Goal: Task Accomplishment & Management: Use online tool/utility

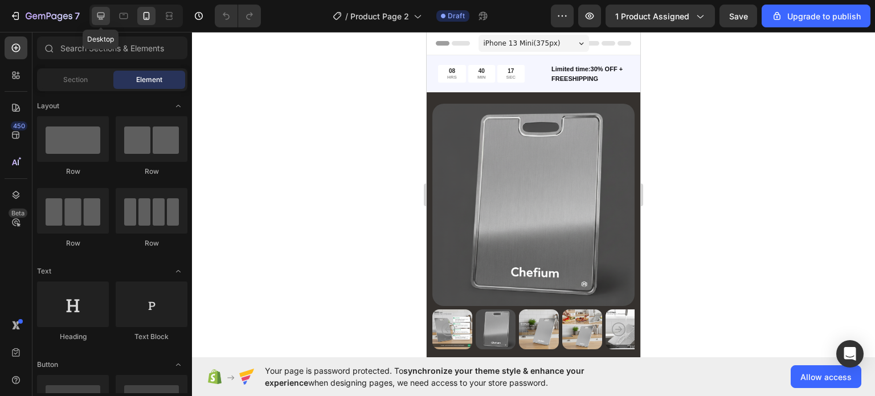
click at [104, 13] on icon at bounding box center [100, 15] width 11 height 11
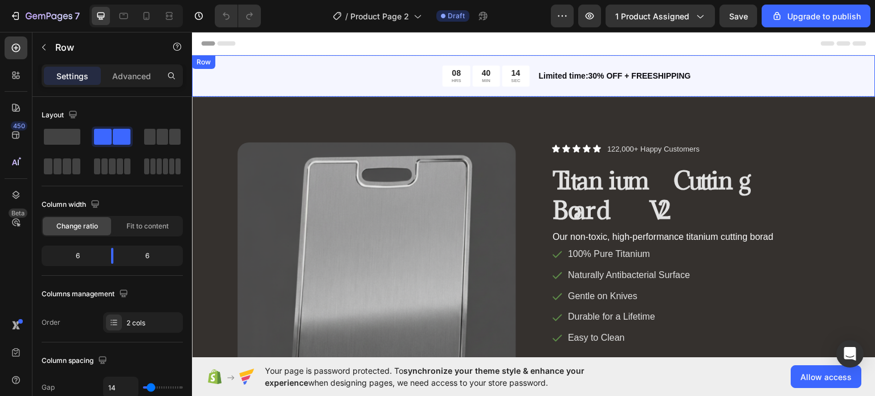
click at [454, 58] on div "08 HRS 40 MIN 14 SEC Countdown Timer Limited time:30% OFF + FREESHIPPING Text B…" at bounding box center [534, 76] width 684 height 42
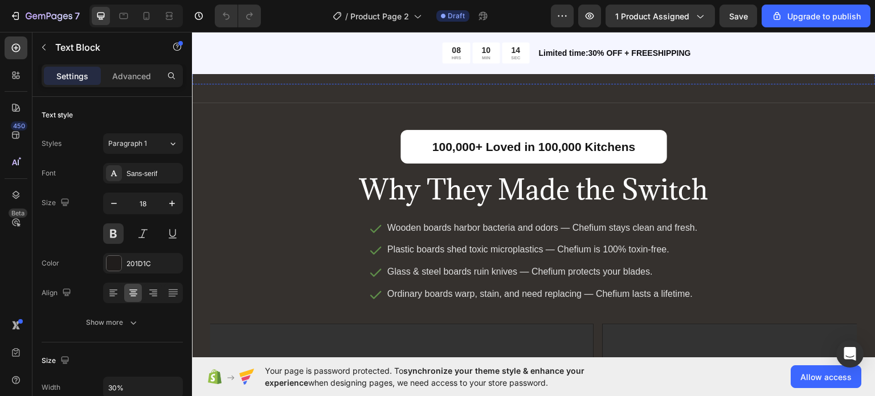
scroll to position [3013, 0]
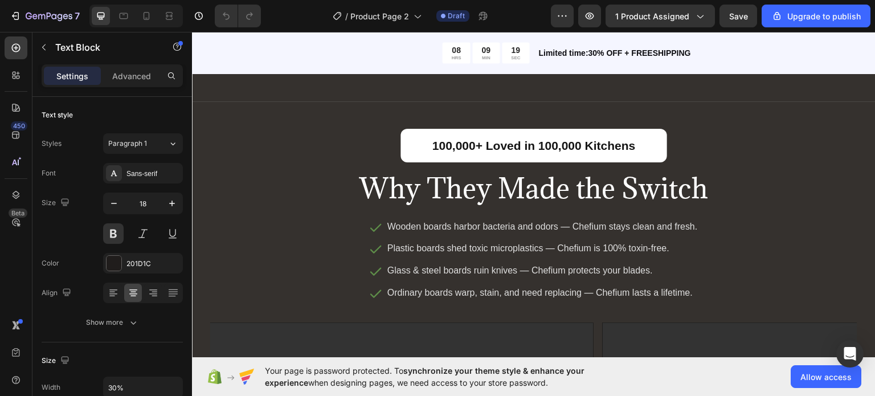
click at [528, 18] on div "/ Product Page 2 Draft" at bounding box center [410, 16] width 281 height 23
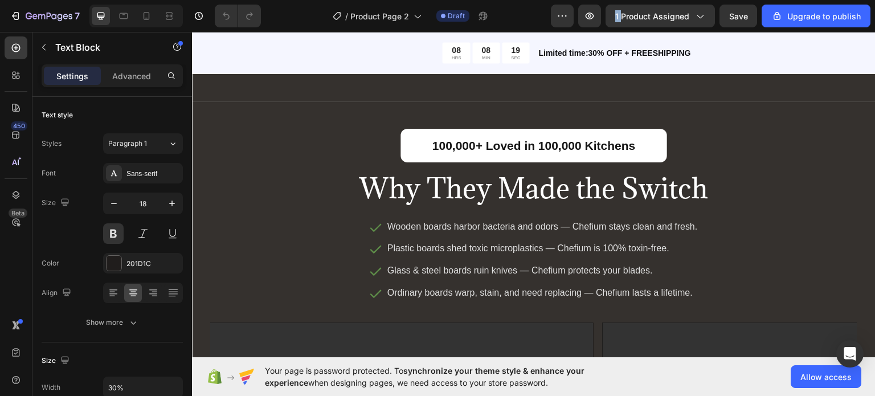
click at [528, 18] on div "/ Product Page 2 Draft" at bounding box center [410, 16] width 281 height 23
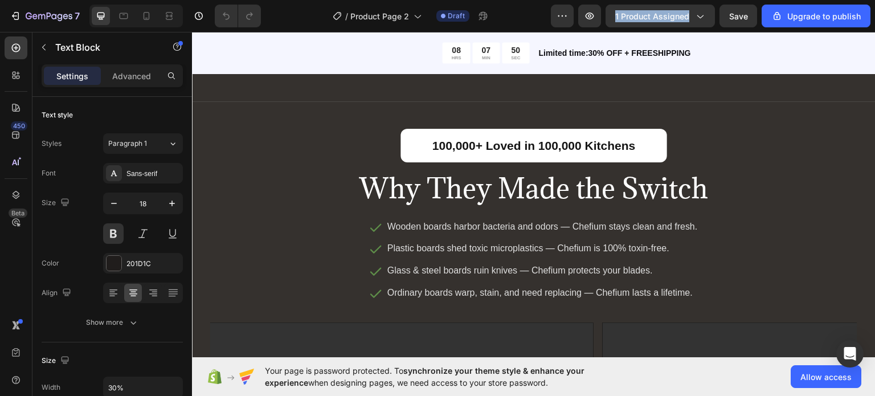
click at [528, 18] on div "/ Product Page 2 Draft" at bounding box center [410, 16] width 281 height 23
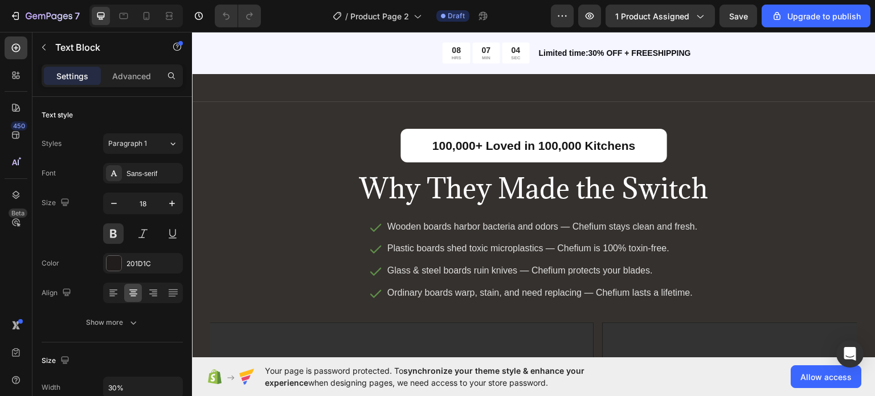
click at [528, 18] on div "/ Product Page 2 Draft" at bounding box center [410, 16] width 281 height 23
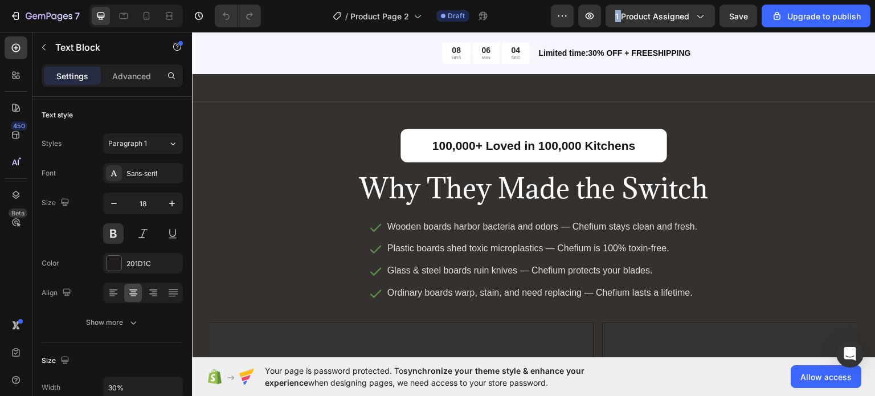
click at [528, 18] on div "/ Product Page 2 Draft" at bounding box center [410, 16] width 281 height 23
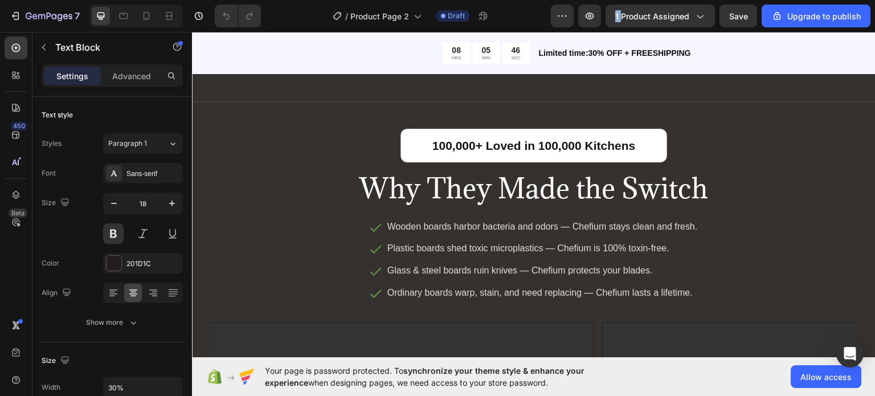
click at [528, 18] on div "/ Product Page 2 Draft" at bounding box center [410, 16] width 281 height 23
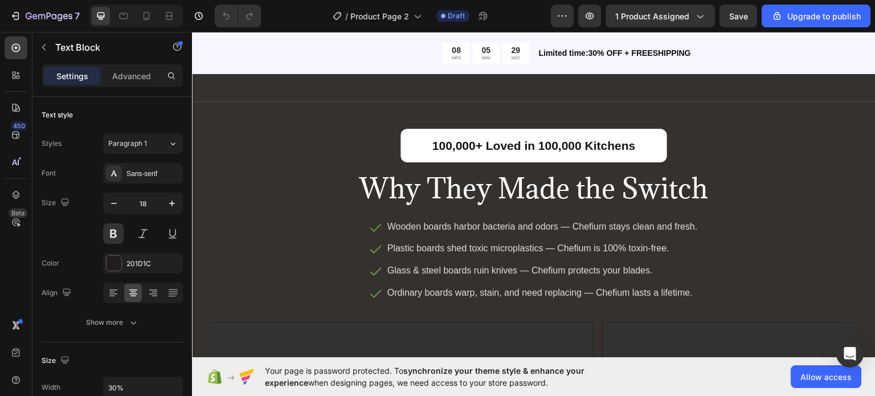
click at [528, 18] on div "/ Product Page 2 Draft" at bounding box center [410, 16] width 281 height 23
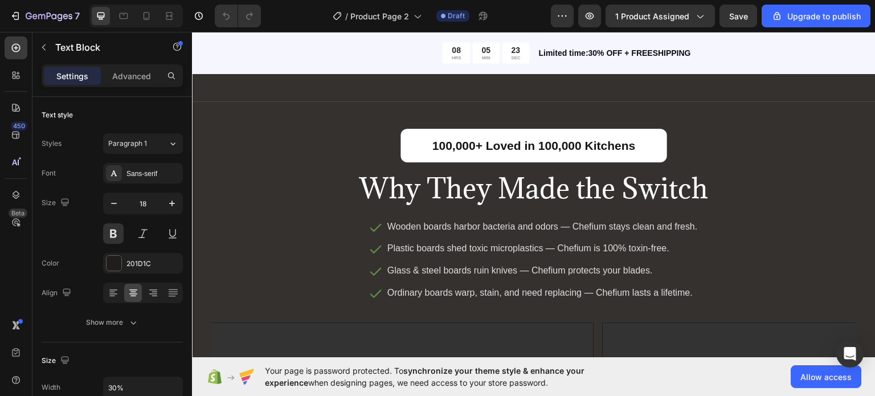
click at [528, 18] on div "/ Product Page 2 Draft" at bounding box center [410, 16] width 281 height 23
drag, startPoint x: 528, startPoint y: 18, endPoint x: 517, endPoint y: 14, distance: 11.4
click at [517, 14] on div "/ Product Page 2 Draft" at bounding box center [410, 16] width 281 height 23
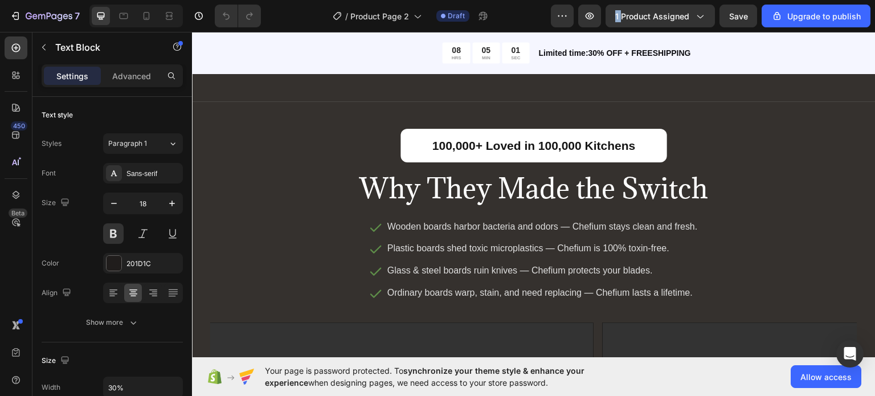
click at [517, 14] on div "/ Product Page 2 Draft" at bounding box center [410, 16] width 281 height 23
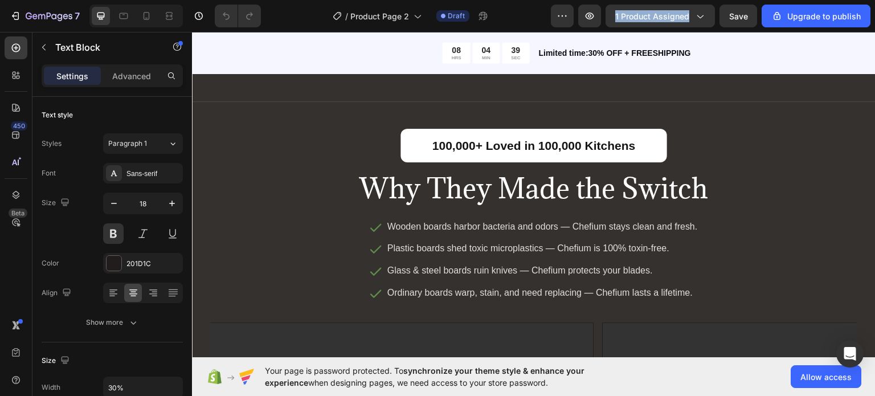
click at [517, 14] on div "/ Product Page 2 Draft" at bounding box center [410, 16] width 281 height 23
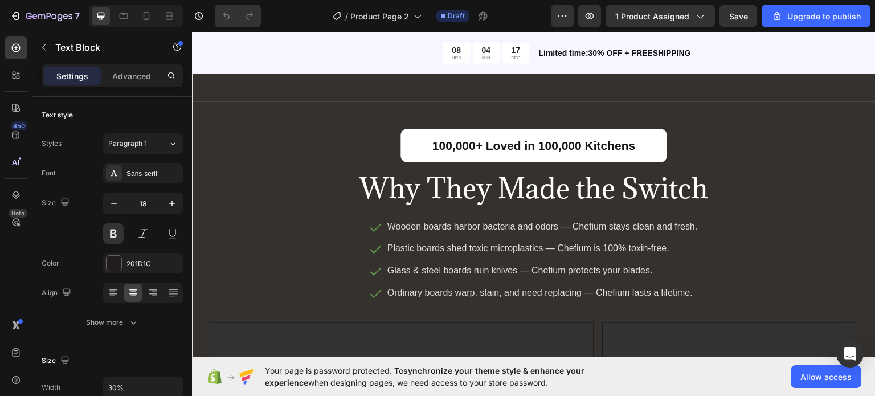
click at [511, 26] on div "/ Product Page 2 Draft" at bounding box center [410, 16] width 281 height 23
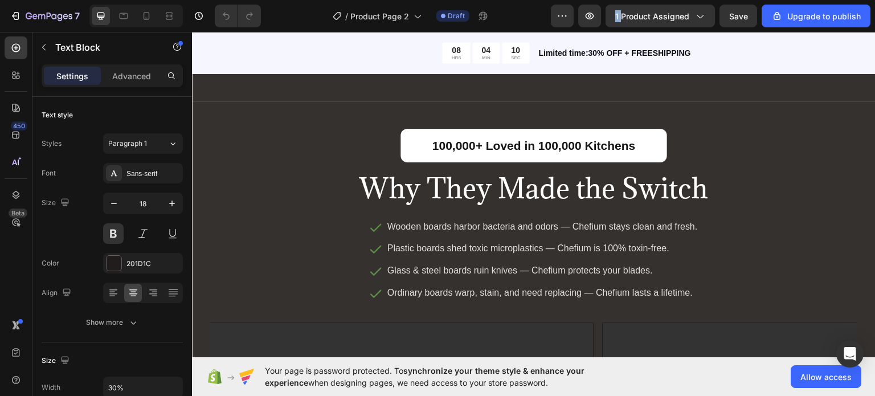
click at [511, 26] on div "/ Product Page 2 Draft" at bounding box center [410, 16] width 281 height 23
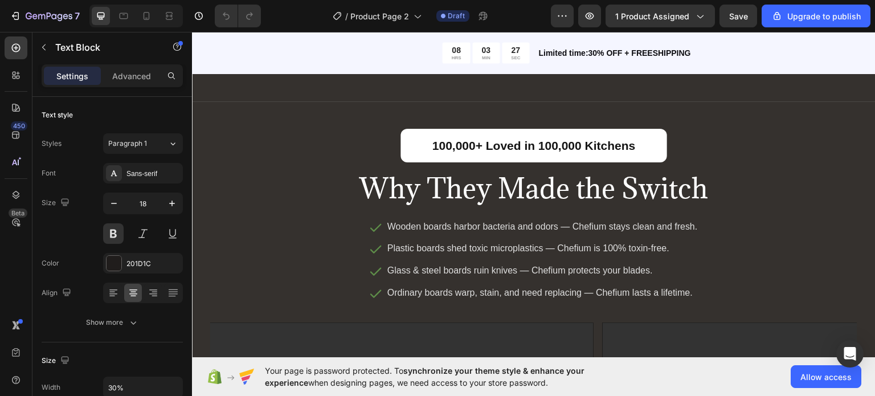
click at [511, 26] on div "/ Product Page 2 Draft" at bounding box center [410, 16] width 281 height 23
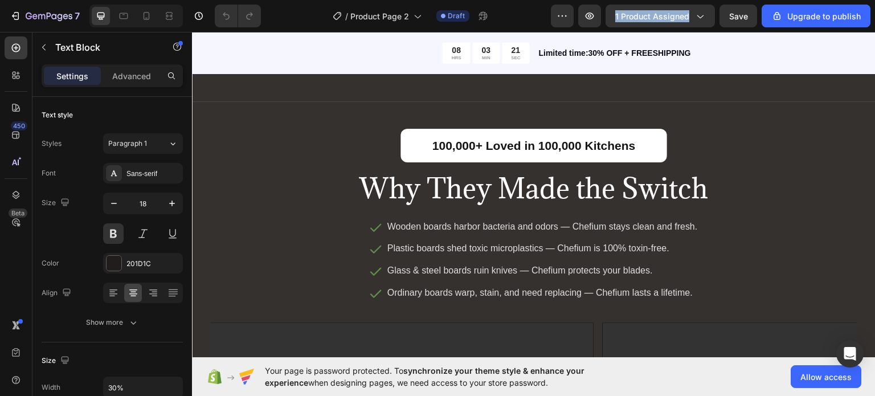
click at [511, 26] on div "/ Product Page 2 Draft" at bounding box center [410, 16] width 281 height 23
click at [521, 9] on div "/ Product Page 2 Draft" at bounding box center [410, 16] width 281 height 23
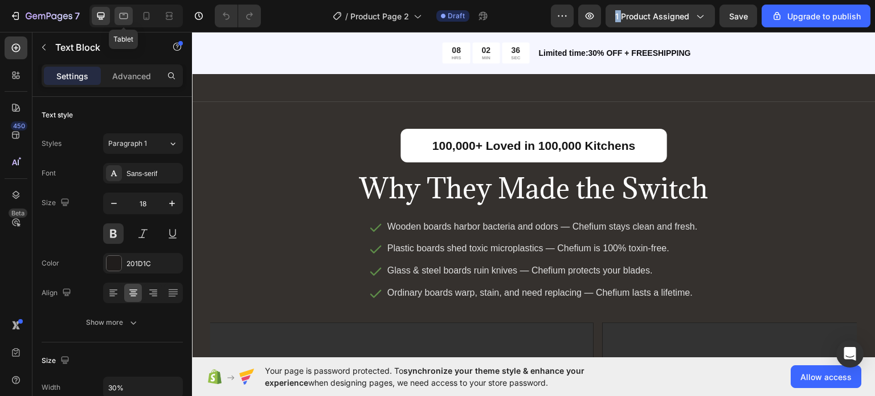
click at [129, 14] on icon at bounding box center [123, 15] width 11 height 11
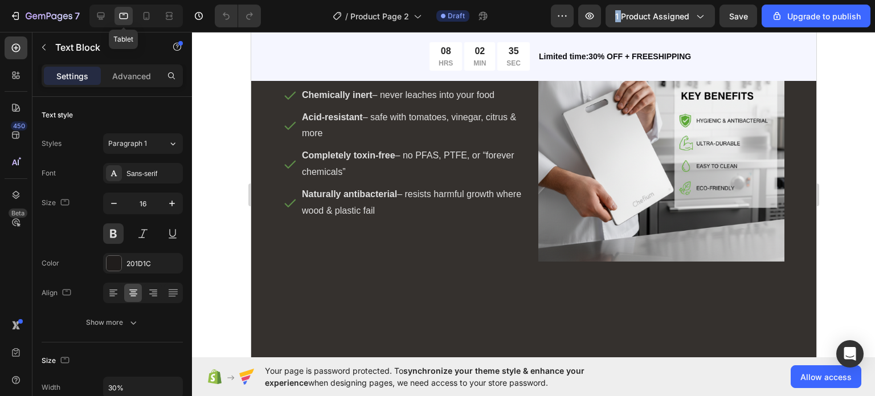
scroll to position [2975, 0]
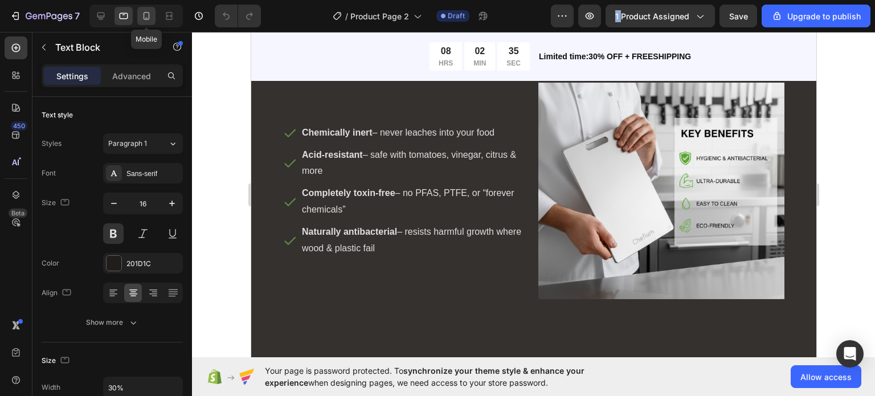
click at [150, 14] on icon at bounding box center [146, 15] width 11 height 11
type input "14"
type input "Auto"
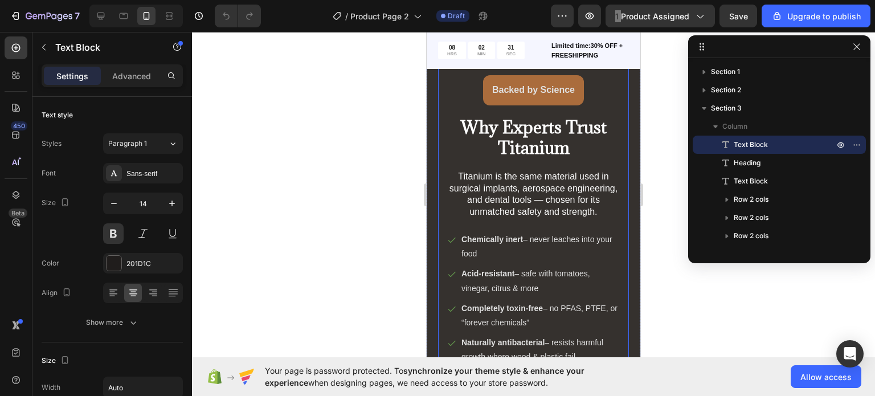
scroll to position [161, 0]
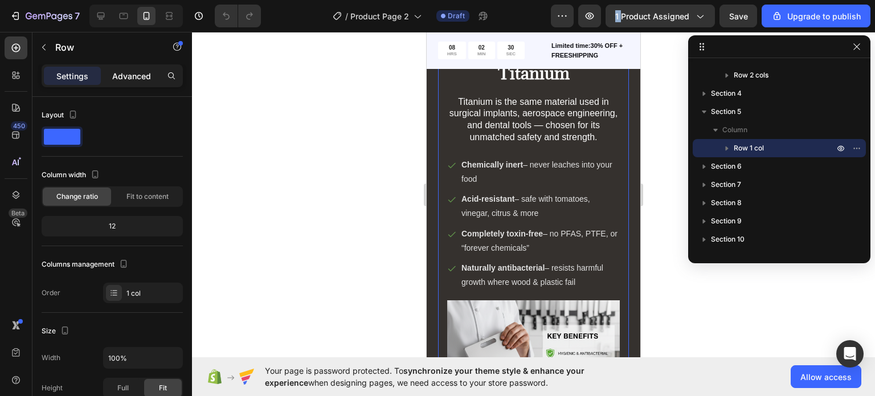
click at [134, 77] on p "Advanced" at bounding box center [131, 76] width 39 height 12
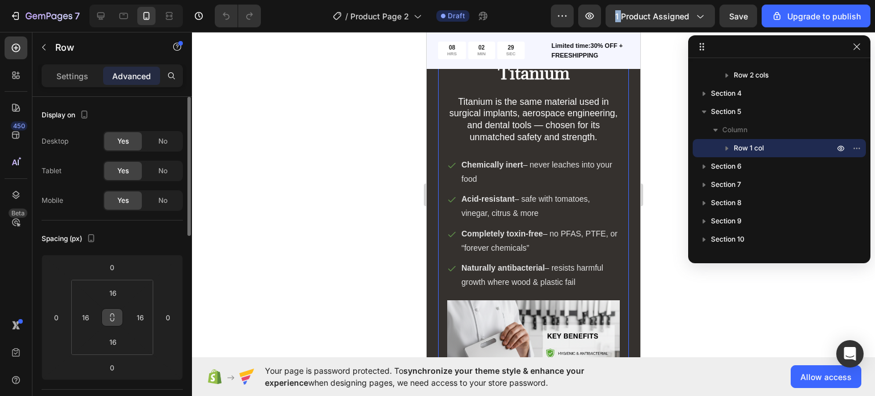
click at [114, 310] on button at bounding box center [112, 317] width 22 height 18
click at [111, 284] on input "16" at bounding box center [112, 292] width 23 height 17
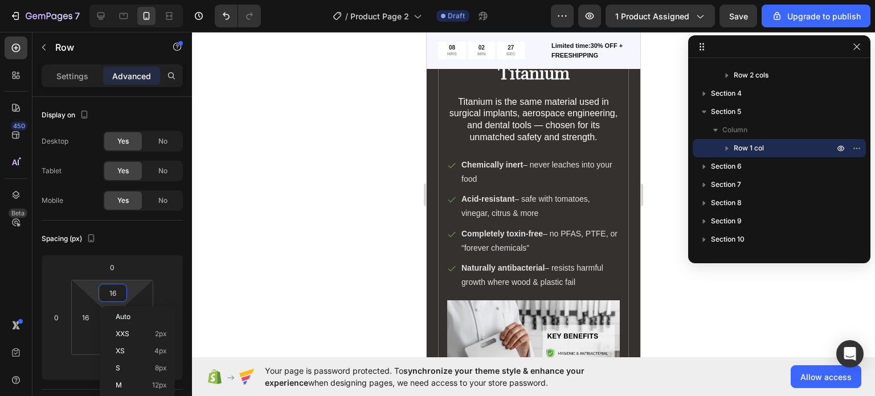
type input "0"
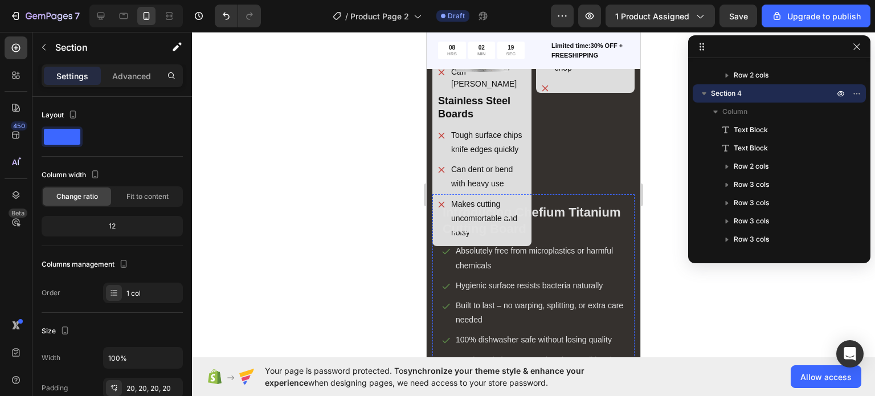
scroll to position [1524, 0]
click at [494, 158] on p "Tough surface chips knife edges quickly" at bounding box center [488, 143] width 74 height 28
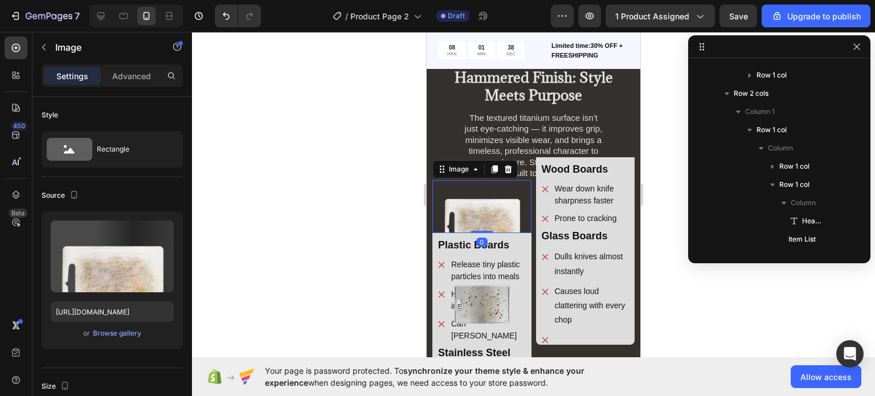
scroll to position [161, 0]
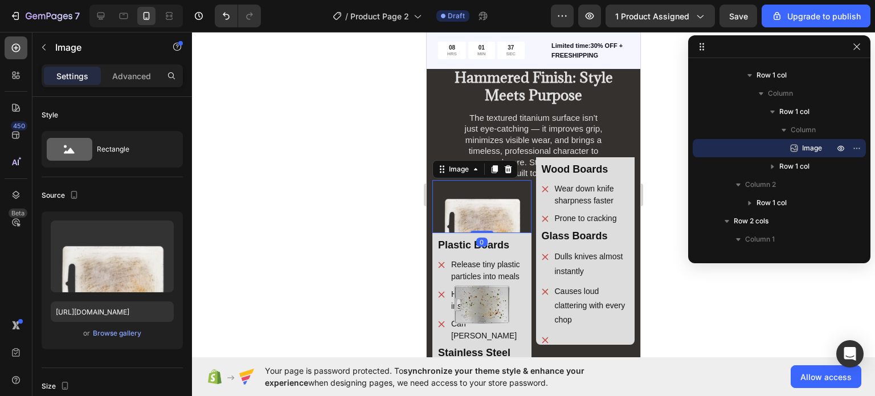
click at [21, 47] on icon at bounding box center [15, 47] width 11 height 11
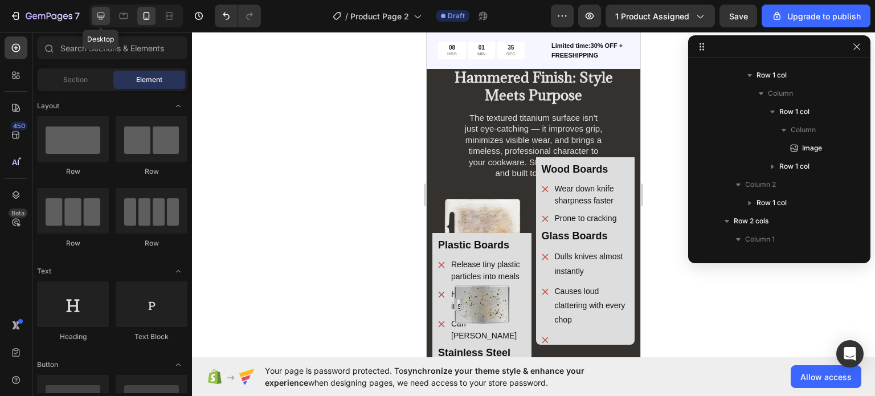
click at [101, 18] on icon at bounding box center [100, 16] width 7 height 7
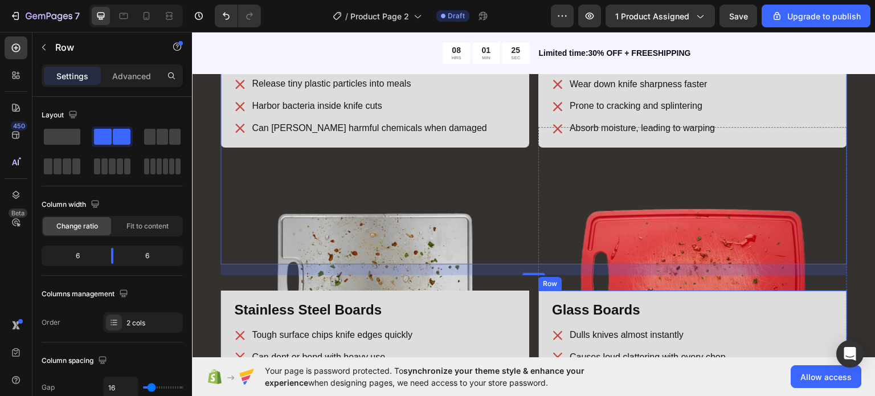
scroll to position [1570, 0]
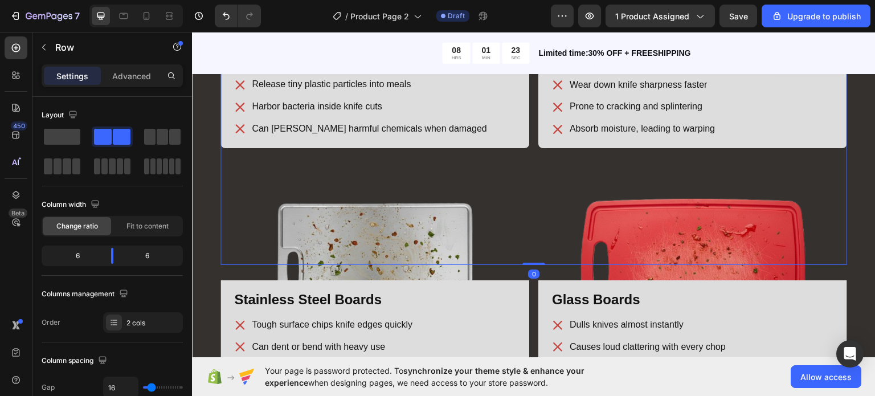
drag, startPoint x: 532, startPoint y: 272, endPoint x: 522, endPoint y: 222, distance: 51.7
click at [522, 222] on div "Toxic Cutting Boards Exposed Text Block Hammered Finish: Style Meets Purpose He…" at bounding box center [534, 249] width 684 height 1016
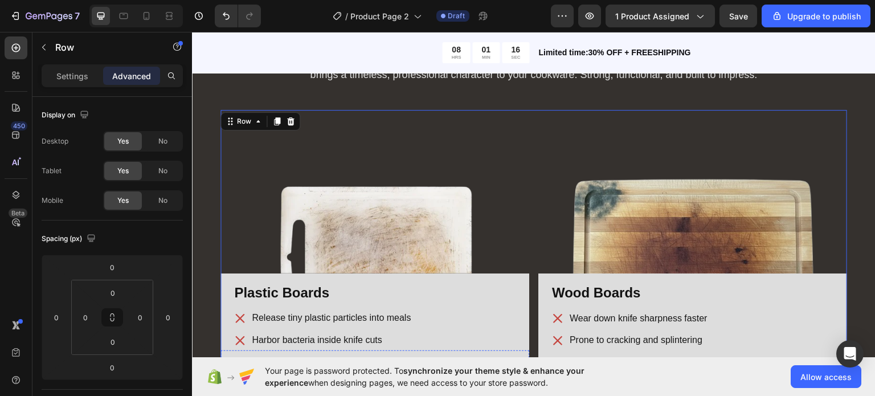
scroll to position [1323, 0]
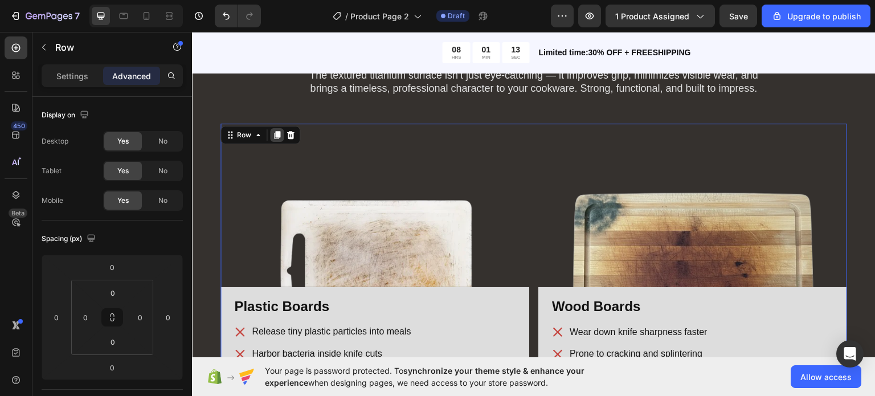
click at [272, 133] on icon at bounding box center [276, 134] width 9 height 9
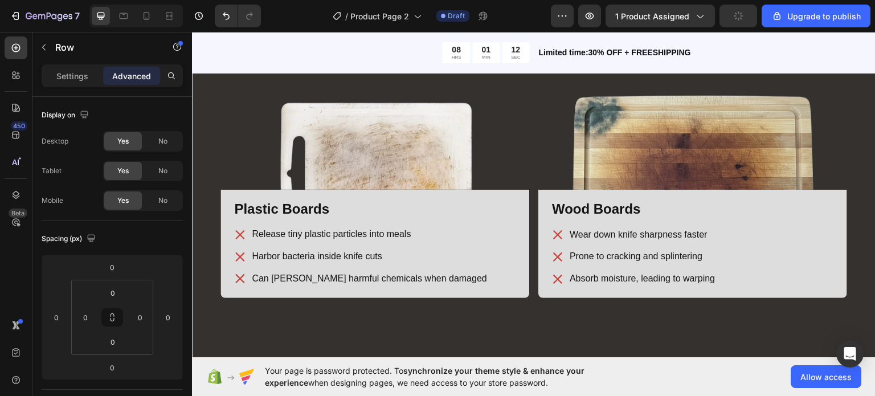
scroll to position [1386, 0]
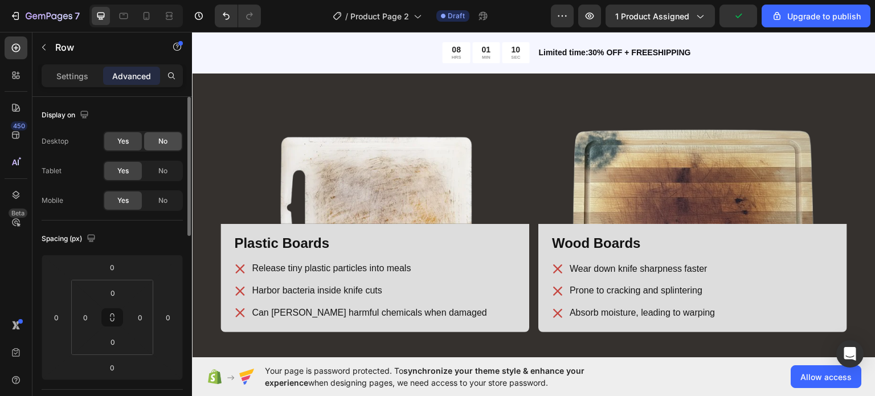
drag, startPoint x: 156, startPoint y: 173, endPoint x: 160, endPoint y: 134, distance: 38.9
click at [160, 134] on div "Desktop Yes No Tablet Yes No Mobile Yes No" at bounding box center [112, 171] width 141 height 80
click at [160, 134] on div "No" at bounding box center [163, 141] width 38 height 18
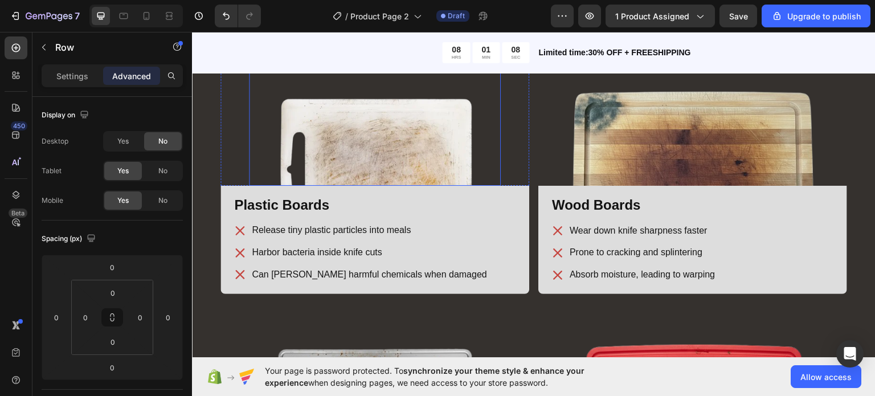
scroll to position [1447, 0]
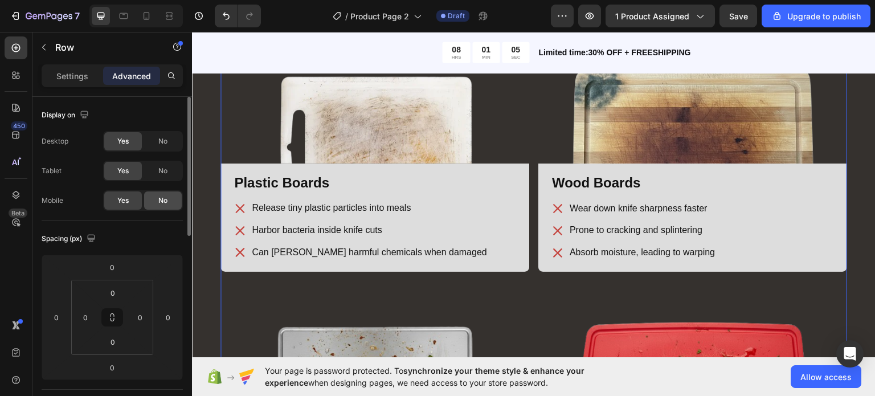
click at [169, 202] on div "No" at bounding box center [163, 200] width 38 height 18
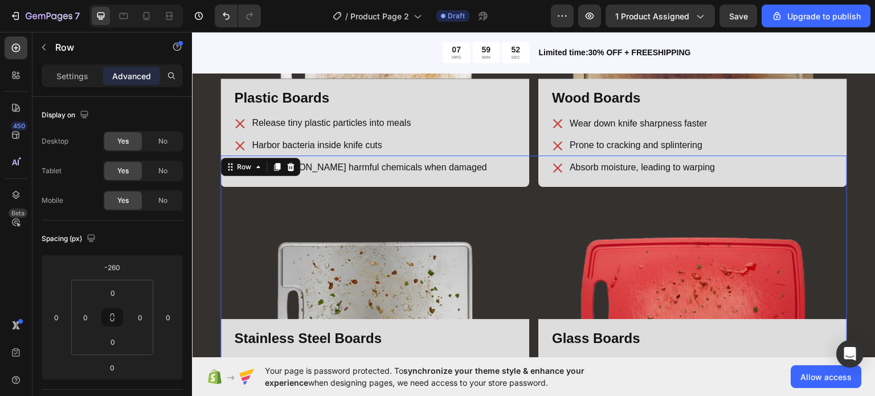
scroll to position [1529, 0]
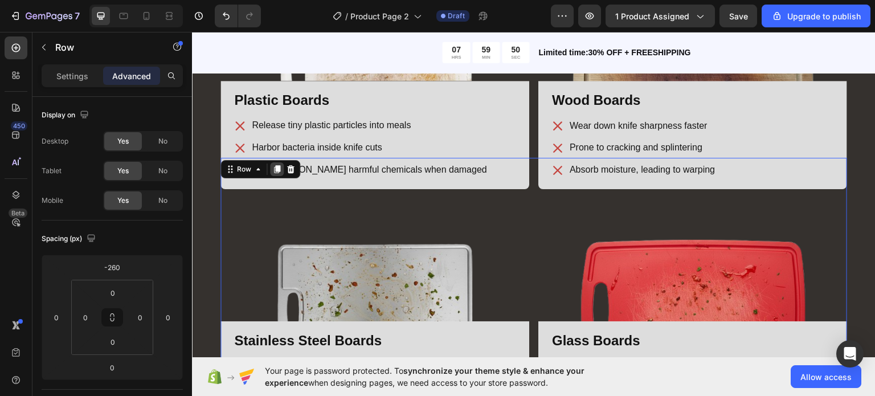
click at [272, 170] on icon at bounding box center [276, 168] width 9 height 9
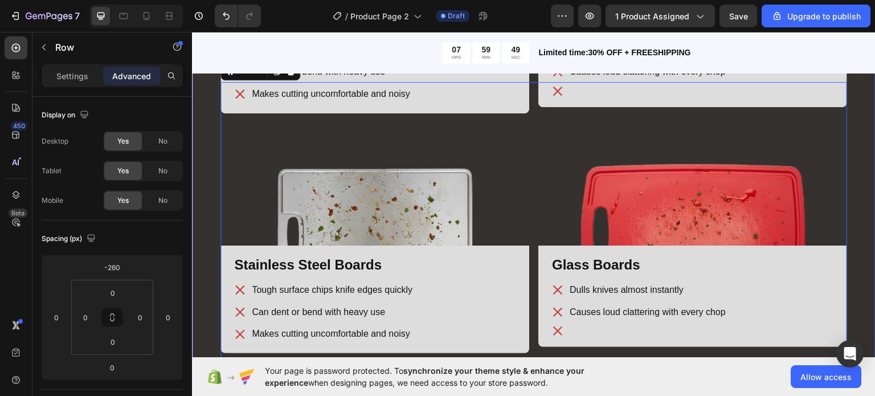
scroll to position [1853, 0]
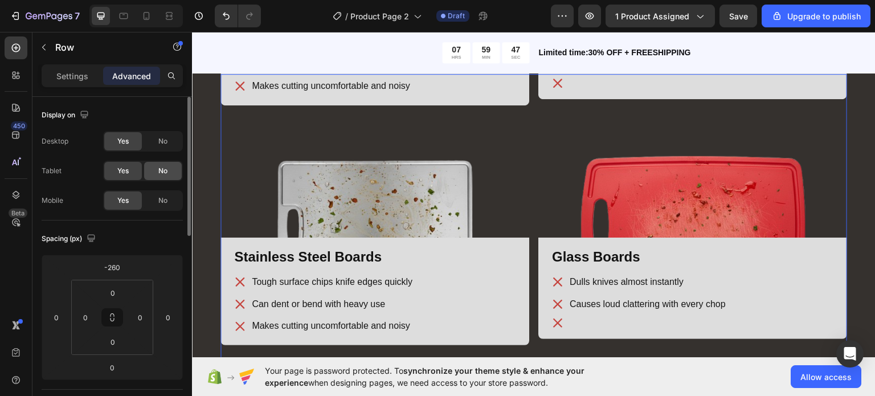
drag, startPoint x: 167, startPoint y: 205, endPoint x: 160, endPoint y: 171, distance: 34.9
click at [160, 171] on div "Desktop Yes No Tablet Yes No Mobile Yes No" at bounding box center [112, 171] width 141 height 80
click at [160, 171] on span "No" at bounding box center [162, 171] width 9 height 10
click at [158, 142] on span "No" at bounding box center [162, 141] width 9 height 10
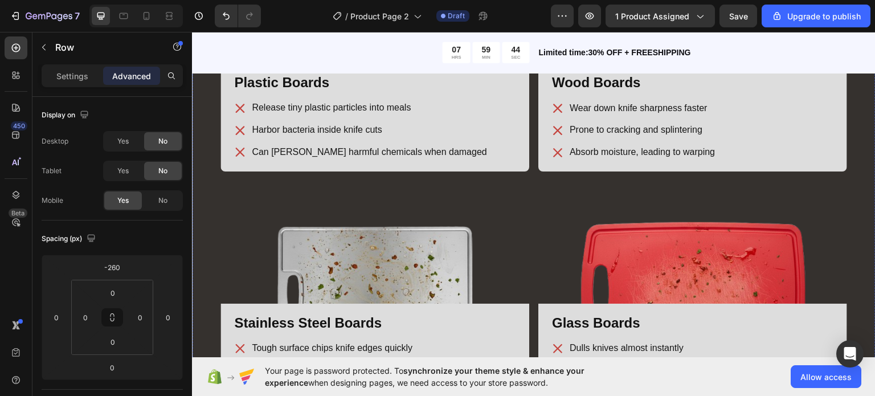
scroll to position [1524, 0]
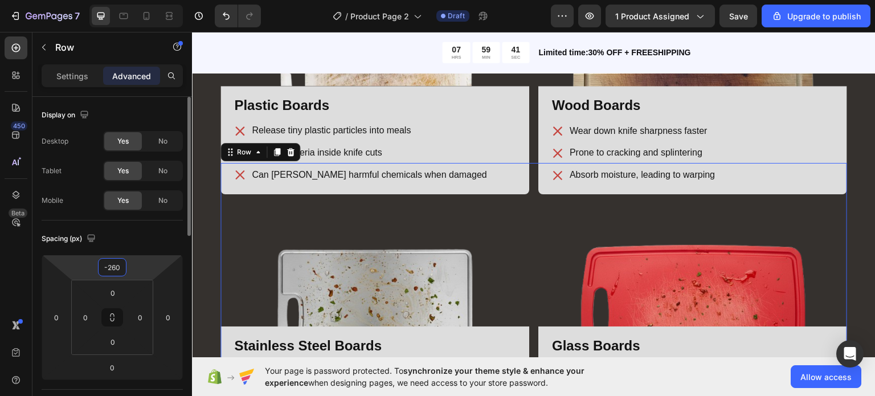
click at [114, 266] on input "-260" at bounding box center [112, 267] width 23 height 17
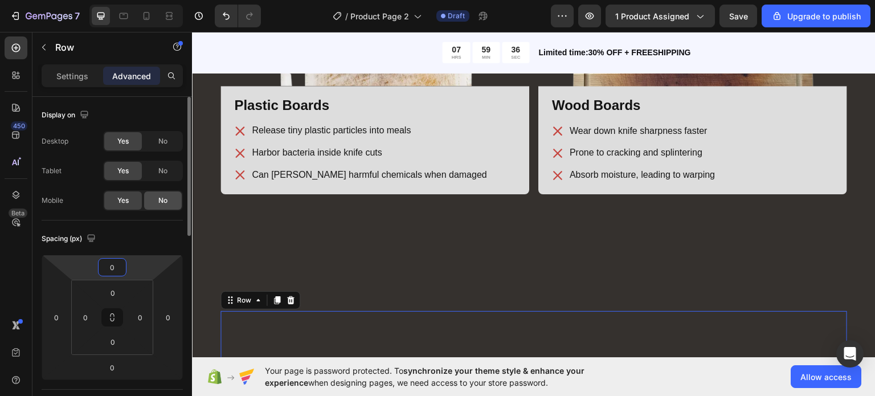
type input "-260"
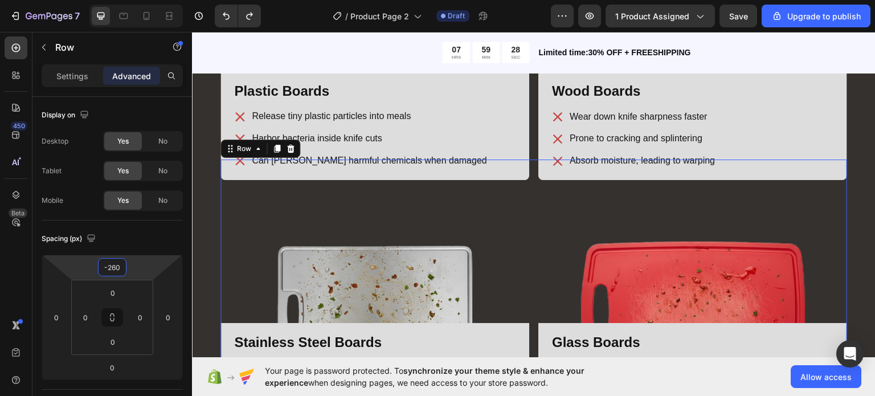
scroll to position [1537, 0]
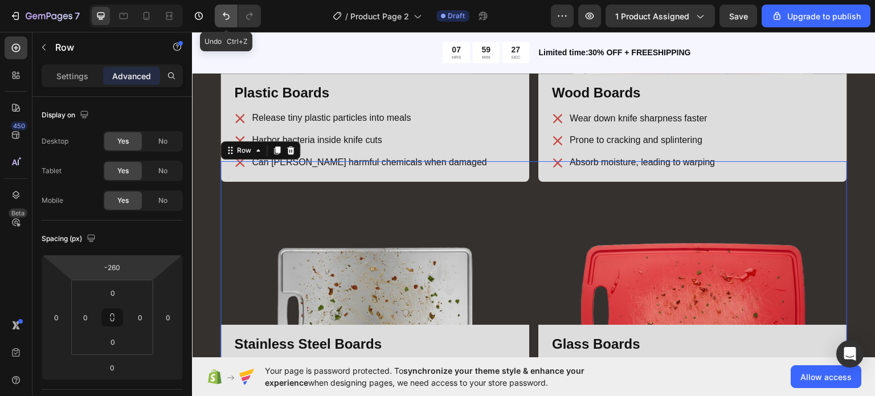
click at [216, 18] on button "Undo/Redo" at bounding box center [226, 16] width 23 height 23
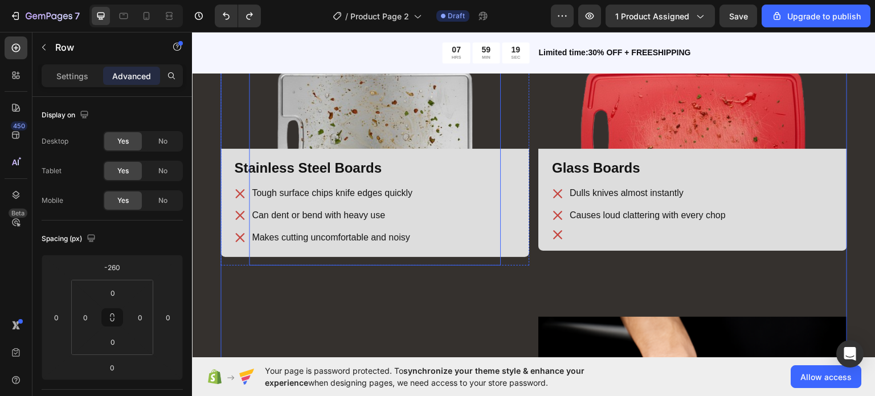
scroll to position [1699, 0]
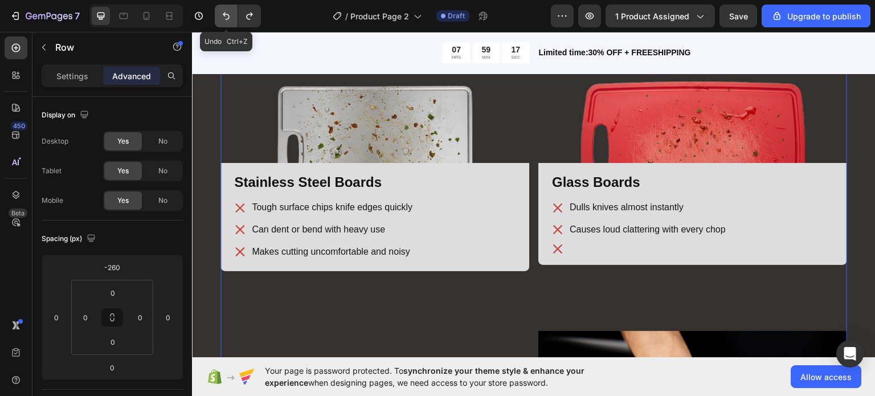
click at [221, 10] on icon "Undo/Redo" at bounding box center [226, 15] width 11 height 11
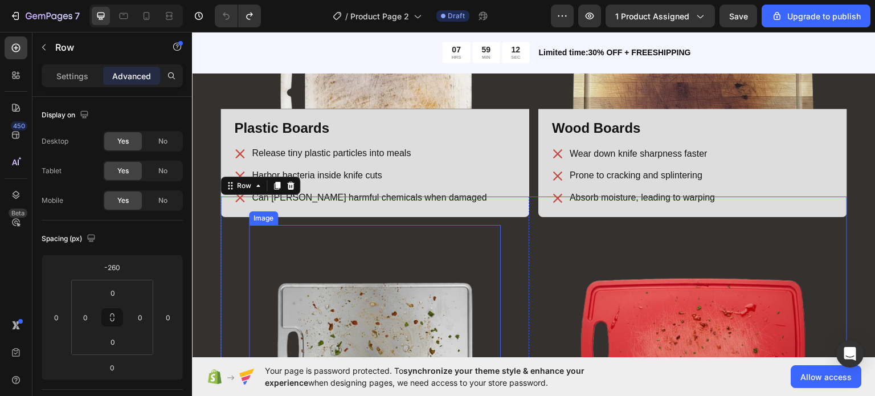
scroll to position [1488, 0]
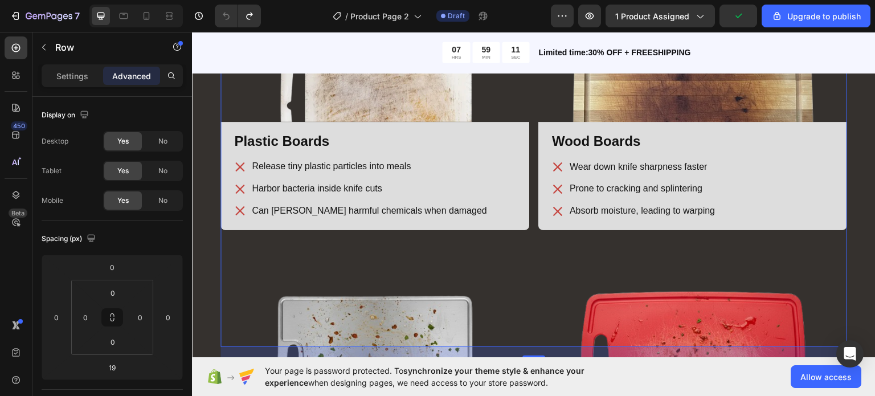
click at [527, 129] on div "Image Row Plastic Boards Heading Release tiny plastic particles into meals Harb…" at bounding box center [534, 152] width 627 height 389
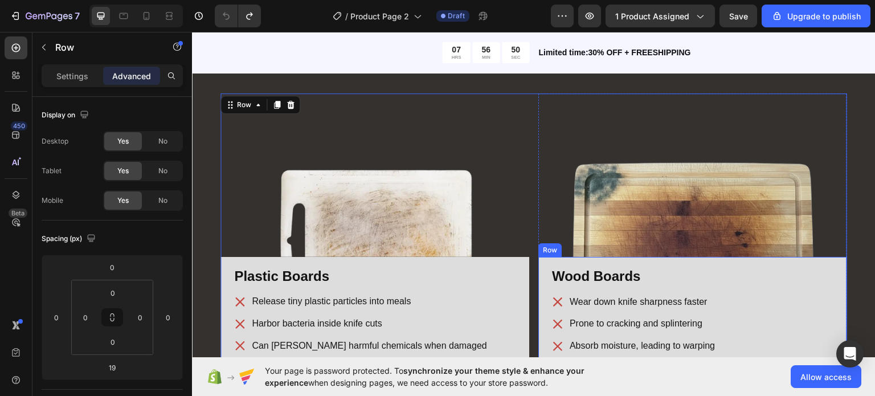
scroll to position [1350, 0]
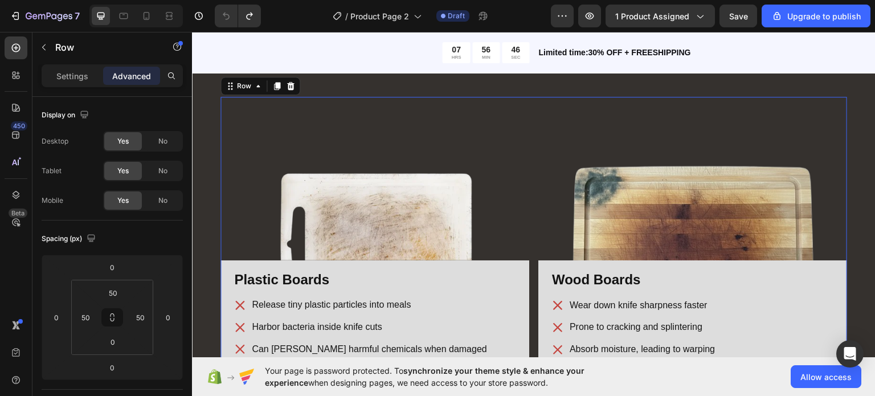
click at [526, 235] on div "Image Row Plastic Boards Heading Release tiny plastic particles into meals Harb…" at bounding box center [534, 290] width 627 height 389
click at [272, 85] on icon at bounding box center [276, 85] width 9 height 9
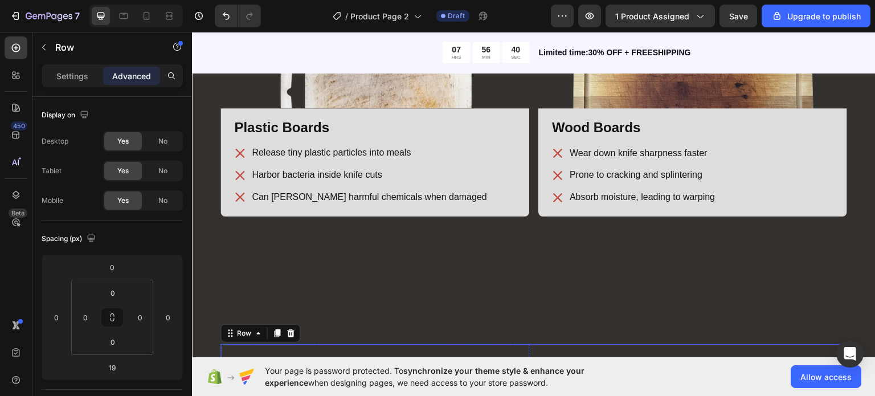
scroll to position [1489, 0]
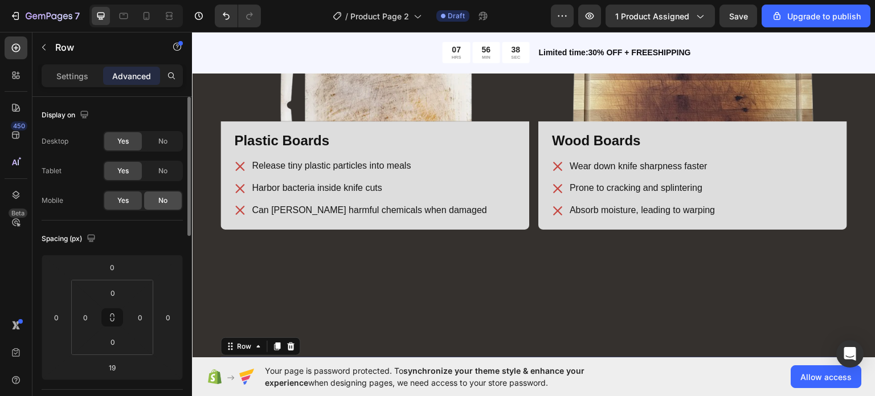
click at [160, 200] on span "No" at bounding box center [162, 200] width 9 height 10
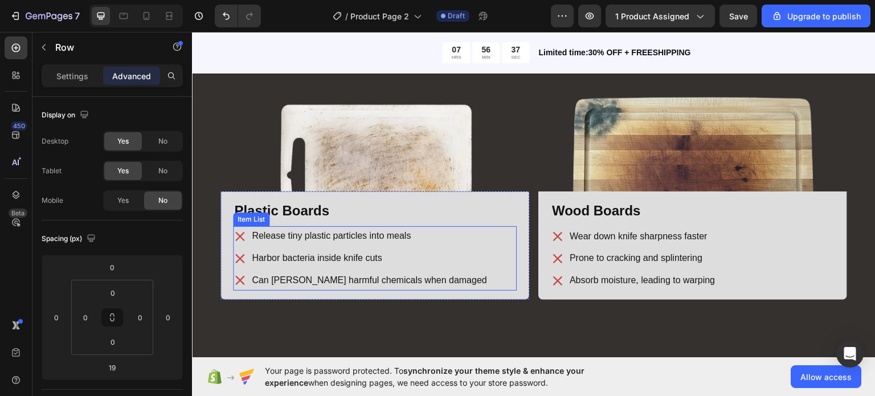
scroll to position [1414, 0]
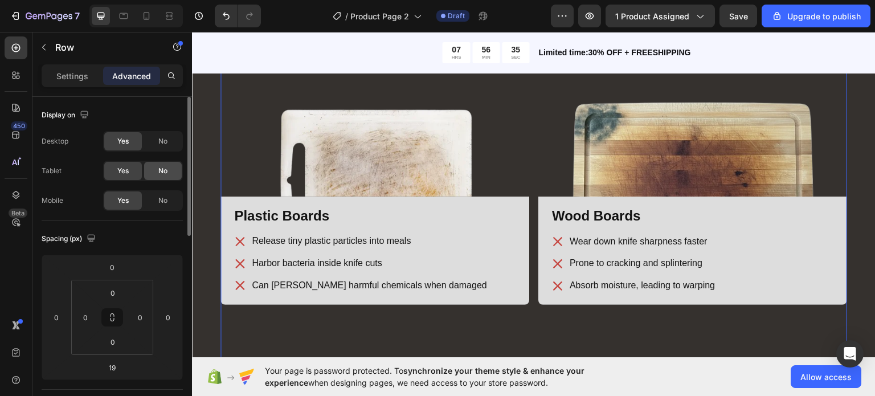
click at [159, 169] on span "No" at bounding box center [162, 171] width 9 height 10
click at [160, 142] on span "No" at bounding box center [162, 141] width 9 height 10
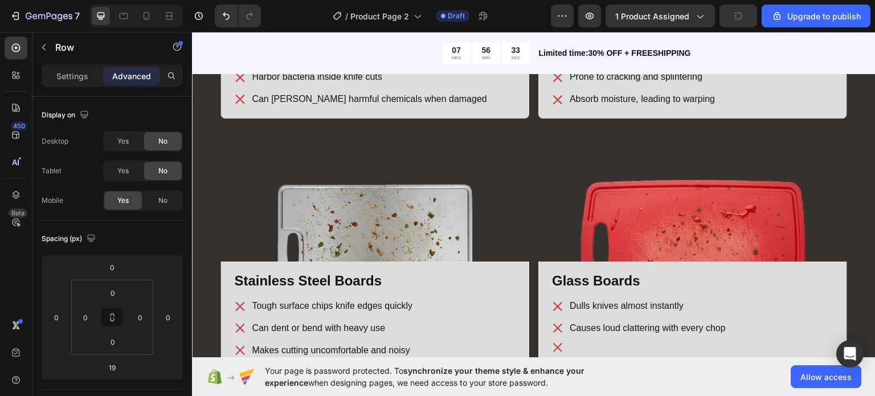
scroll to position [1609, 0]
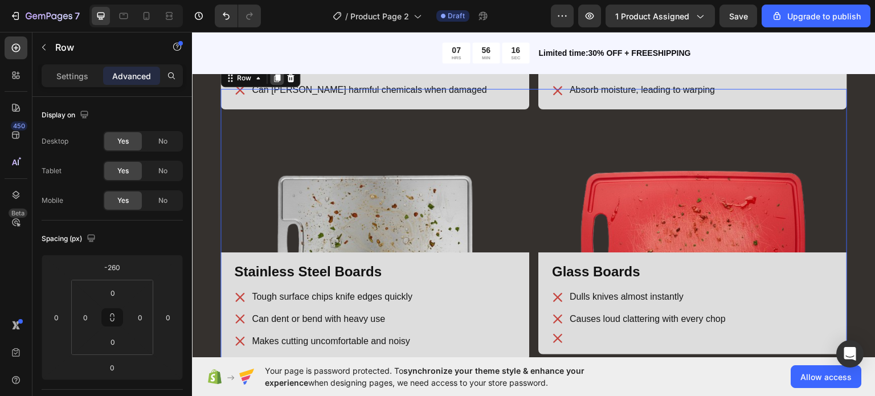
click at [274, 80] on icon at bounding box center [277, 78] width 6 height 8
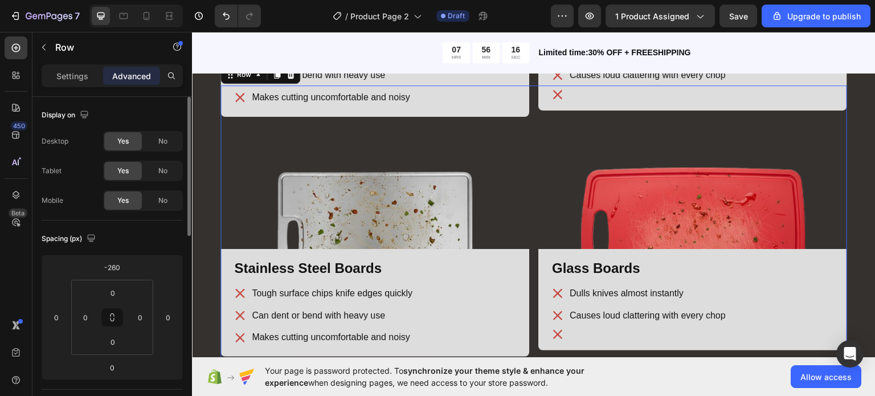
scroll to position [1864, 0]
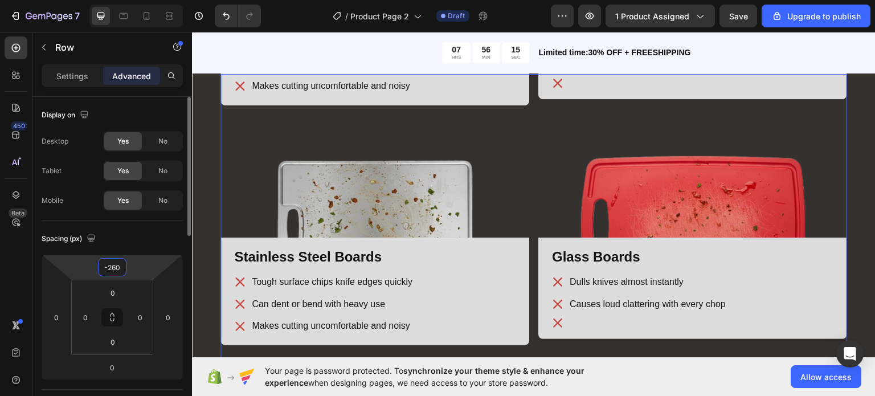
click at [119, 267] on input "-260" at bounding box center [112, 267] width 23 height 17
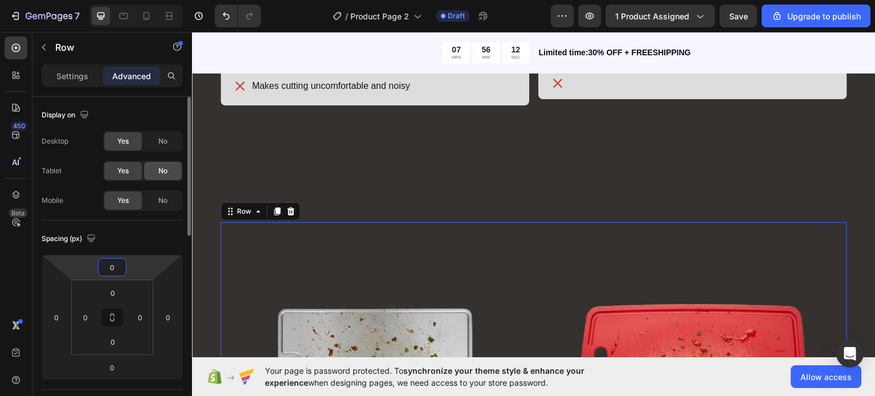
type input "0"
click at [159, 177] on div "No" at bounding box center [163, 171] width 38 height 18
click at [164, 137] on span "No" at bounding box center [162, 141] width 9 height 10
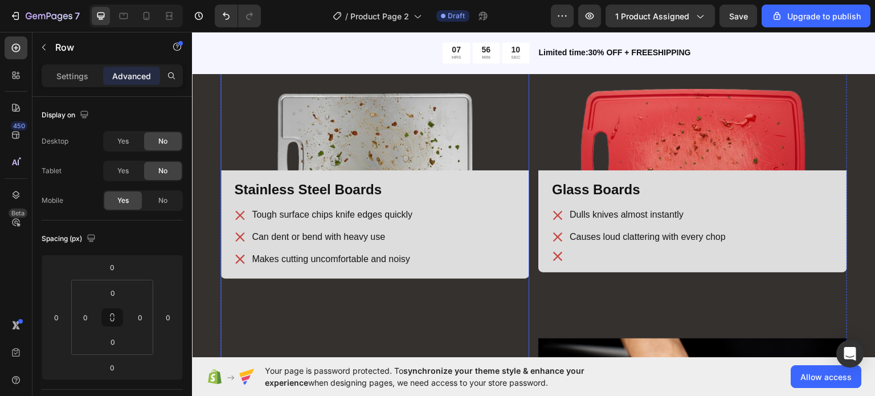
scroll to position [1676, 0]
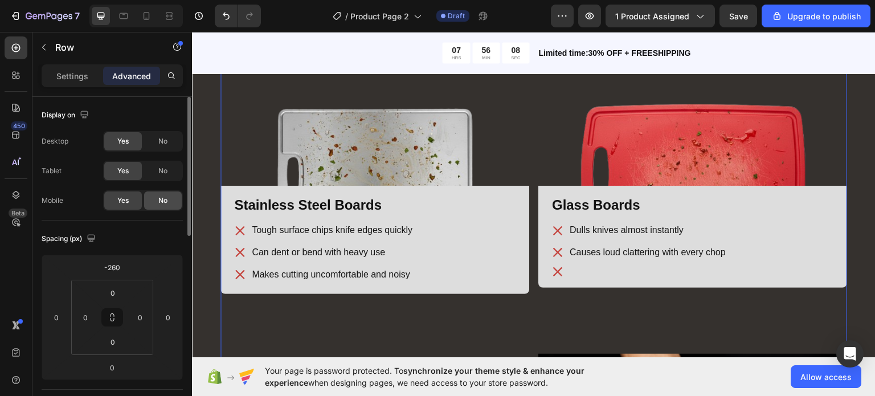
click at [162, 203] on span "No" at bounding box center [162, 200] width 9 height 10
click at [149, 16] on icon at bounding box center [147, 16] width 6 height 8
type input "0"
type input "9"
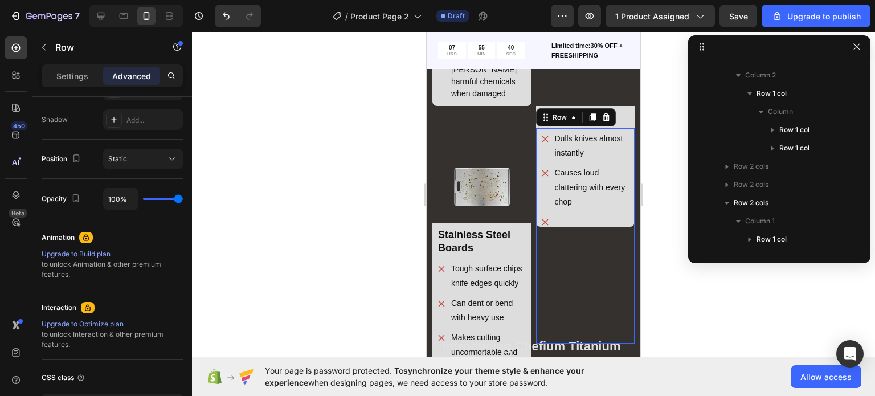
scroll to position [307, 0]
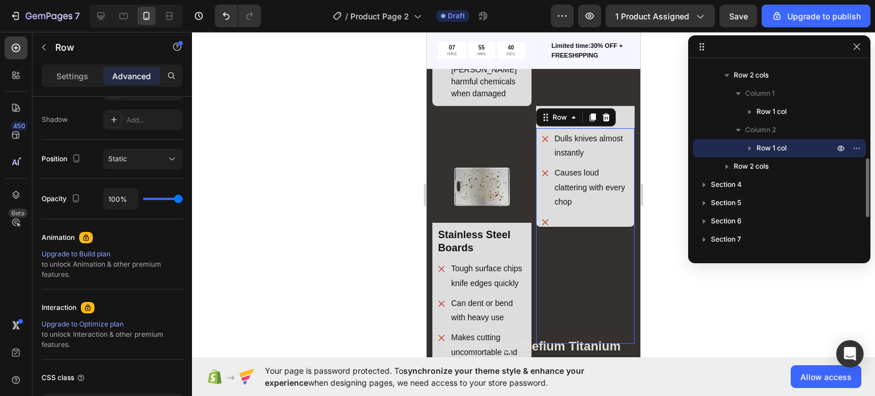
click at [557, 242] on div "Image Row Glass Boards Heading Dulls knives almost instantly Causes loud clatte…" at bounding box center [585, 235] width 99 height 215
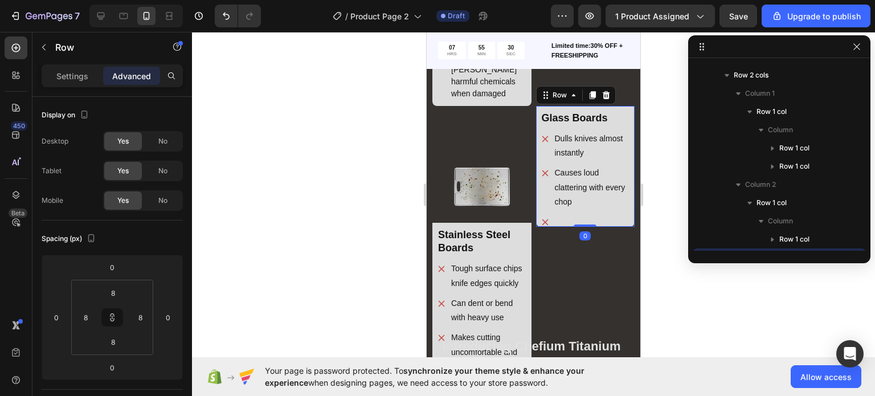
scroll to position [416, 0]
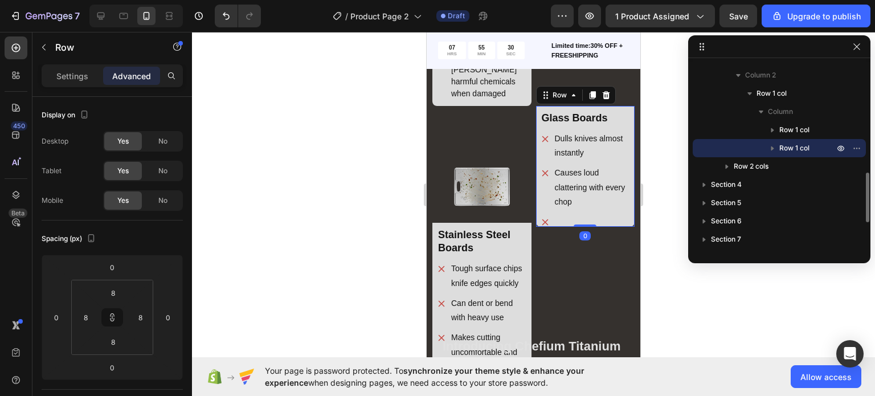
click at [536, 150] on div "Glass Boards Heading Dulls knives almost instantly Causes loud clattering with …" at bounding box center [585, 166] width 99 height 121
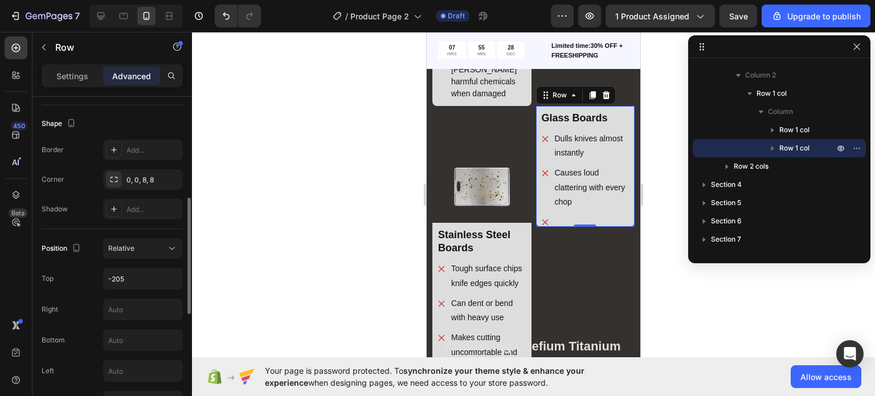
scroll to position [285, 0]
click at [139, 280] on input "-205" at bounding box center [143, 278] width 79 height 21
type input "0"
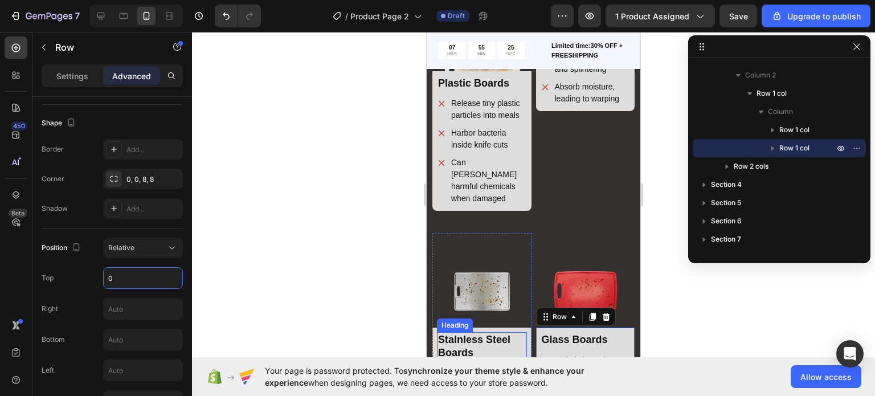
scroll to position [1557, 0]
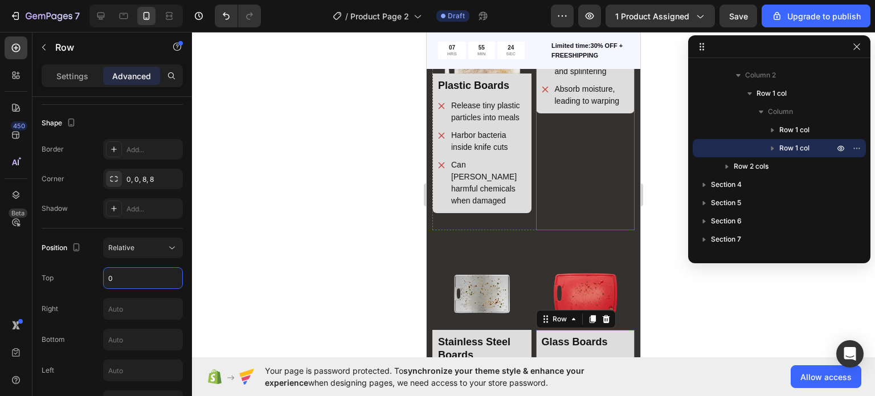
click at [550, 195] on div "Image Row Wood Boards Heading Wear down knife sharpness faster Prone to crackin…" at bounding box center [585, 126] width 99 height 210
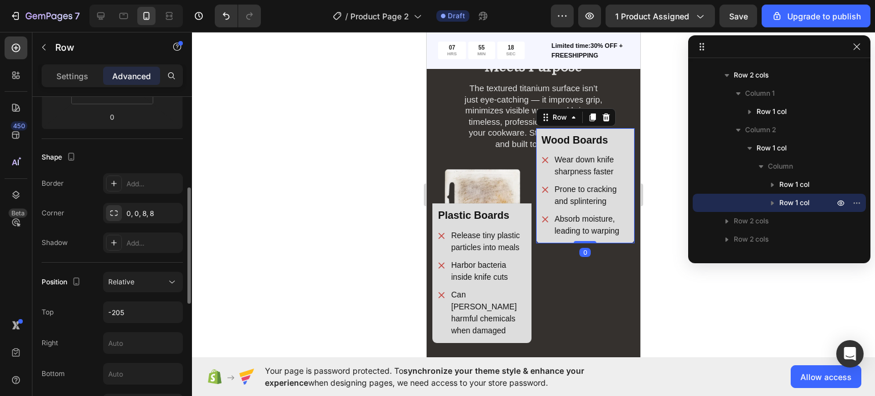
scroll to position [252, 0]
click at [128, 314] on input "-205" at bounding box center [143, 310] width 79 height 21
type input "0"
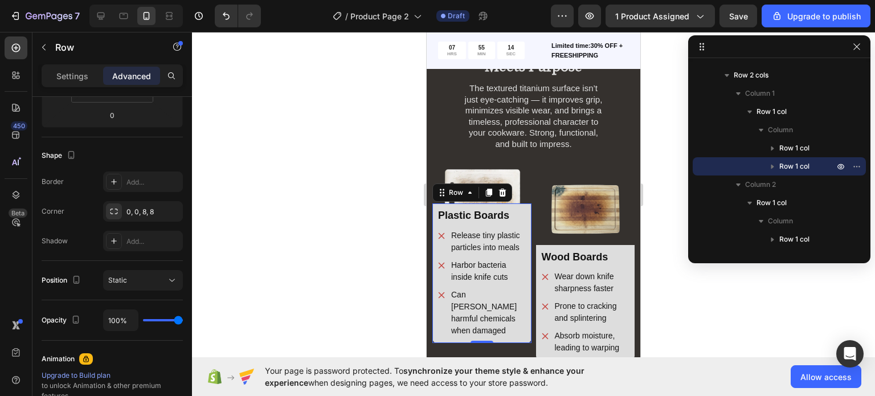
click at [434, 224] on div "Plastic Boards Heading Release tiny plastic particles into meals Harbor bacteri…" at bounding box center [481, 272] width 99 height 139
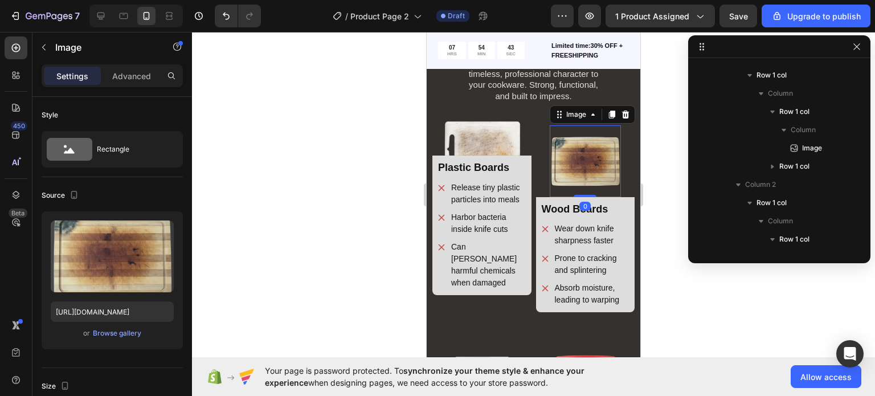
scroll to position [288, 0]
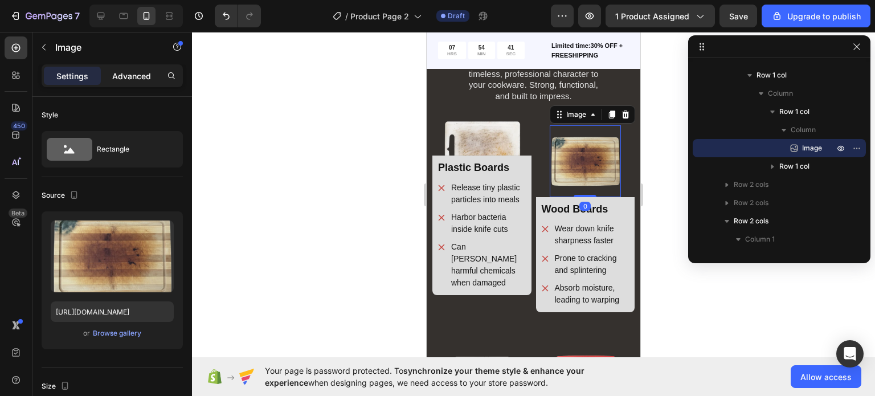
click at [140, 74] on p "Advanced" at bounding box center [131, 76] width 39 height 12
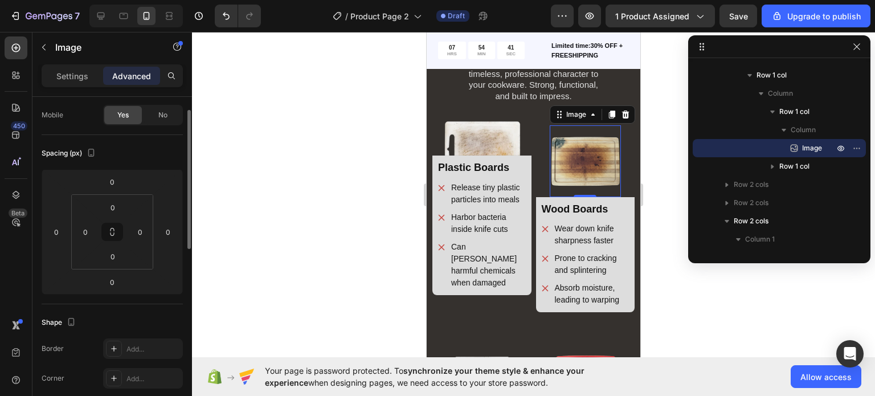
scroll to position [87, 0]
click at [114, 174] on input "0" at bounding box center [112, 180] width 23 height 17
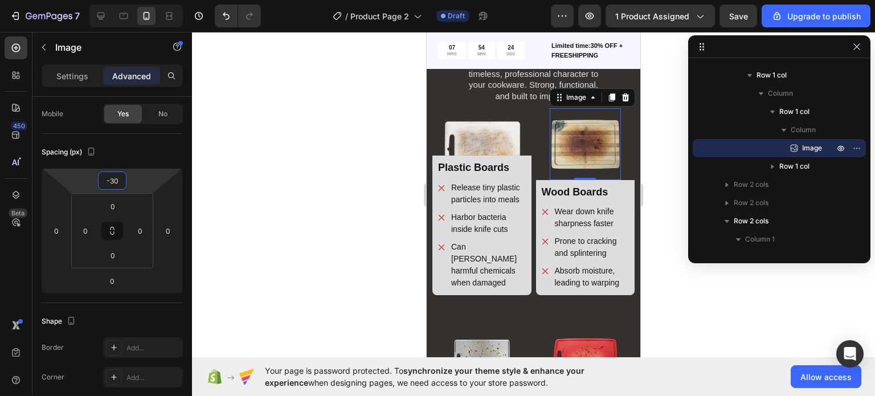
type input "-3"
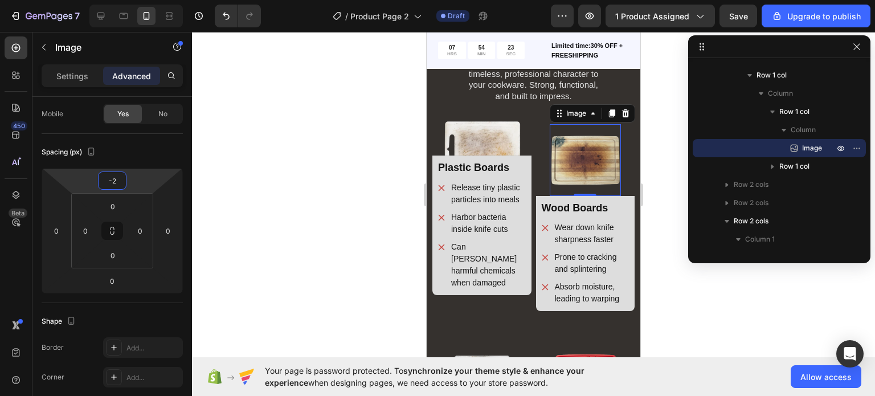
type input "-28"
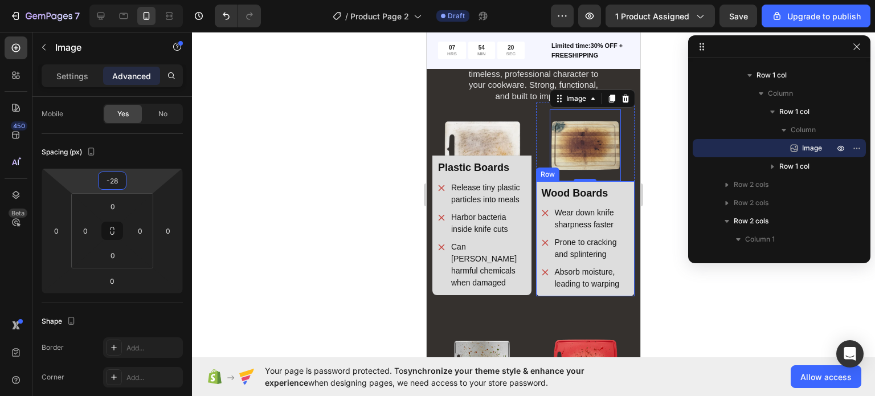
click at [536, 193] on div "Wood Boards Heading Wear down knife sharpness faster Prone to cracking and spli…" at bounding box center [585, 238] width 99 height 115
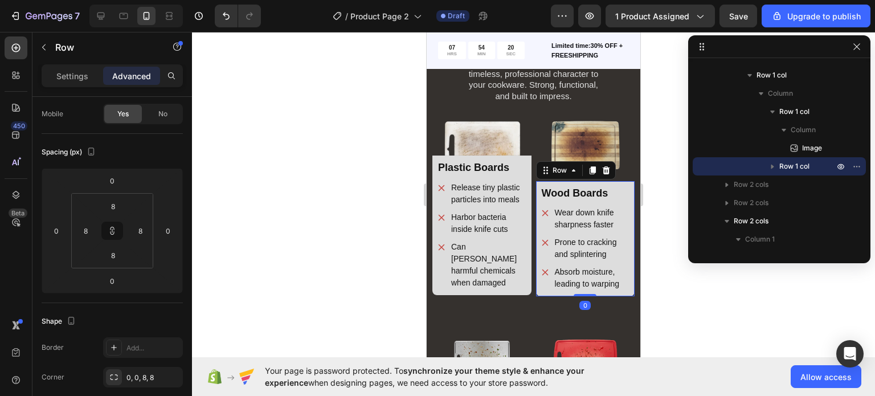
scroll to position [0, 0]
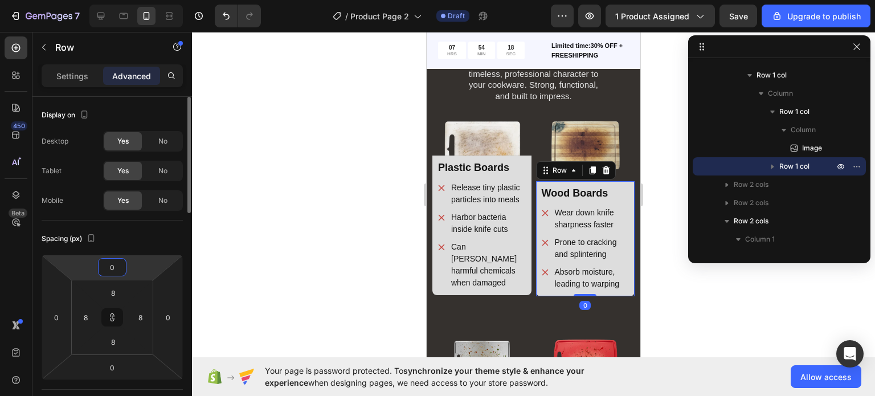
click at [119, 267] on input "0" at bounding box center [112, 267] width 23 height 17
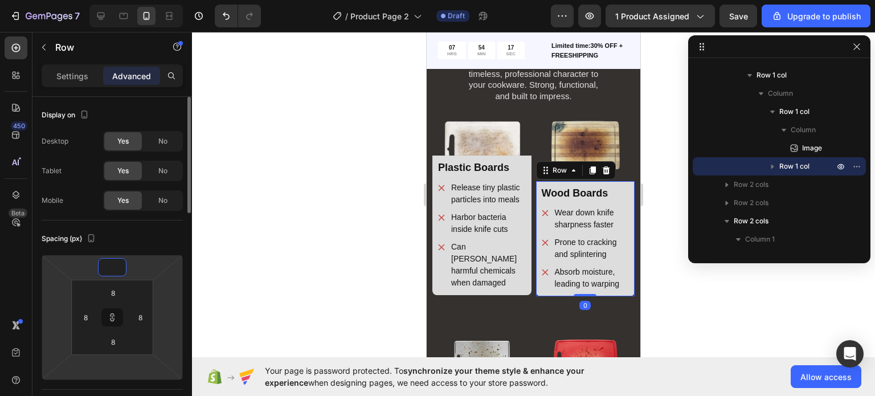
type input "1"
type input "10"
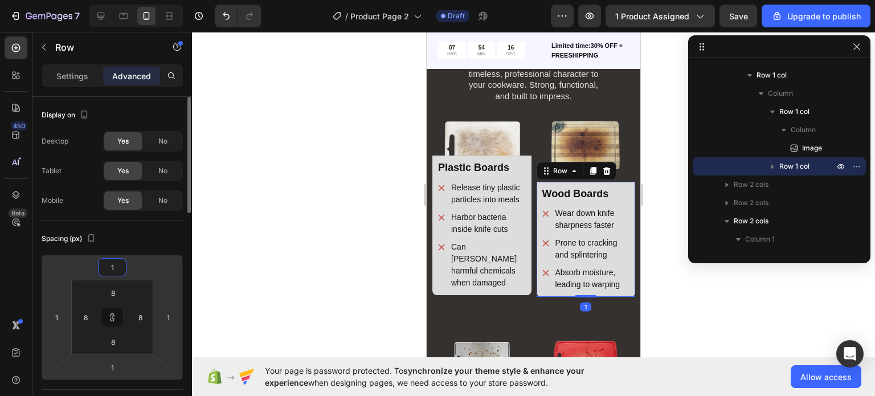
type input "10"
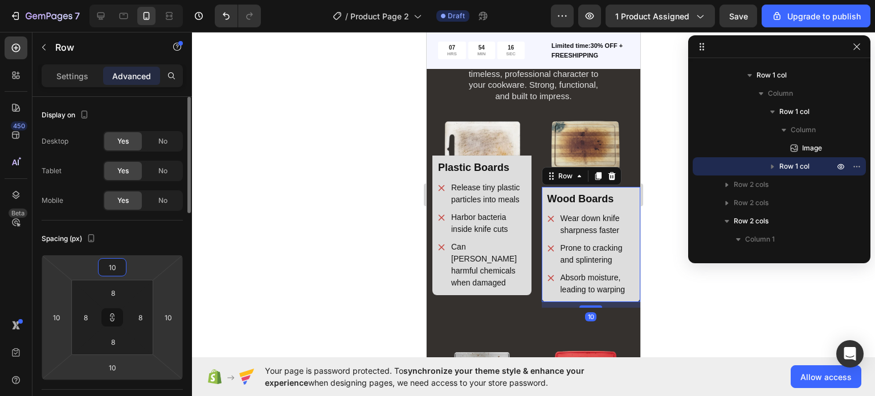
type input "100"
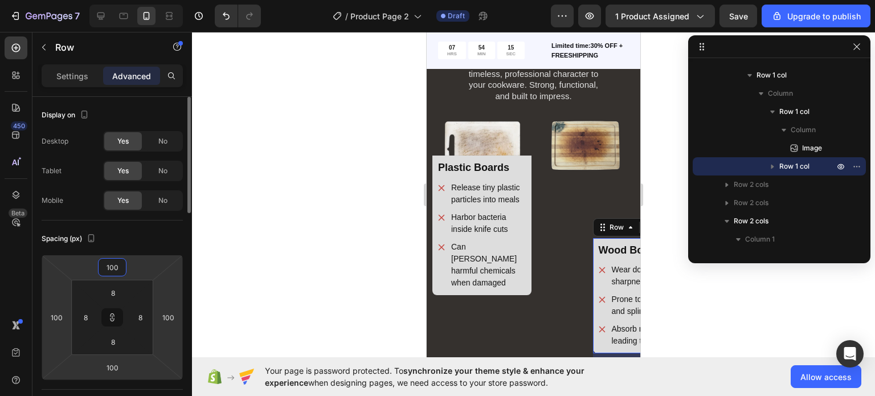
type input "10"
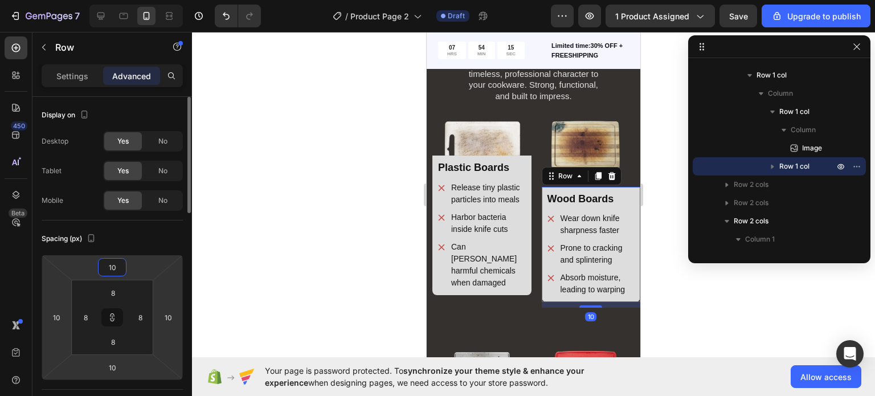
type input "1"
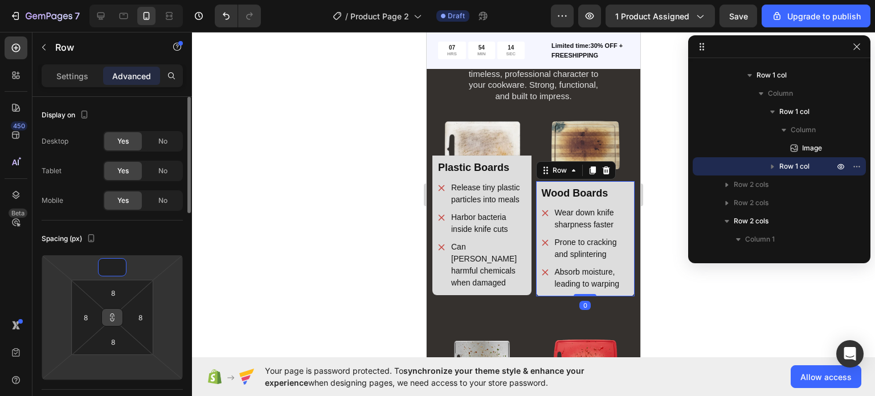
type input "1"
click at [112, 316] on icon at bounding box center [112, 317] width 9 height 9
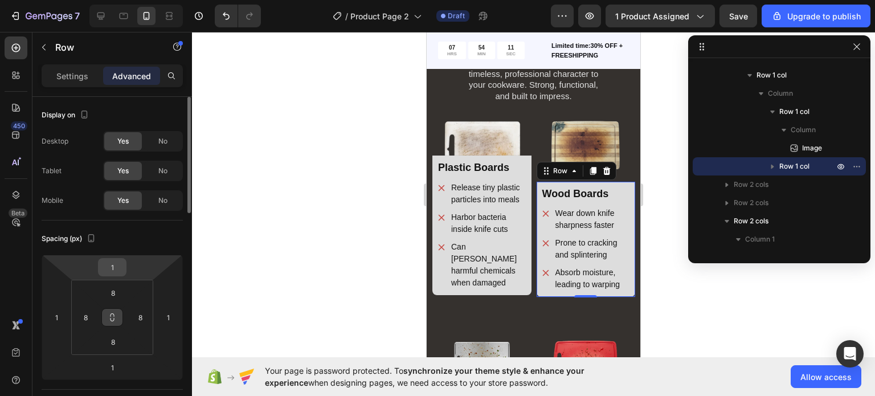
click at [122, 269] on input "1" at bounding box center [112, 267] width 23 height 17
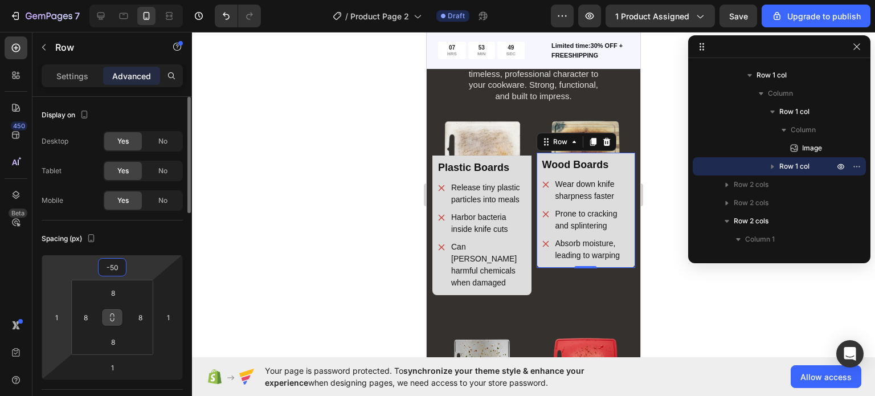
type input "-5"
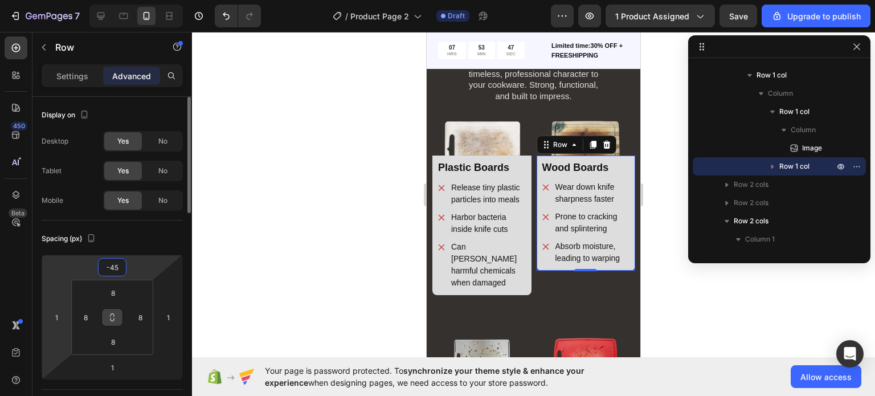
type input "-4"
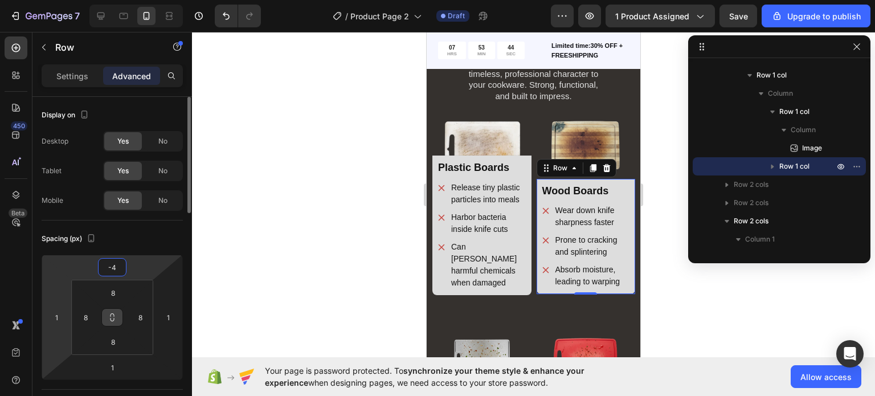
type input "-42"
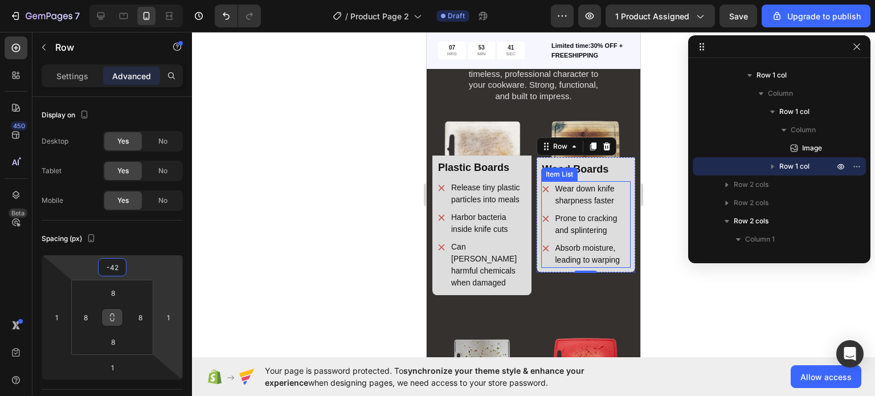
click at [541, 268] on div "Absorb moisture, leading to warping" at bounding box center [586, 253] width 90 height 27
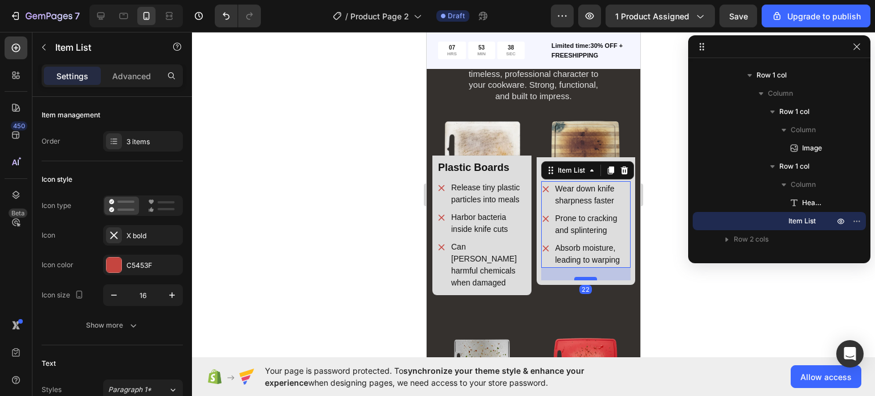
drag, startPoint x: 578, startPoint y: 272, endPoint x: 577, endPoint y: 284, distance: 12.5
click at [577, 280] on div at bounding box center [585, 278] width 23 height 3
type input "100%"
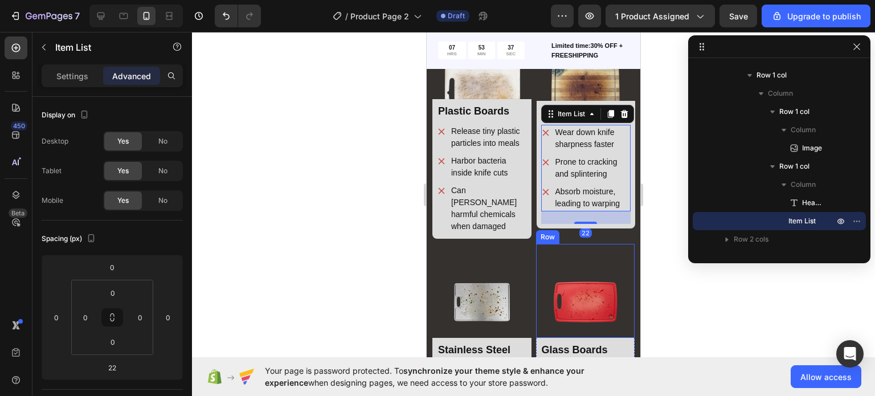
scroll to position [1536, 0]
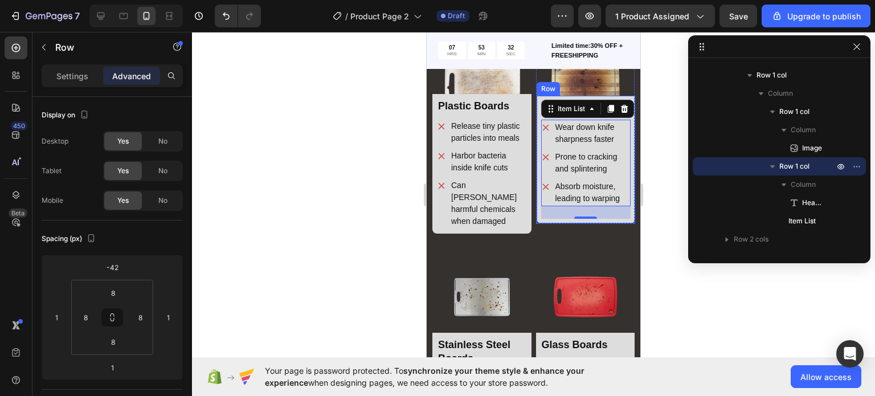
click at [537, 119] on div "Wood Boards Heading Wear down knife sharpness faster Prone to cracking and spli…" at bounding box center [586, 160] width 99 height 128
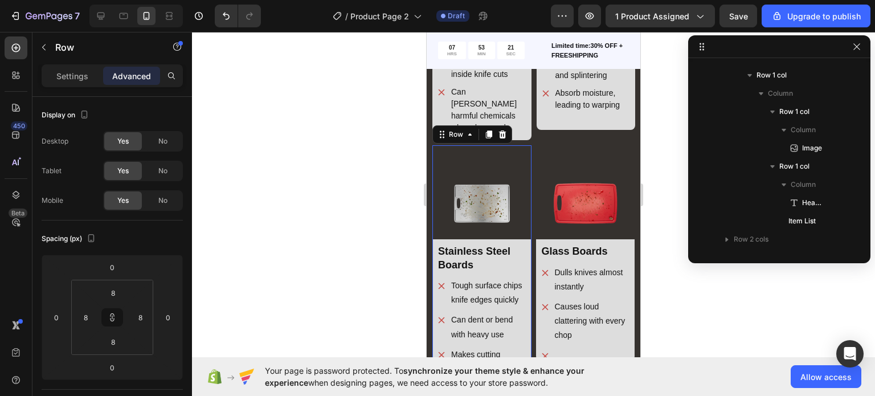
scroll to position [507, 0]
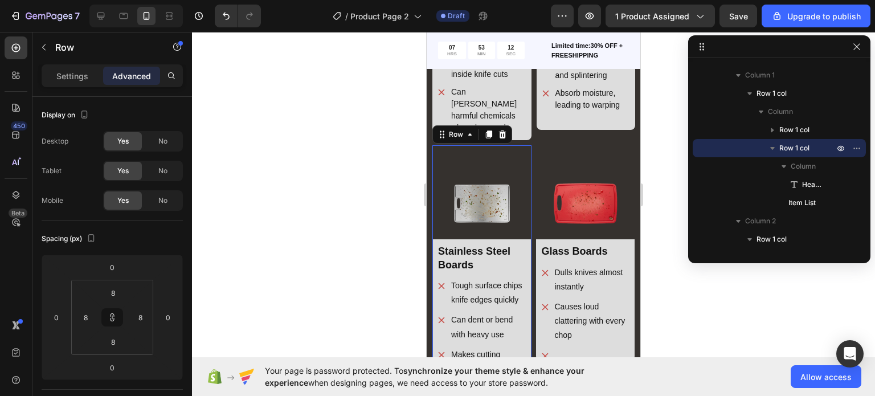
type input "-42"
type input "1"
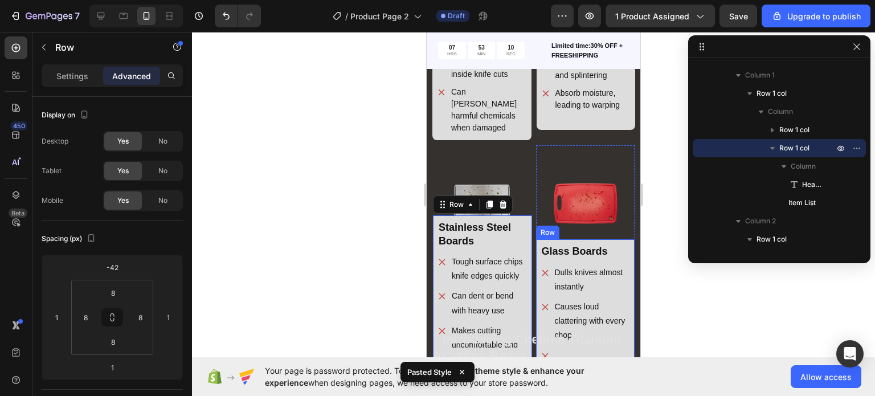
scroll to position [653, 0]
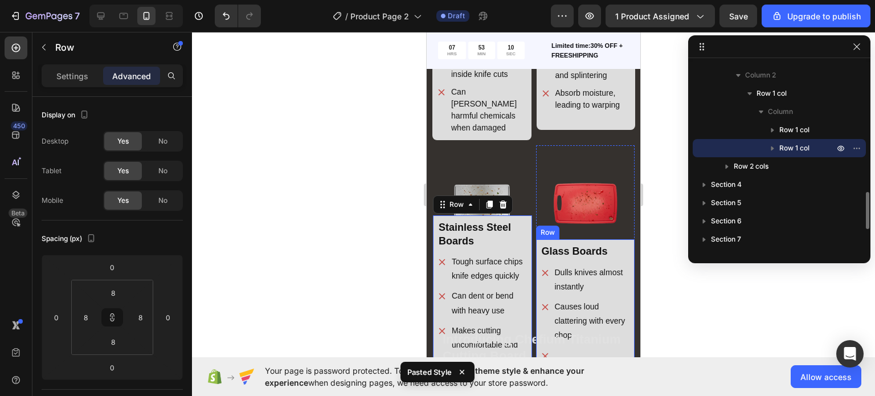
click at [536, 241] on div "Glass Boards Heading Dulls knives almost instantly Causes loud clattering with …" at bounding box center [585, 299] width 99 height 121
type input "-42"
type input "1"
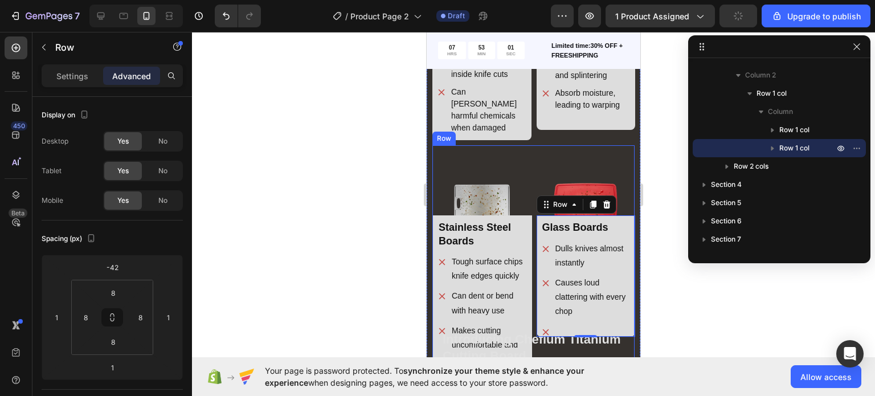
scroll to position [416, 0]
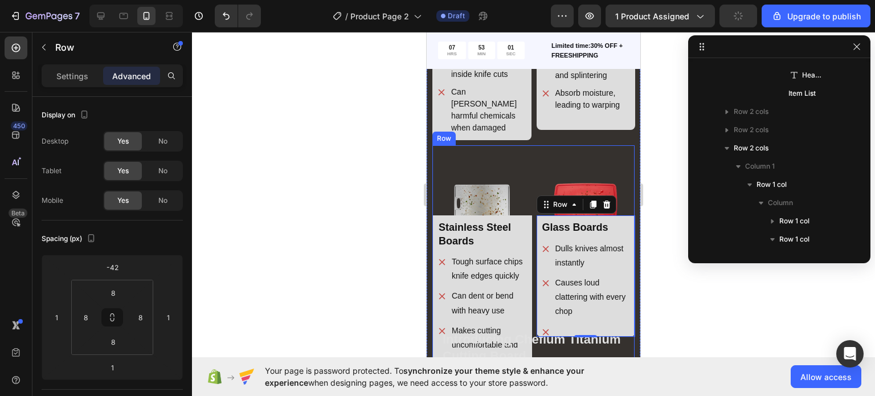
click at [528, 171] on div "Image Row Stainless Steel Boards Heading Tough surface chips knife edges quickl…" at bounding box center [533, 259] width 202 height 228
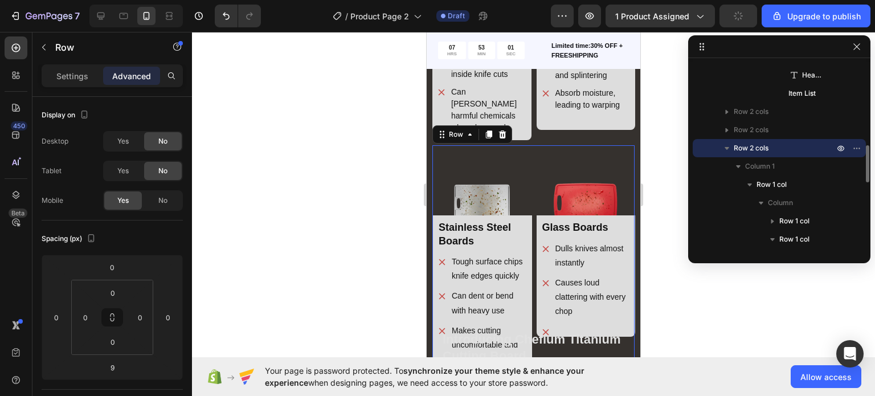
click at [528, 171] on div "Image Row Stainless Steel Boards Heading Tough surface chips knife edges quickl…" at bounding box center [533, 259] width 202 height 228
click at [121, 265] on input "0" at bounding box center [112, 267] width 23 height 17
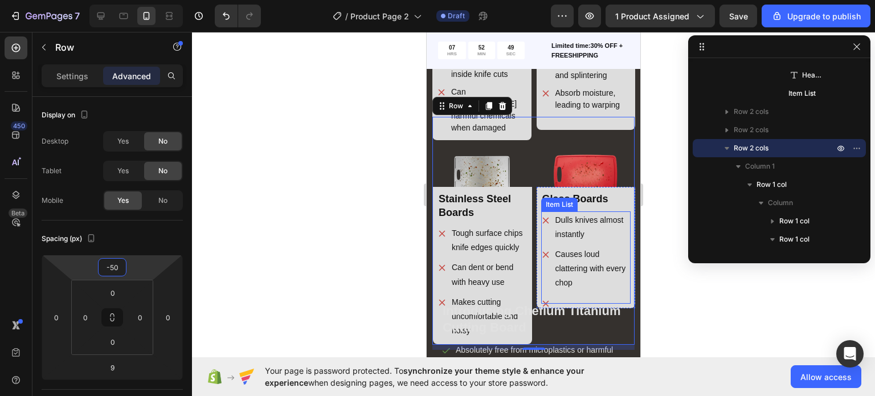
scroll to position [1819, 0]
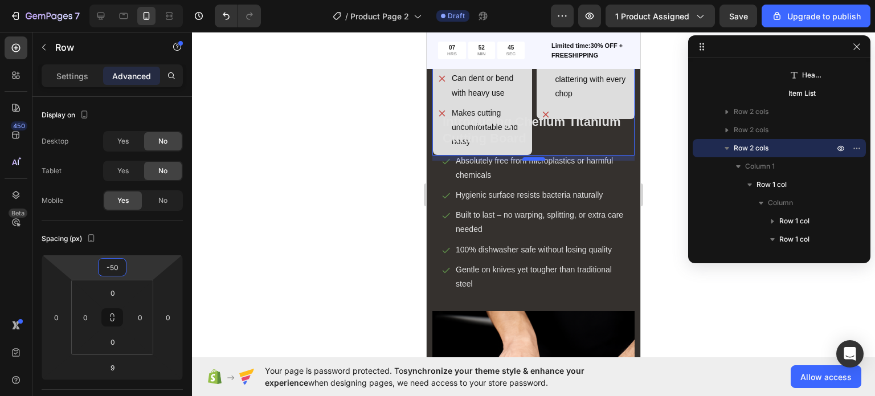
type input "-50"
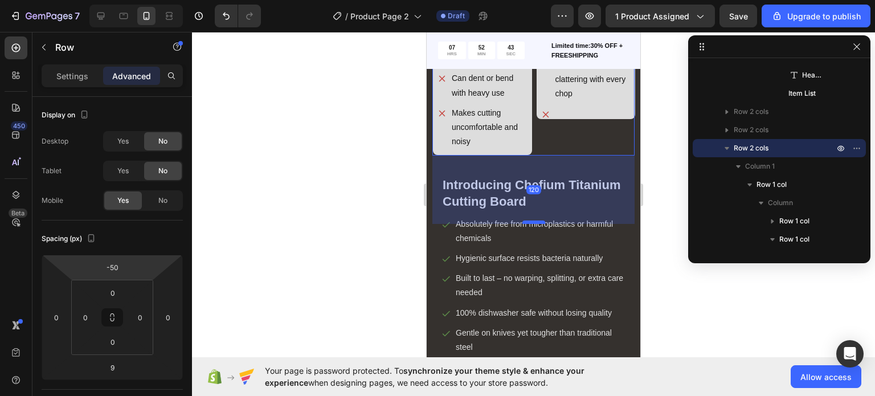
drag, startPoint x: 533, startPoint y: 166, endPoint x: 538, endPoint y: 229, distance: 63.5
click at [538, 224] on div at bounding box center [533, 222] width 23 height 3
type input "120"
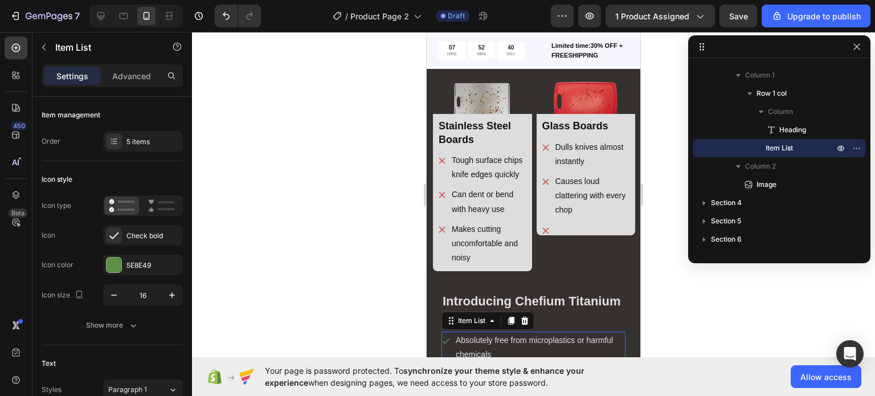
scroll to position [1698, 0]
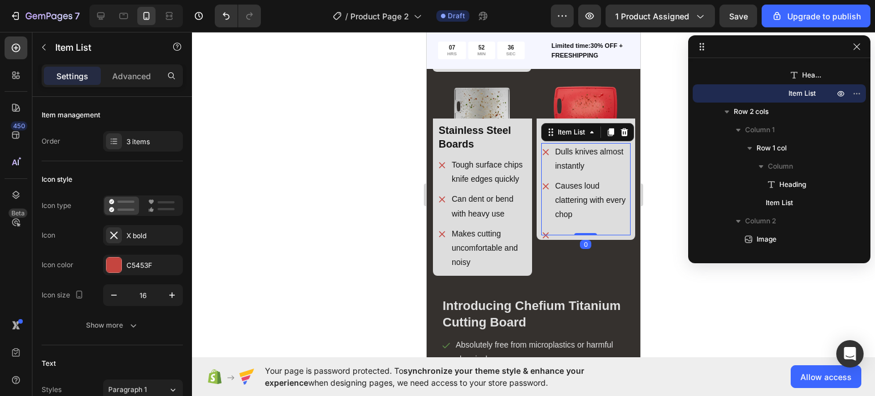
drag, startPoint x: 574, startPoint y: 223, endPoint x: 582, endPoint y: 212, distance: 13.6
click at [582, 212] on div "Dulls knives almost instantly Causes loud clattering with every chop Item List 0" at bounding box center [586, 189] width 90 height 92
type input "100%"
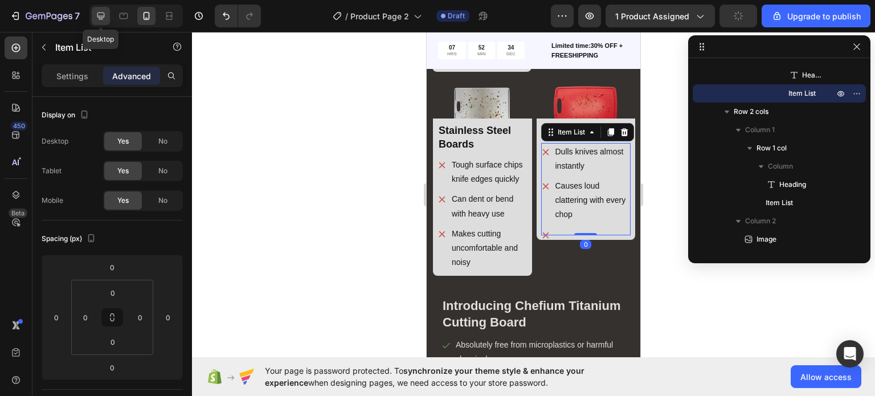
click at [103, 15] on icon at bounding box center [100, 15] width 11 height 11
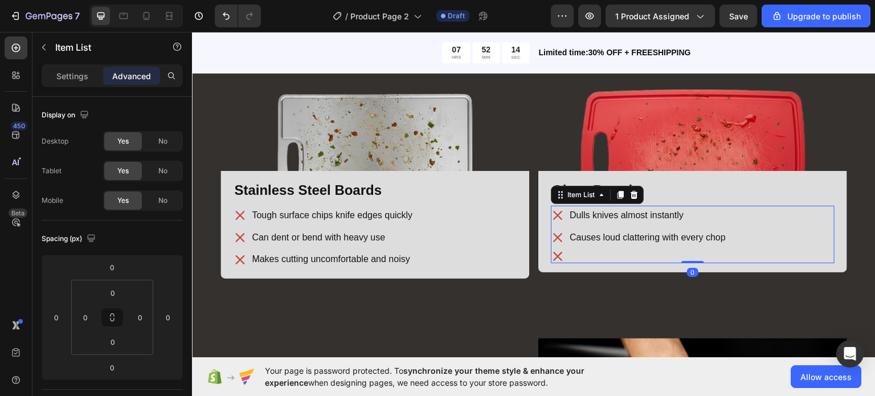
scroll to position [1814, 0]
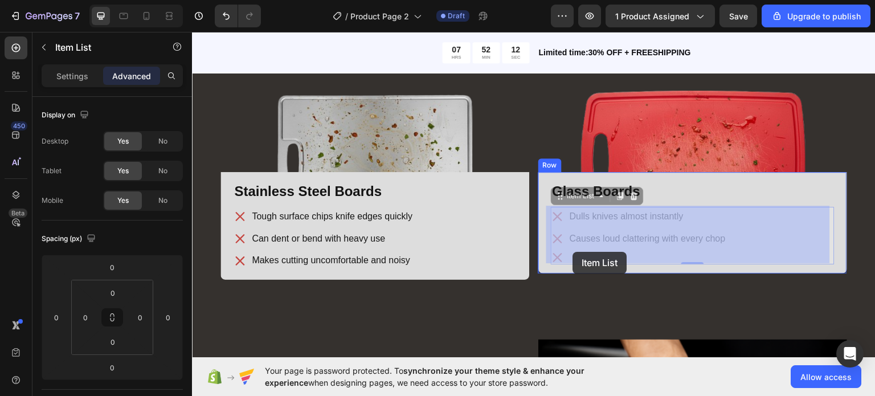
drag, startPoint x: 577, startPoint y: 257, endPoint x: 571, endPoint y: 250, distance: 8.9
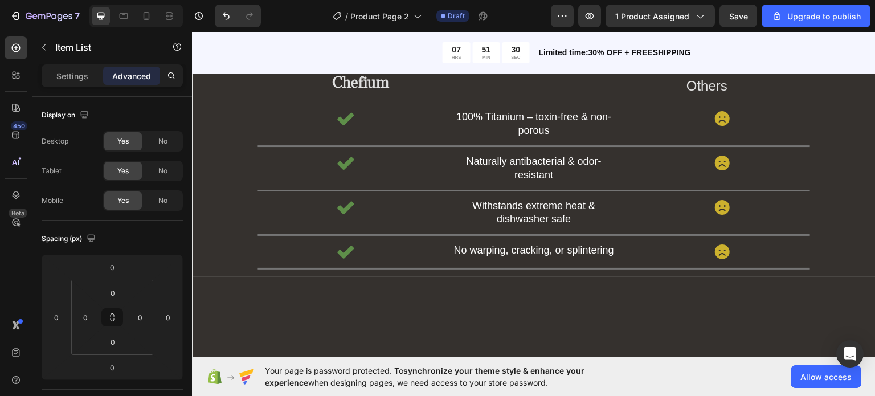
scroll to position [2140, 0]
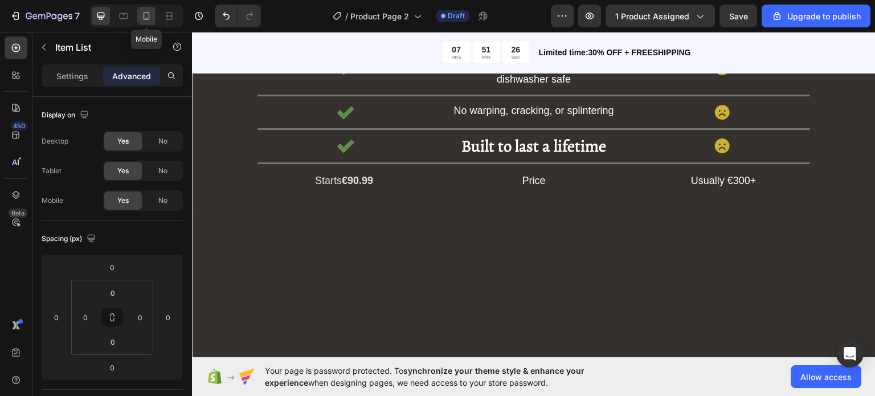
click at [142, 19] on icon at bounding box center [146, 15] width 11 height 11
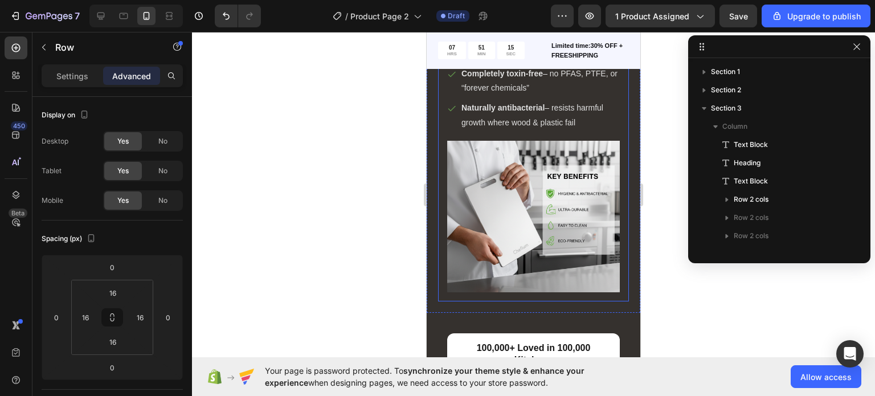
scroll to position [197, 0]
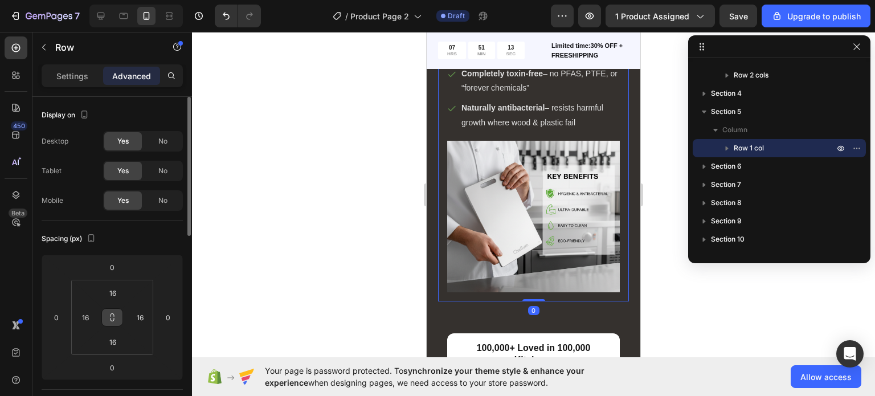
click at [110, 311] on button at bounding box center [112, 317] width 22 height 18
click at [113, 289] on input "16" at bounding box center [112, 292] width 23 height 17
type input "0"
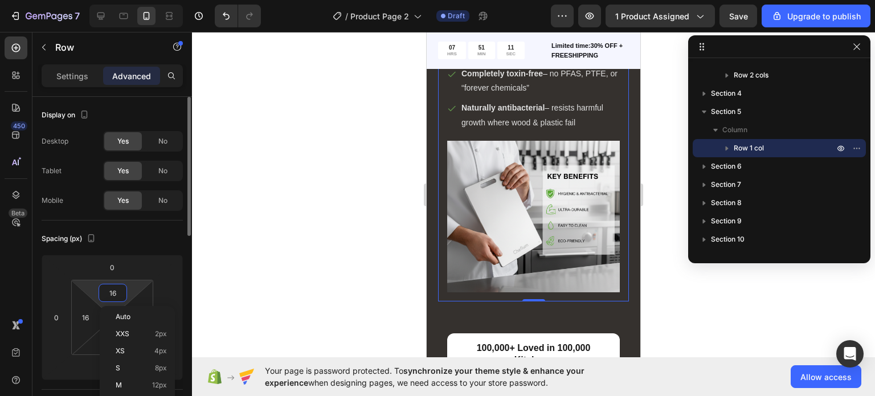
type input "0"
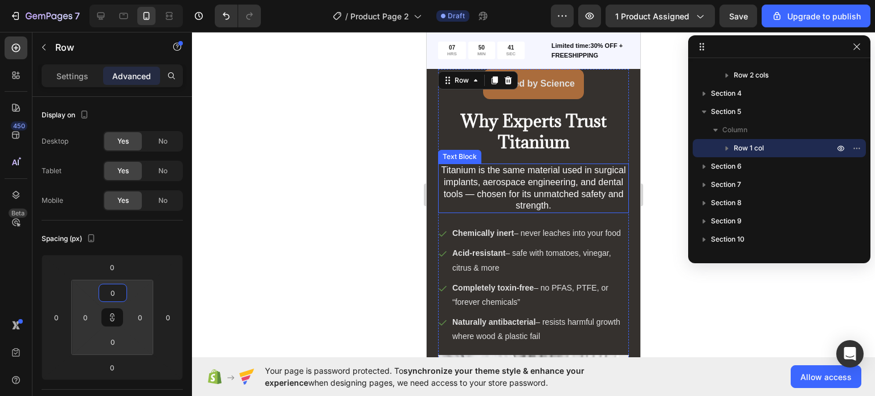
scroll to position [2726, 0]
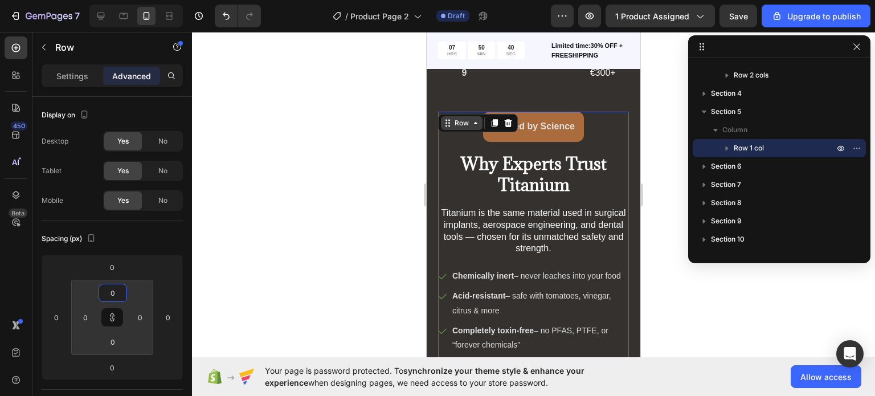
type input "0"
click at [461, 125] on div "Row" at bounding box center [461, 123] width 19 height 10
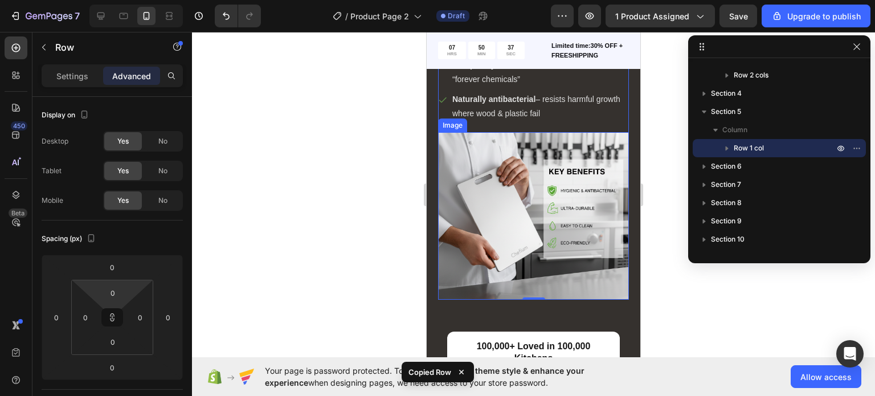
scroll to position [3089, 0]
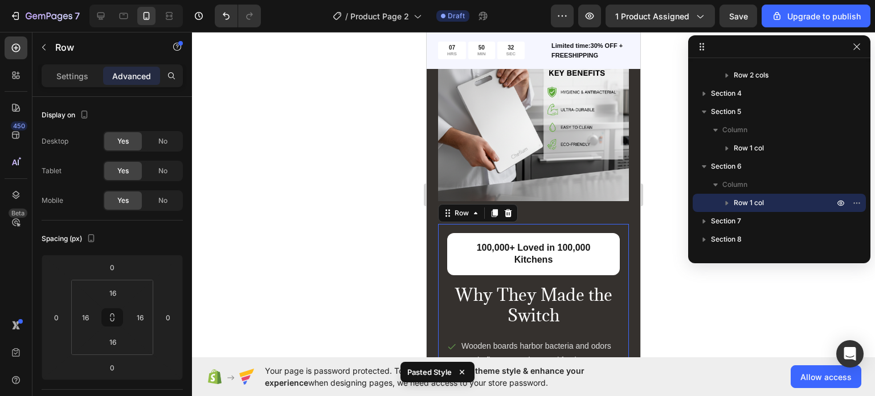
type input "0"
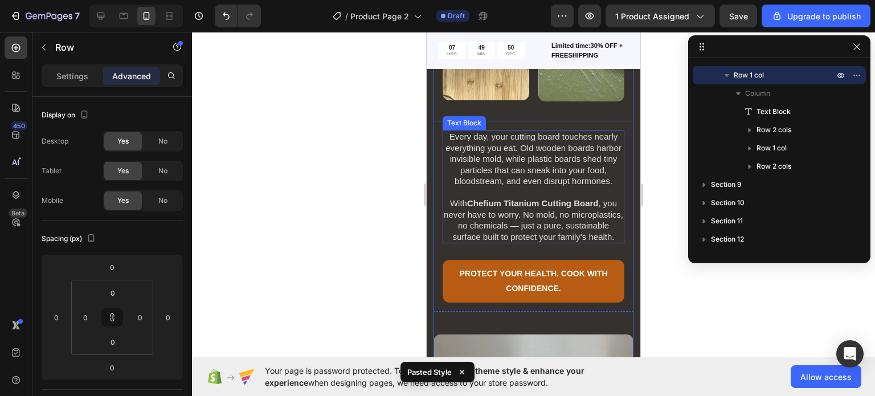
scroll to position [4217, 0]
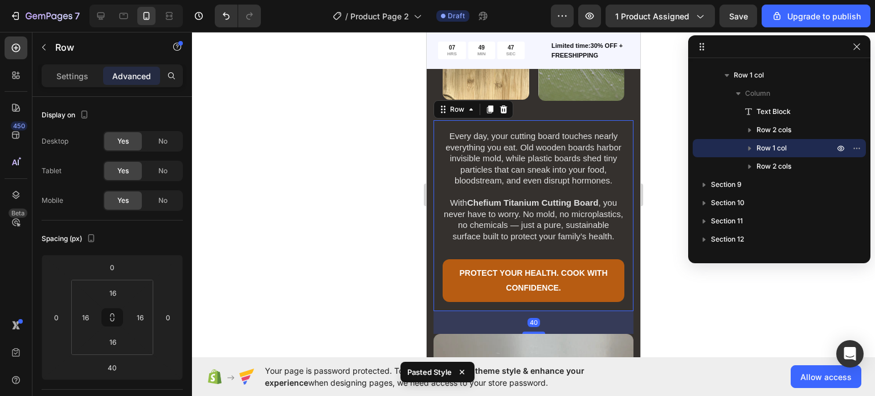
type input "0"
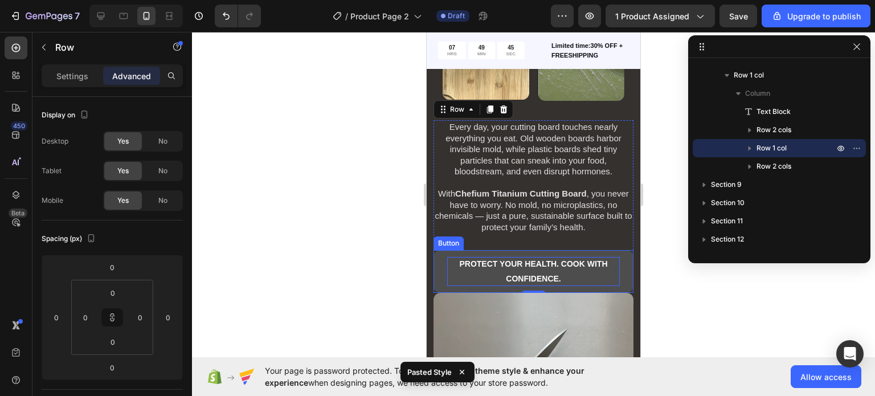
type input "40"
type input "16"
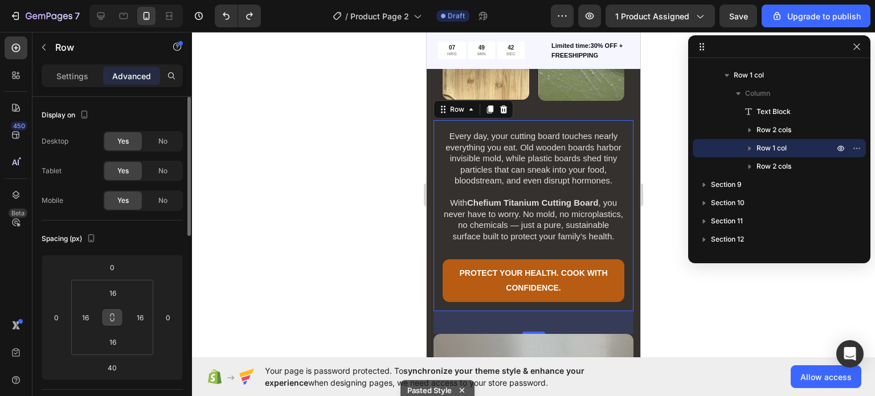
click at [115, 321] on icon at bounding box center [112, 317] width 9 height 9
click at [115, 291] on input "16" at bounding box center [112, 292] width 23 height 17
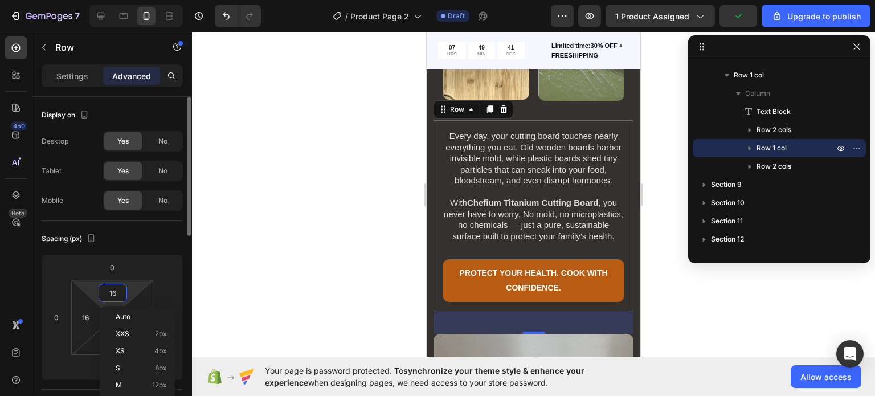
type input "0"
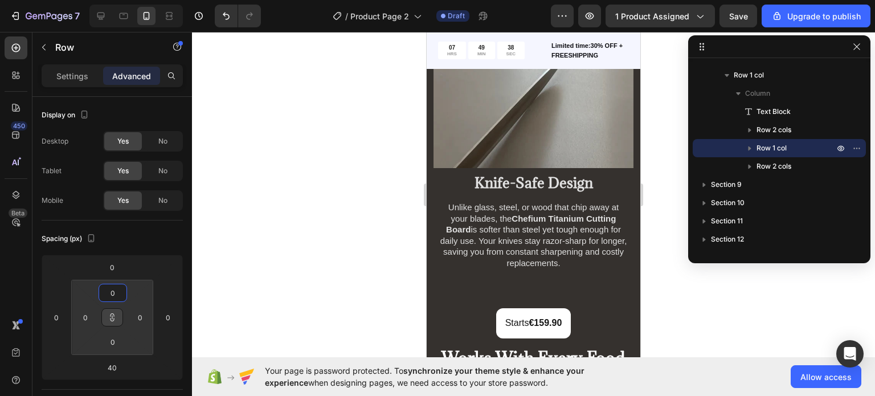
scroll to position [4515, 0]
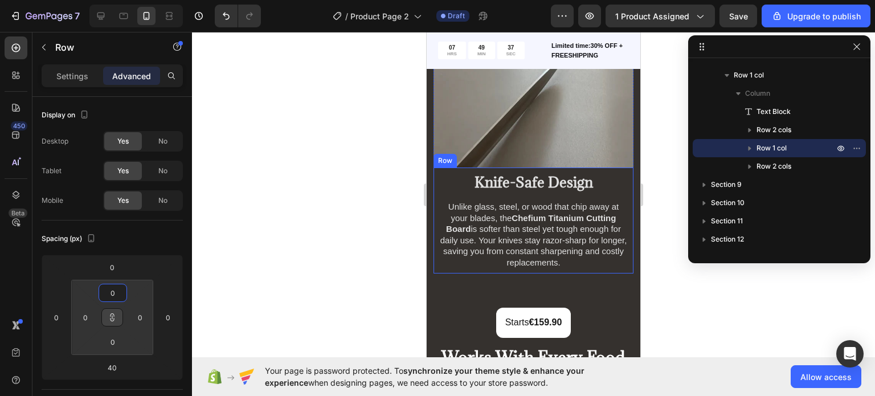
click at [436, 219] on div "Knife-Safe Design Heading Unlike glass, steel, or wood that chip away at your b…" at bounding box center [534, 221] width 200 height 106
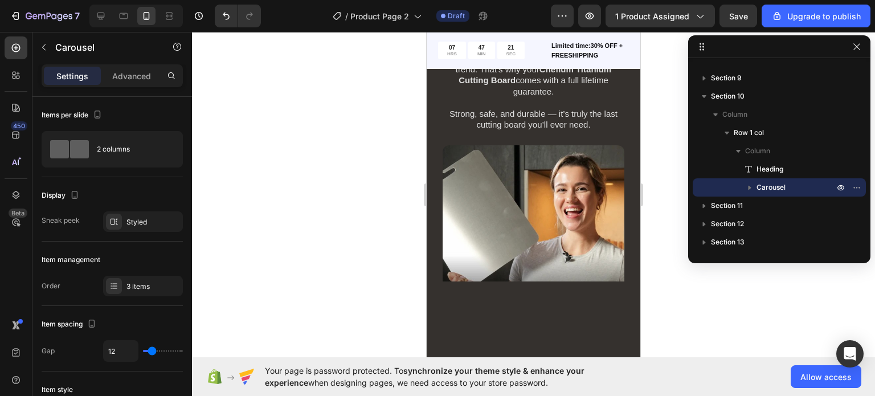
scroll to position [5485, 0]
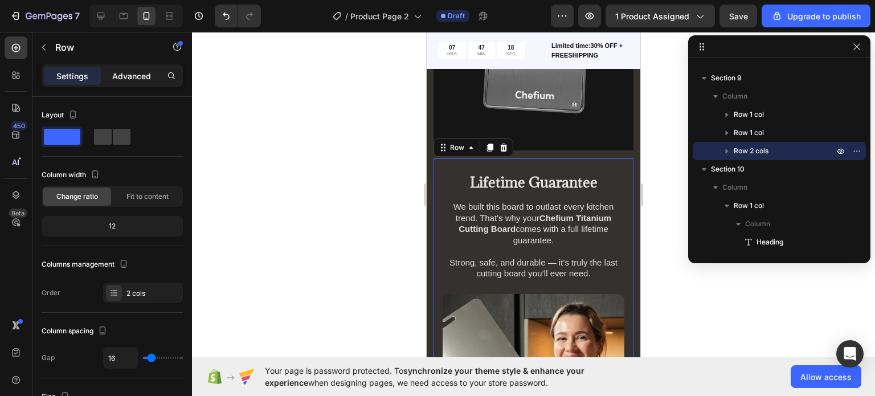
click at [155, 75] on div "Advanced" at bounding box center [131, 76] width 57 height 18
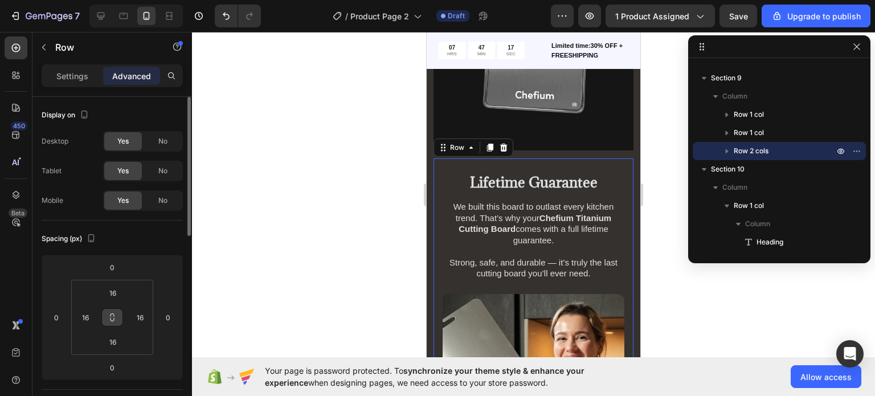
click at [111, 319] on icon at bounding box center [113, 319] width 4 height 3
click at [111, 0] on html "7 / Product Page 2 Draft Preview 1 product assigned Save Upgrade to publish 450…" at bounding box center [437, 0] width 875 height 0
type input "0"
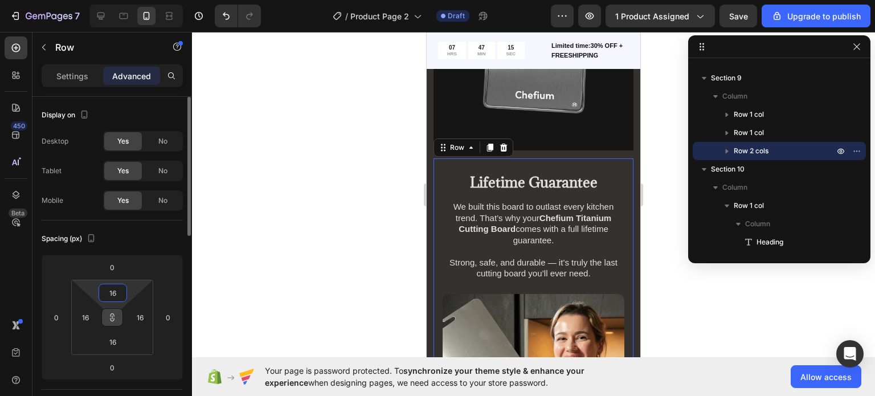
type input "0"
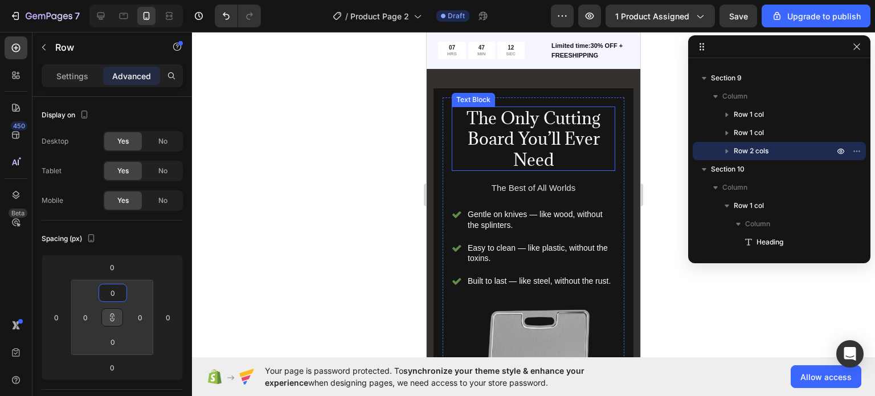
scroll to position [5142, 0]
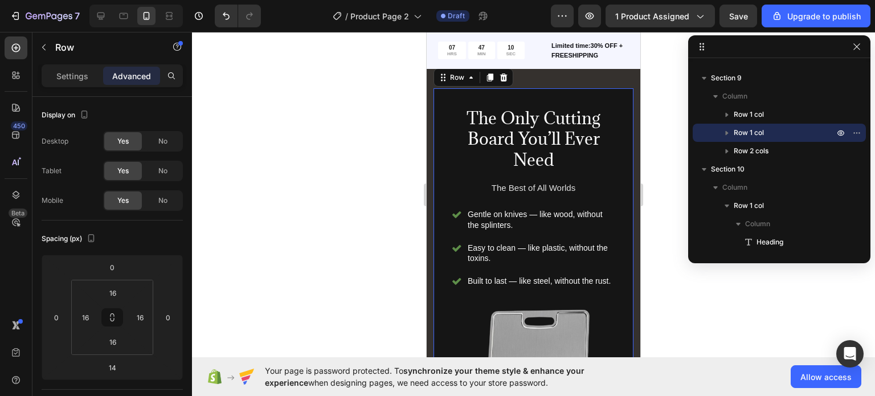
click at [438, 281] on div "The Only Cutting Board You’ll Ever Need Text Block The Best of All Worlds Text …" at bounding box center [534, 291] width 200 height 406
click at [111, 315] on icon at bounding box center [113, 314] width 4 height 3
click at [105, 296] on input "16" at bounding box center [112, 292] width 23 height 17
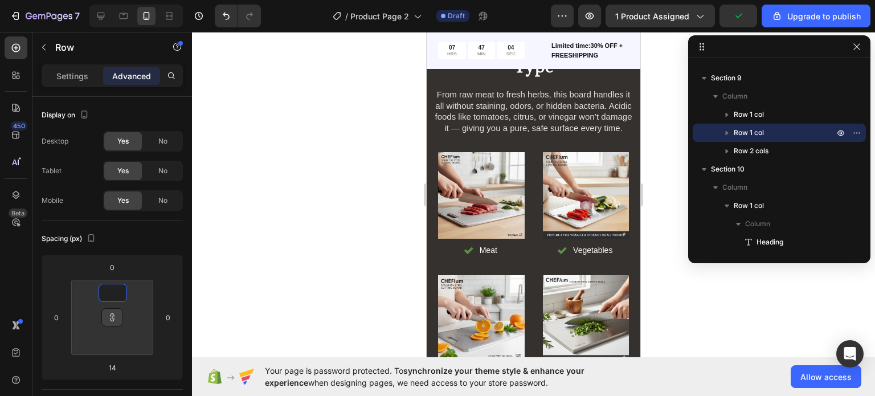
scroll to position [4813, 0]
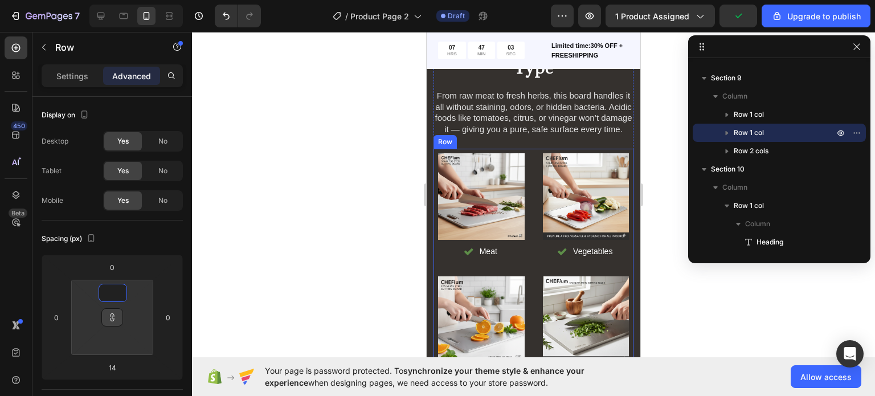
click at [526, 199] on div "Image Meat Item List Row Image Vegetables Item List Row Image Citrus Item List …" at bounding box center [534, 267] width 200 height 236
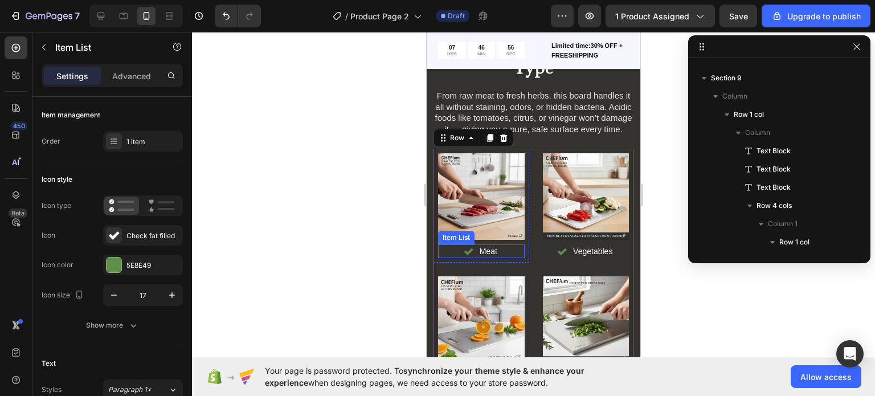
scroll to position [744, 0]
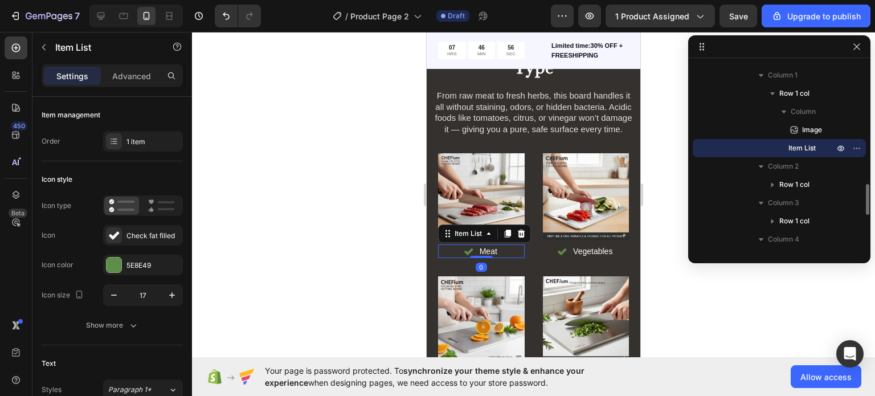
click at [458, 257] on div "Meat" at bounding box center [481, 251] width 87 height 14
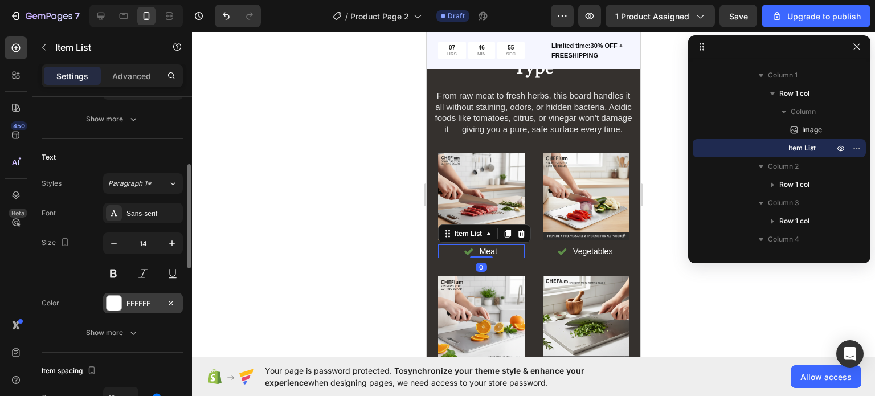
scroll to position [208, 0]
click at [172, 239] on icon "button" at bounding box center [172, 242] width 6 height 6
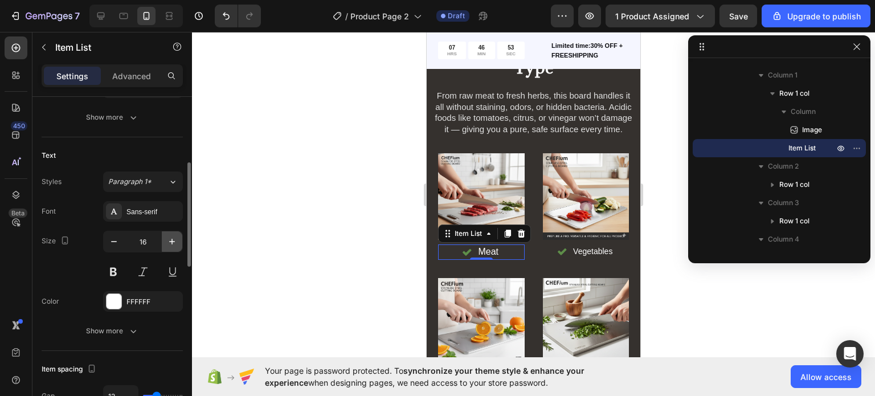
type input "17"
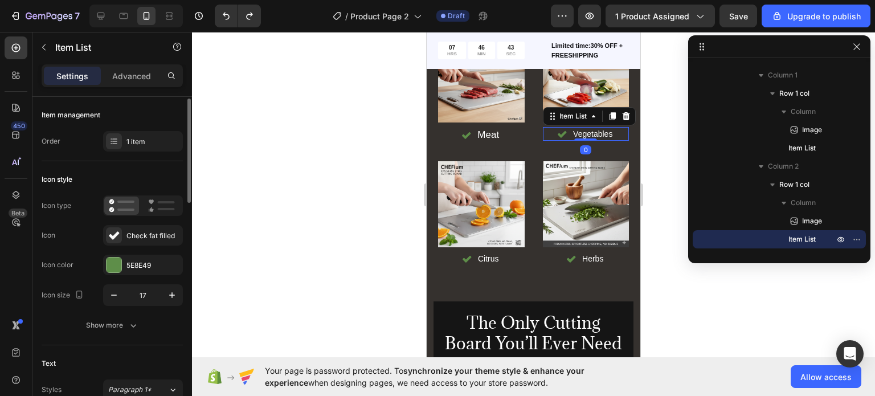
scroll to position [76, 0]
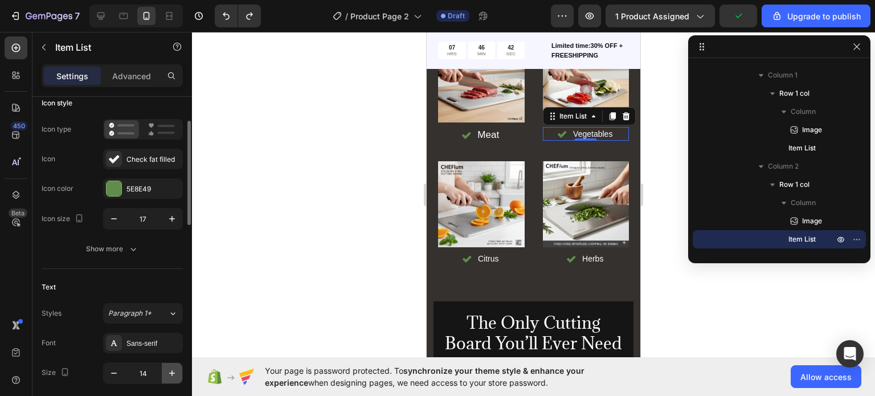
click at [164, 366] on button "button" at bounding box center [172, 373] width 21 height 21
type input "16"
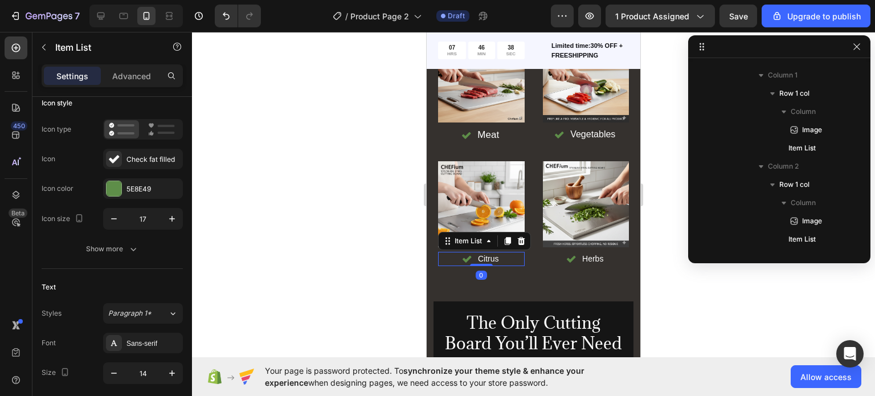
scroll to position [926, 0]
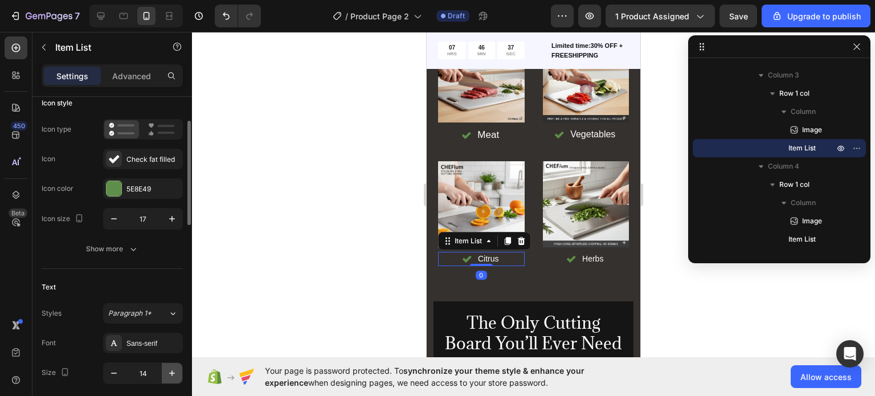
click at [168, 375] on icon "button" at bounding box center [171, 373] width 11 height 11
type input "16"
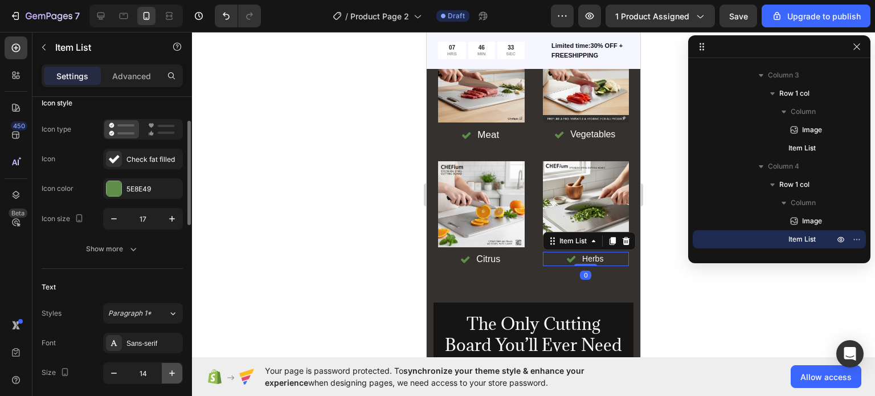
click at [179, 370] on button "button" at bounding box center [172, 373] width 21 height 21
type input "16"
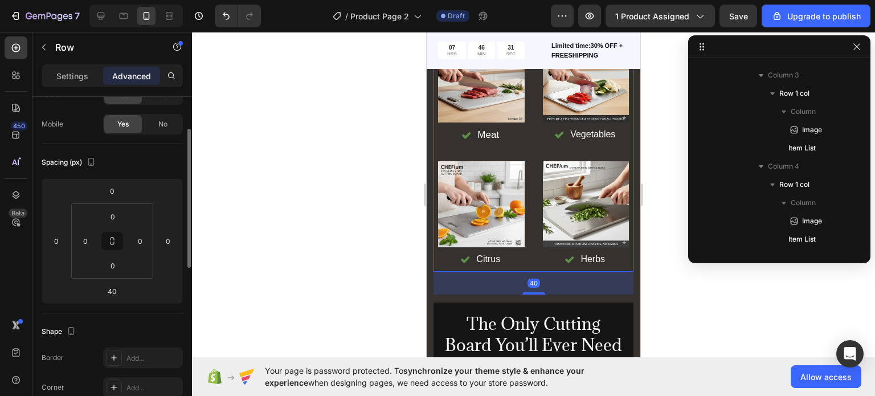
scroll to position [653, 0]
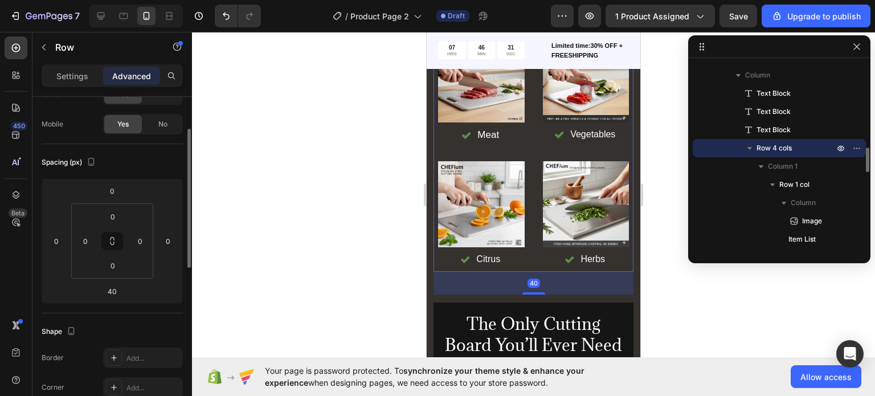
click at [525, 260] on div "Image Meat Item List Row Image Vegetables Item List Row Image Citrus Item List …" at bounding box center [534, 151] width 200 height 240
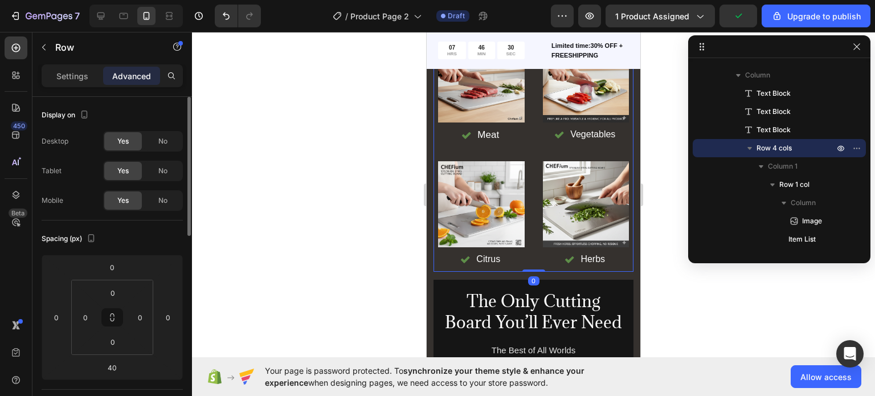
drag, startPoint x: 525, startPoint y: 293, endPoint x: 522, endPoint y: 215, distance: 78.1
click at [522, 215] on div "Image Meat Item List Row Image Vegetables Item List Row Image Citrus Item List …" at bounding box center [534, 151] width 200 height 240
type input "0"
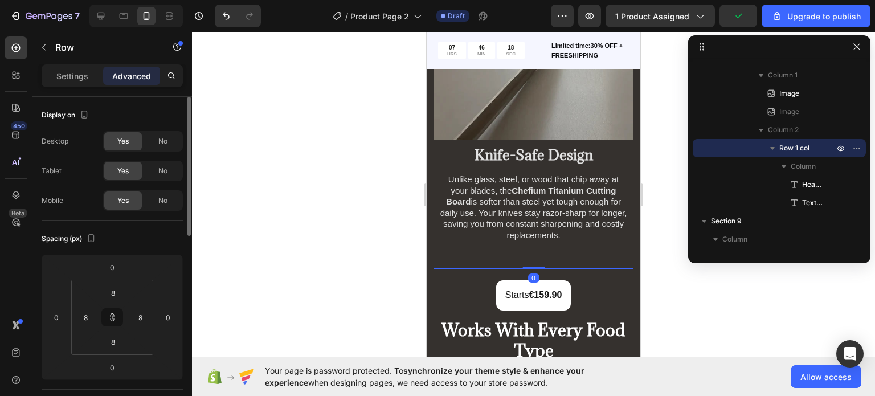
scroll to position [325, 0]
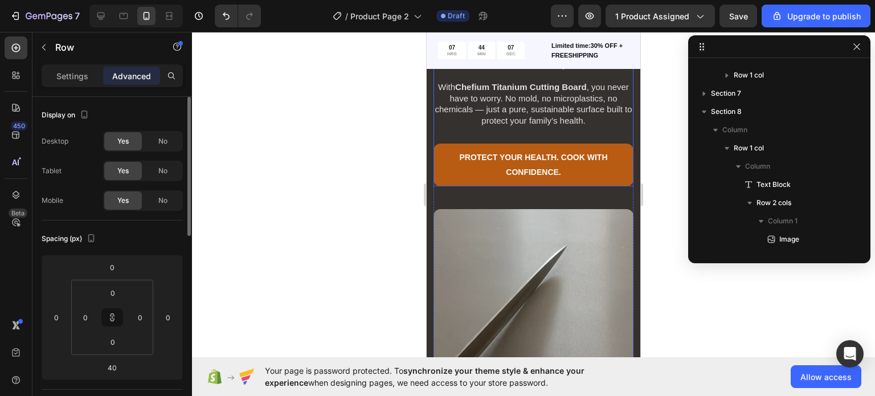
scroll to position [471, 0]
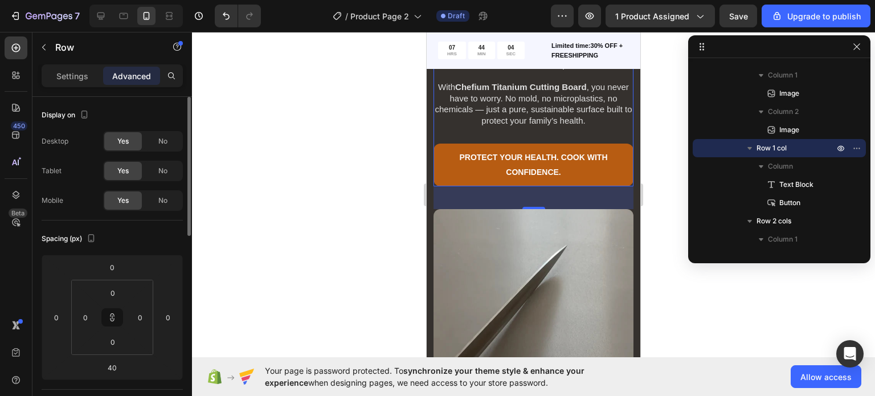
click at [522, 199] on div "40" at bounding box center [534, 197] width 200 height 23
click at [522, 207] on div at bounding box center [533, 208] width 23 height 3
type input "45"
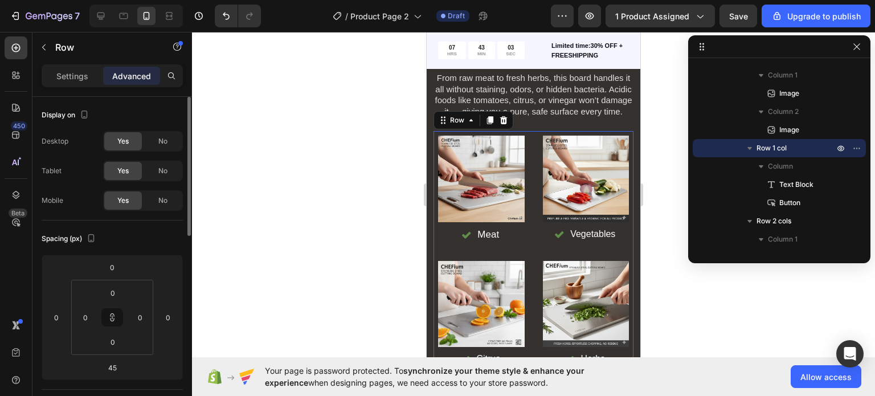
scroll to position [835, 0]
click at [57, 79] on p "Settings" at bounding box center [72, 76] width 32 height 12
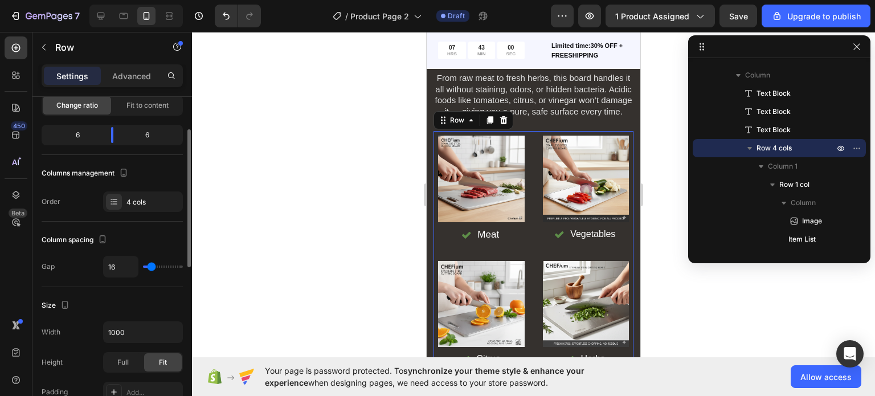
scroll to position [93, 0]
click at [114, 271] on input "16" at bounding box center [121, 264] width 34 height 21
type input "8"
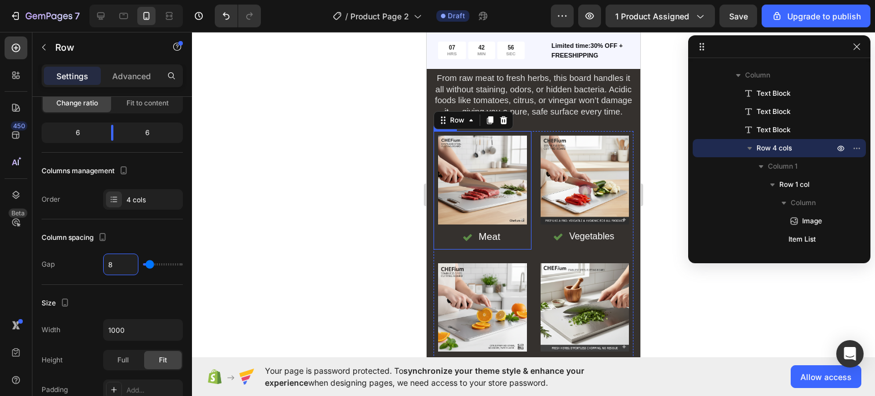
click at [520, 232] on div "Image Meat Item List" at bounding box center [482, 190] width 89 height 109
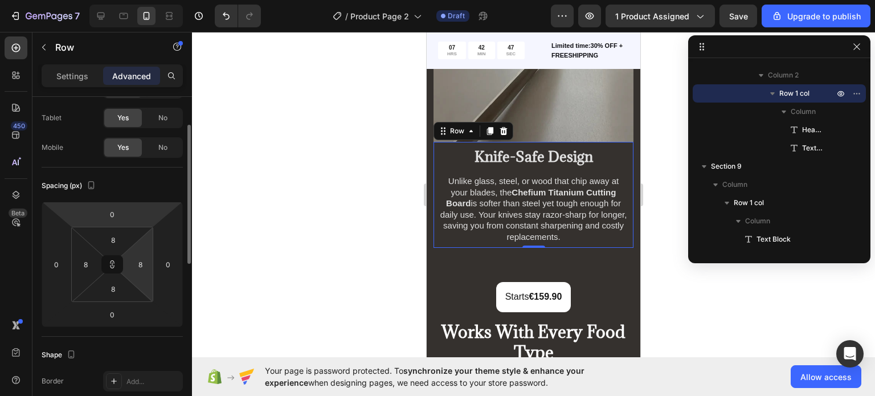
scroll to position [59, 0]
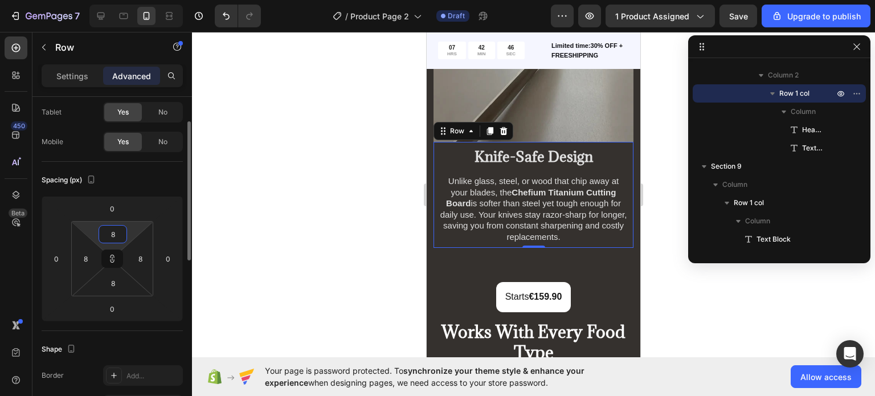
click at [114, 228] on input "8" at bounding box center [112, 234] width 23 height 17
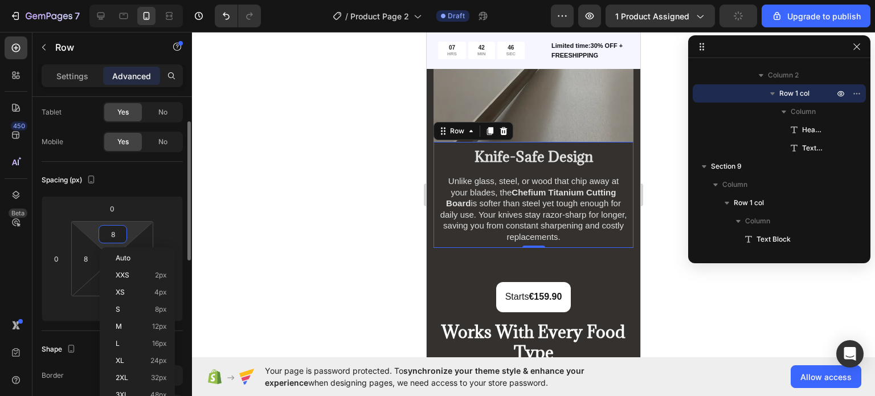
type input "0"
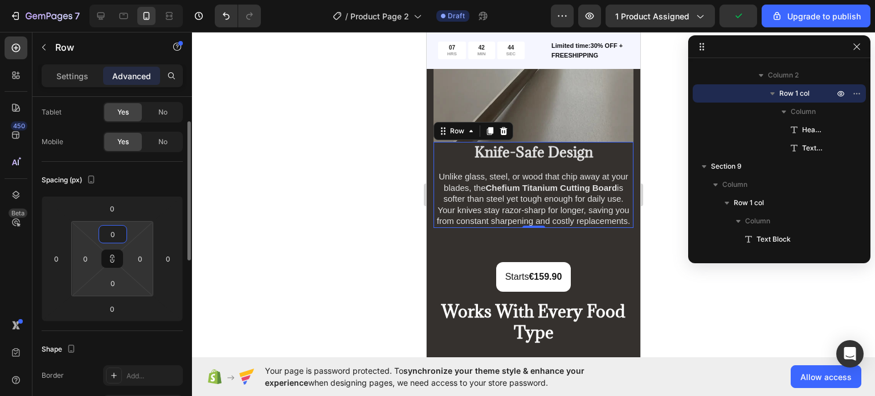
click at [114, 228] on input "0" at bounding box center [112, 234] width 23 height 17
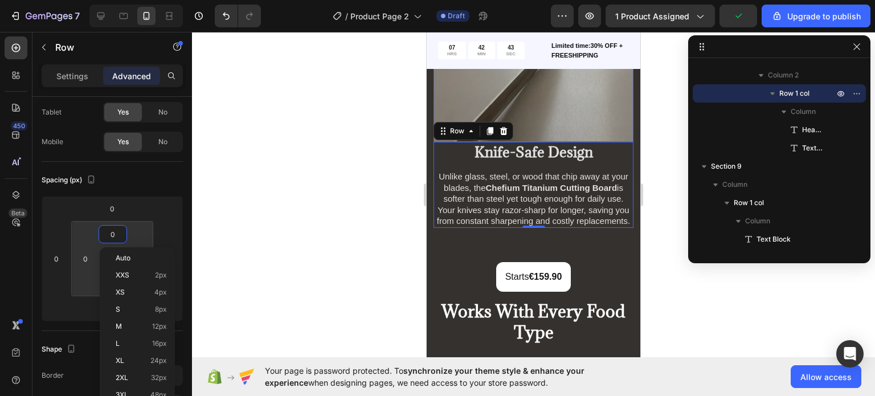
click at [533, 99] on img at bounding box center [534, 67] width 200 height 150
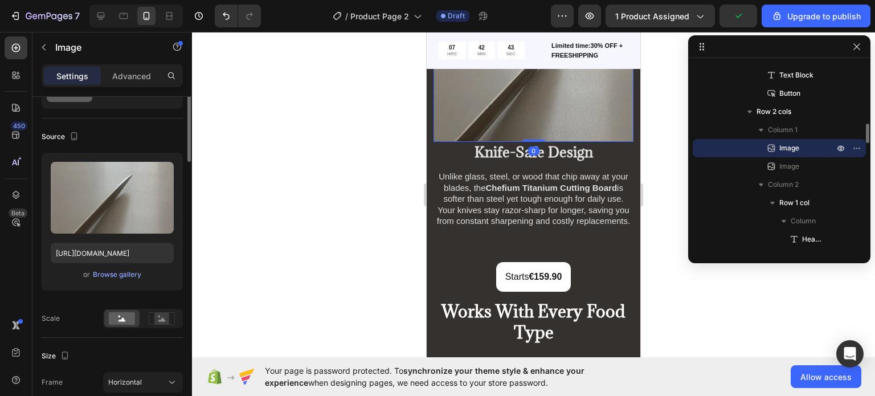
scroll to position [0, 0]
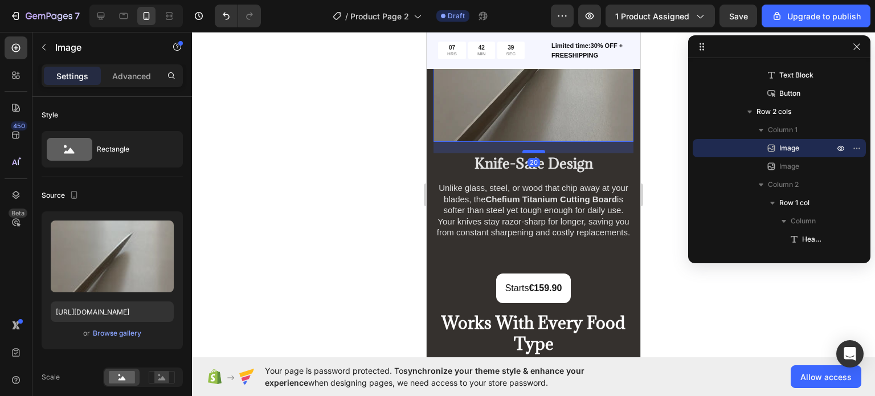
drag, startPoint x: 526, startPoint y: 127, endPoint x: 525, endPoint y: 138, distance: 11.5
click at [525, 150] on div at bounding box center [533, 151] width 23 height 3
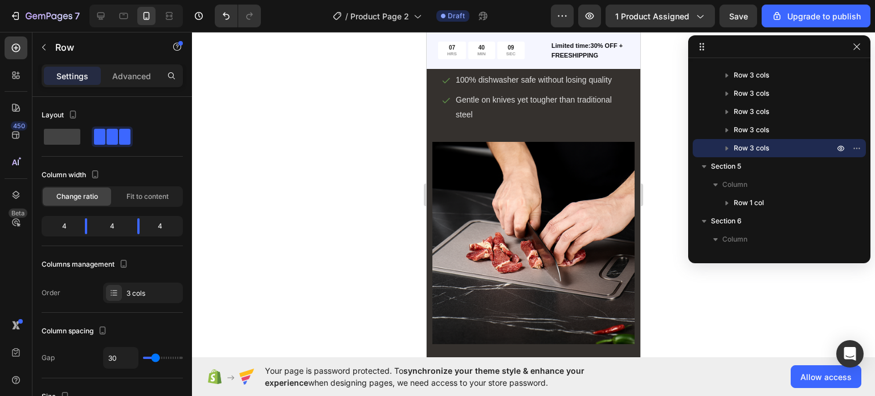
scroll to position [1926, 0]
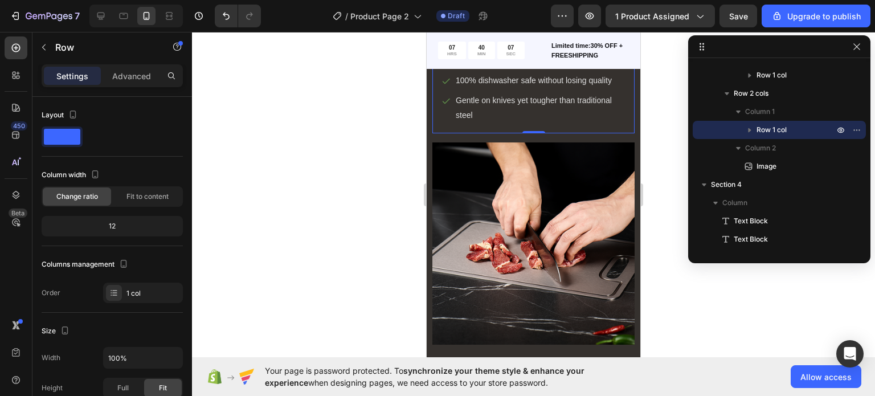
click at [484, 133] on div "Introducing Chefium Titanium Cutting Board Heading Absolutely free from micropl…" at bounding box center [533, 34] width 202 height 198
click at [119, 84] on div "Advanced" at bounding box center [131, 76] width 57 height 18
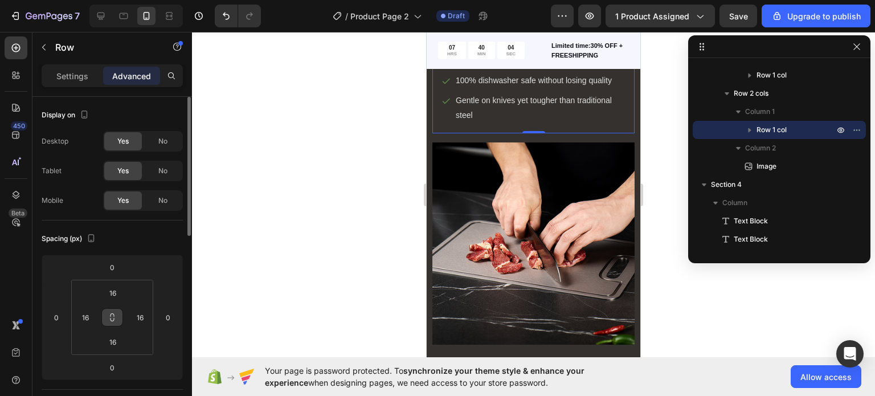
click at [115, 313] on icon at bounding box center [112, 317] width 9 height 9
click at [120, 287] on input "16" at bounding box center [112, 292] width 23 height 17
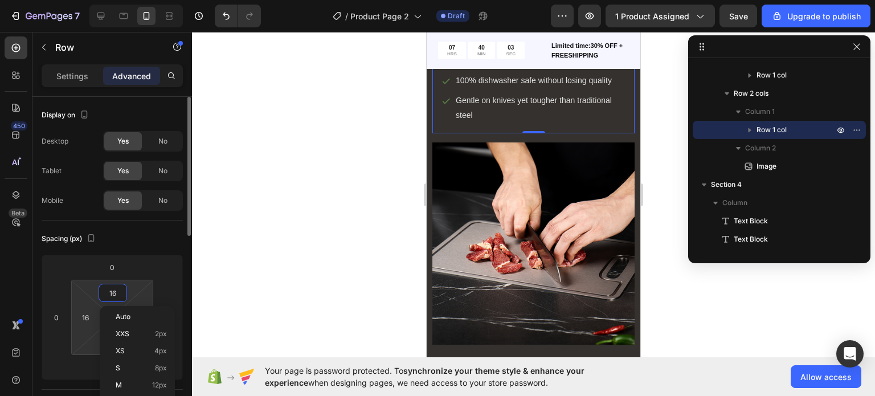
type input "0"
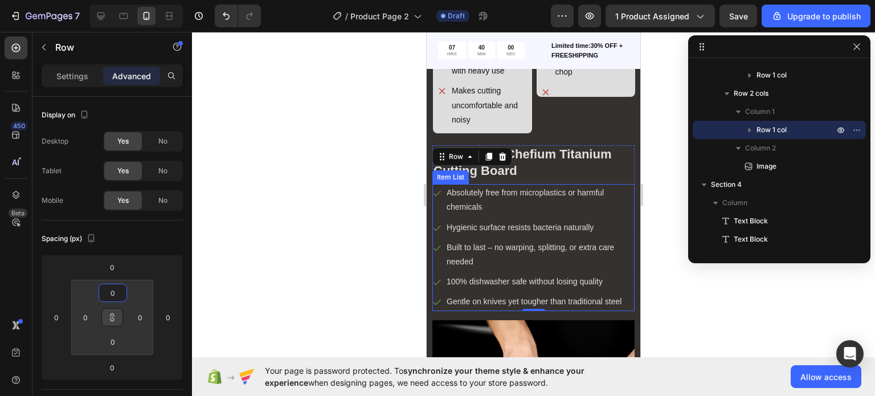
scroll to position [1696, 0]
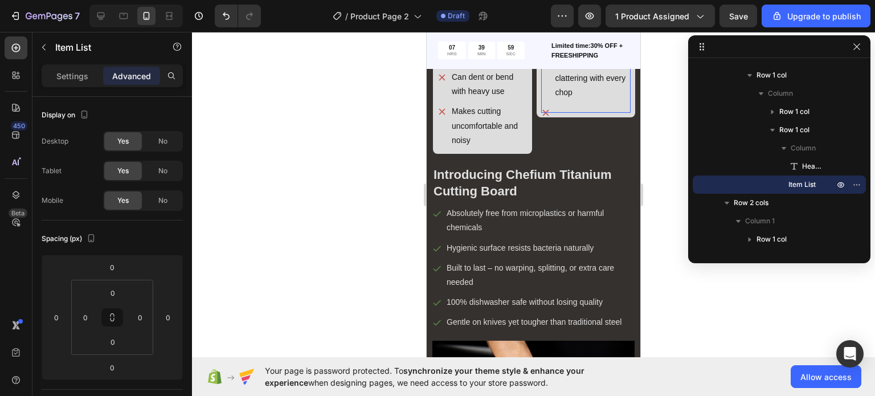
click at [543, 117] on icon at bounding box center [545, 112] width 9 height 9
click at [554, 121] on div "Rich Text Editor. Editing area: main" at bounding box center [592, 113] width 77 height 18
click at [542, 136] on div "Chips and breaks easily" at bounding box center [586, 120] width 90 height 32
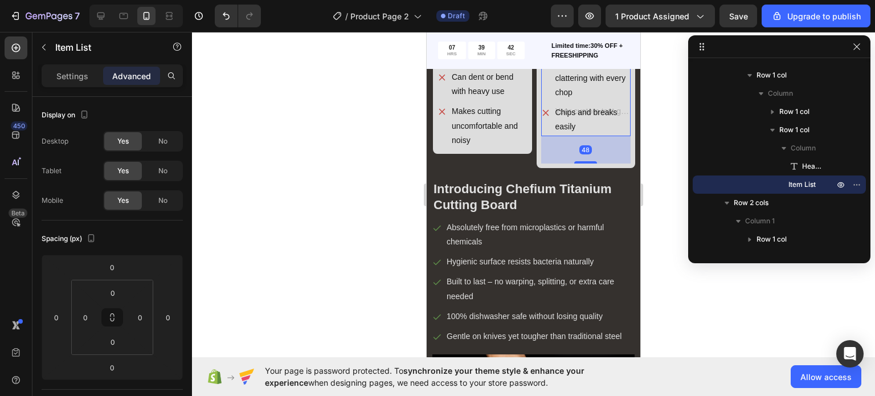
drag, startPoint x: 572, startPoint y: 250, endPoint x: 566, endPoint y: 277, distance: 27.9
click at [566, 136] on div "48" at bounding box center [586, 136] width 90 height 0
type input "48"
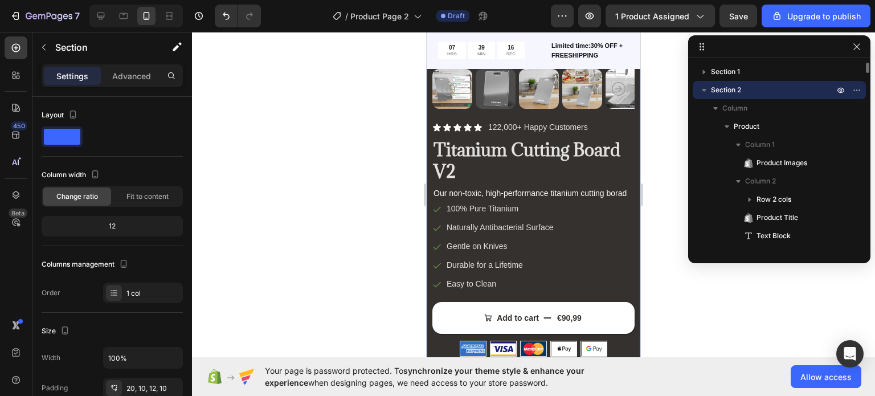
scroll to position [0, 0]
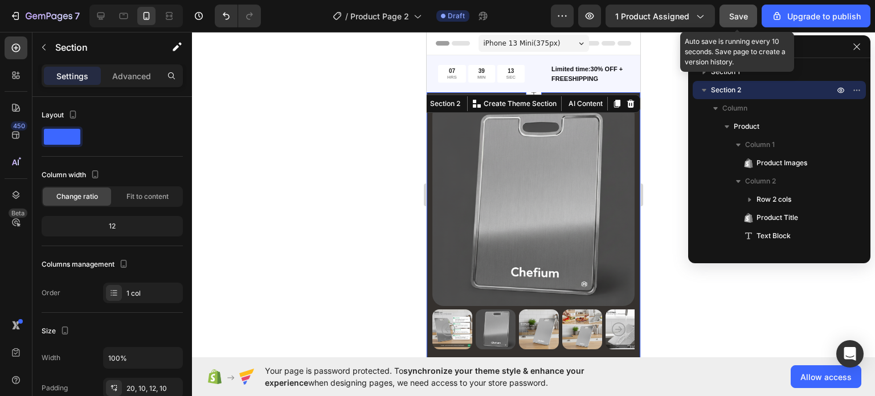
click at [741, 8] on button "Save" at bounding box center [739, 16] width 38 height 23
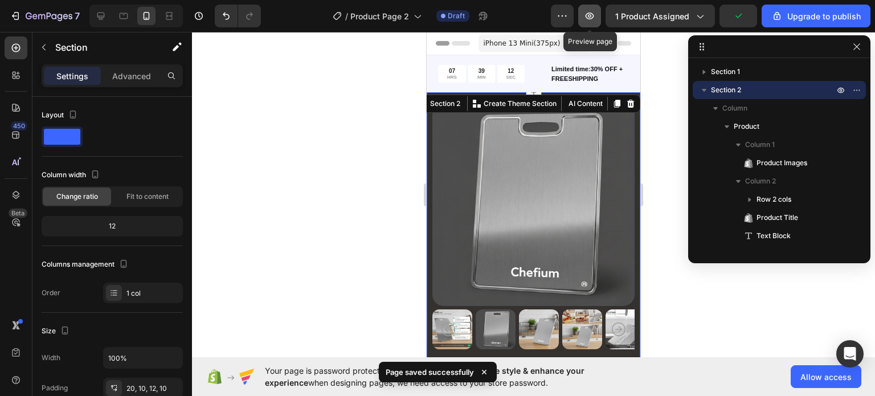
click at [601, 14] on button "button" at bounding box center [589, 16] width 23 height 23
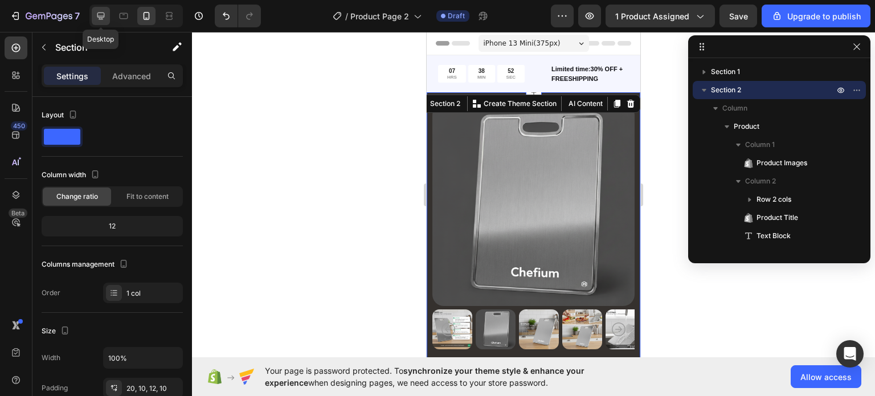
click at [100, 16] on icon at bounding box center [100, 16] width 7 height 7
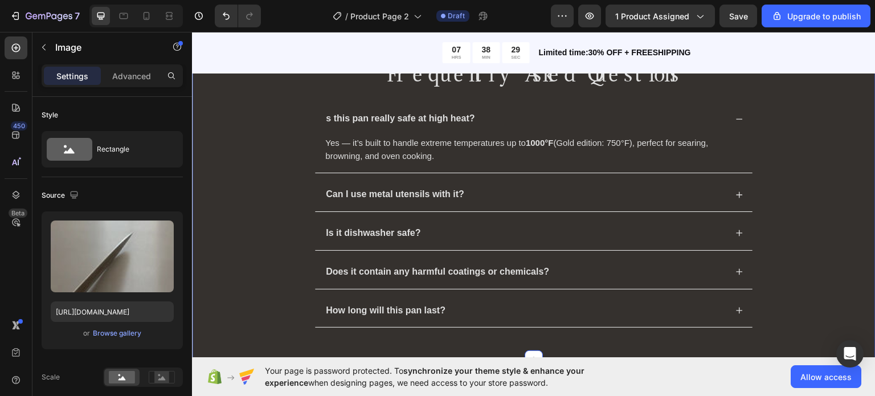
scroll to position [6768, 0]
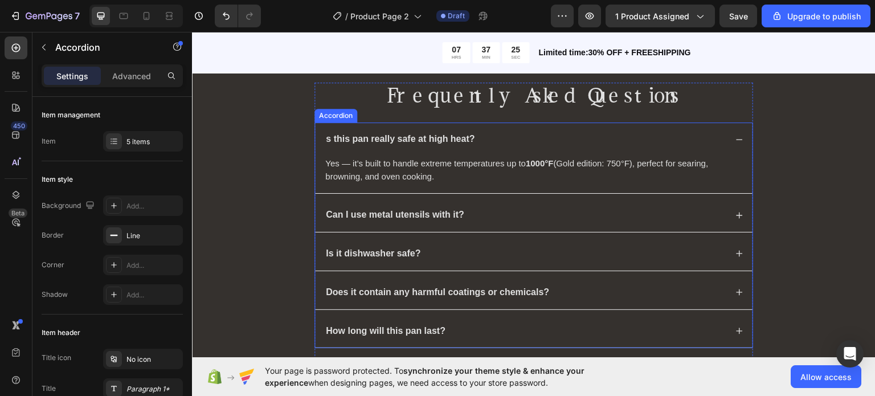
click at [403, 124] on div "s this pan really safe at high heat?" at bounding box center [534, 139] width 438 height 34
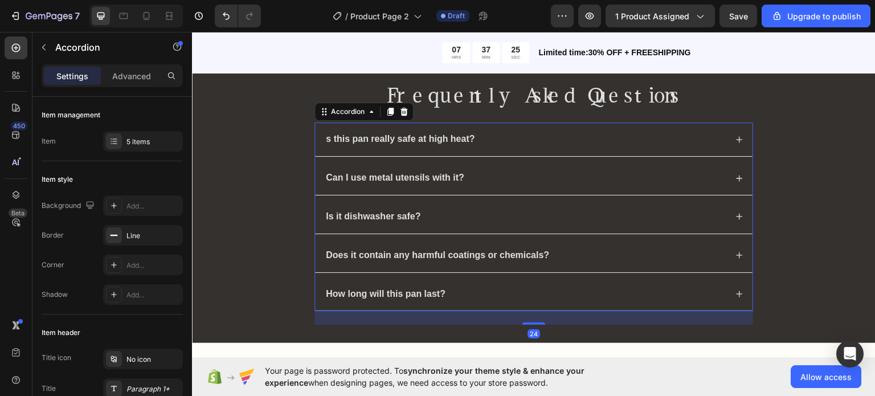
click at [403, 124] on div "s this pan really safe at high heat?" at bounding box center [534, 139] width 438 height 34
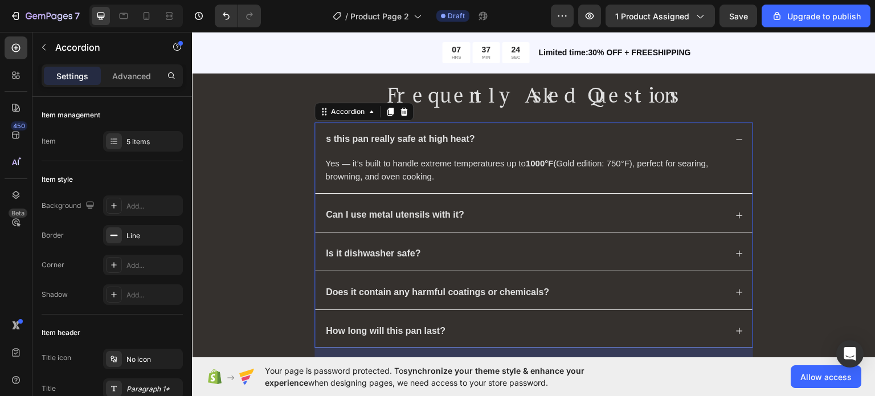
click at [393, 134] on p "s this pan really safe at high heat?" at bounding box center [400, 139] width 149 height 12
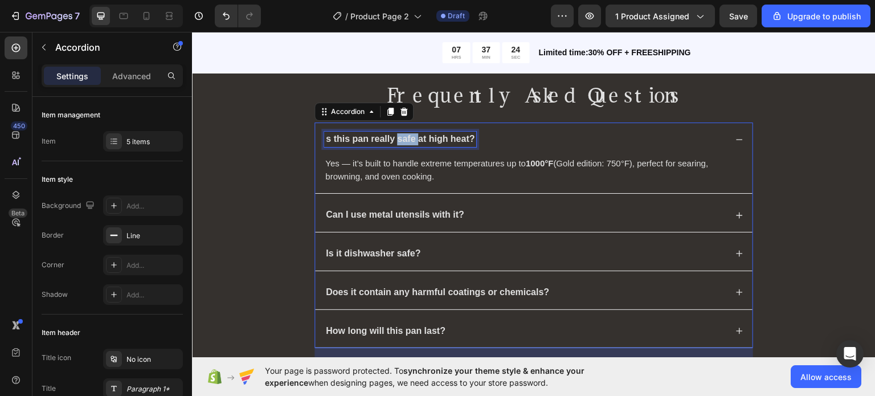
click at [393, 134] on p "s this pan really safe at high heat?" at bounding box center [400, 139] width 149 height 12
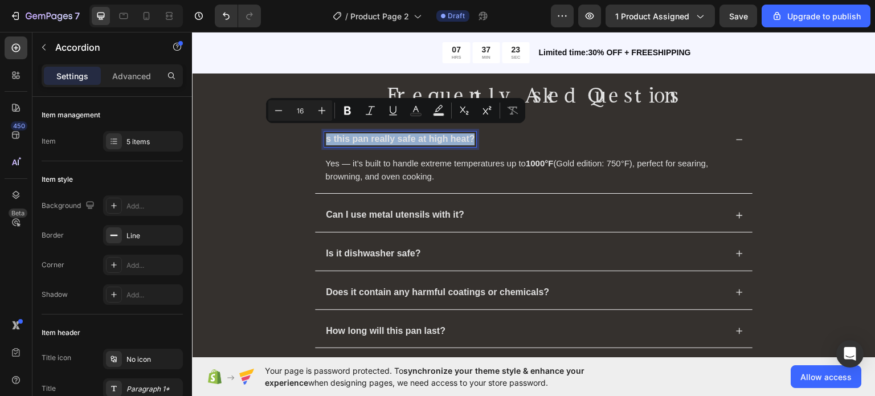
click at [393, 134] on p "s this pan really safe at high heat?" at bounding box center [400, 139] width 149 height 12
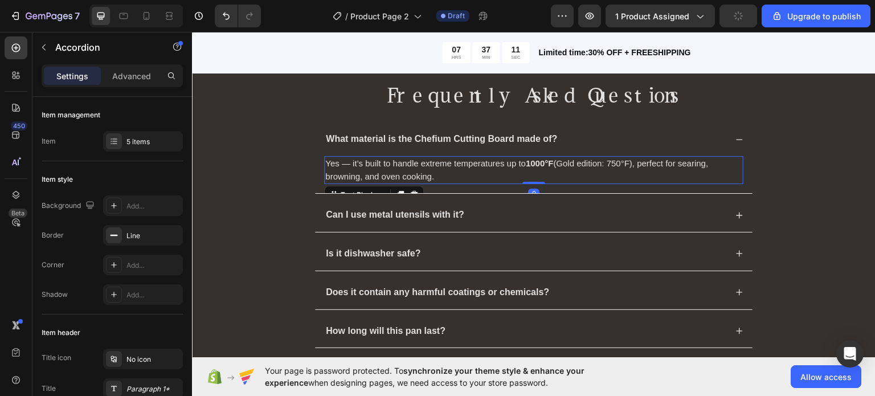
click at [389, 160] on p "Yes — it’s built to handle extreme temperatures up to 1000°F (Gold edition: 750…" at bounding box center [533, 170] width 417 height 26
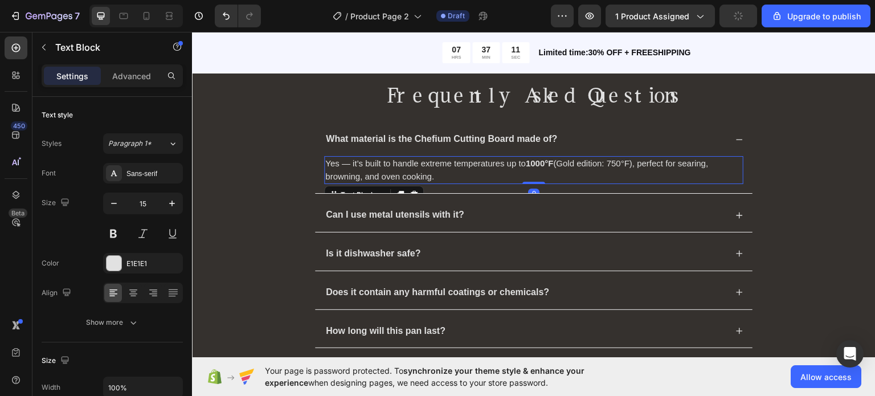
click at [389, 160] on p "Yes — it’s built to handle extreme temperatures up to 1000°F (Gold edition: 750…" at bounding box center [533, 170] width 417 height 26
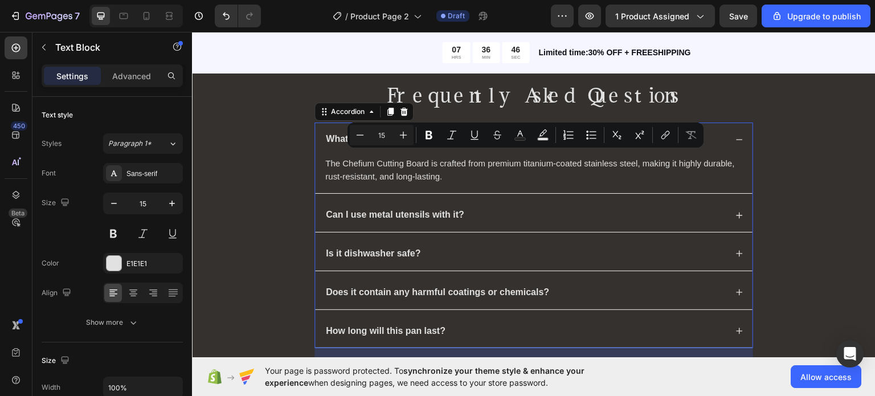
click at [401, 213] on p "Can I use metal utensils with it?" at bounding box center [395, 215] width 138 height 12
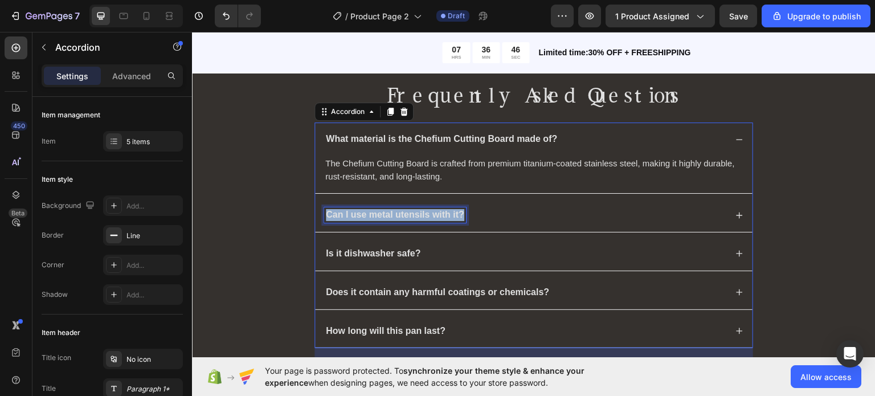
click at [401, 213] on p "Can I use metal utensils with it?" at bounding box center [395, 215] width 138 height 12
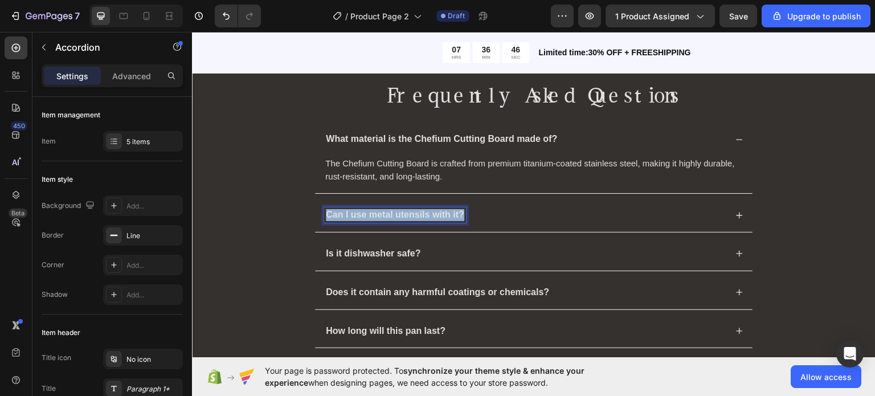
click at [401, 213] on p "Can I use metal utensils with it?" at bounding box center [395, 215] width 138 height 12
click at [736, 211] on icon at bounding box center [740, 215] width 8 height 8
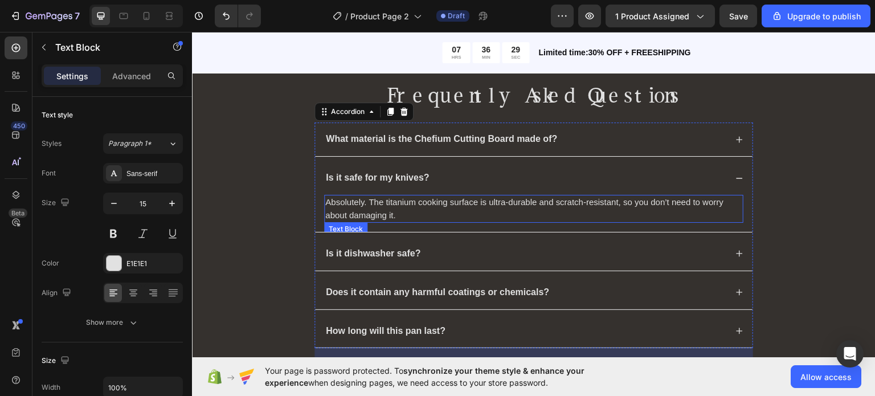
click at [500, 204] on p "Absolutely. The titanium cooking surface is ultra-durable and scratch-resistant…" at bounding box center [533, 208] width 417 height 26
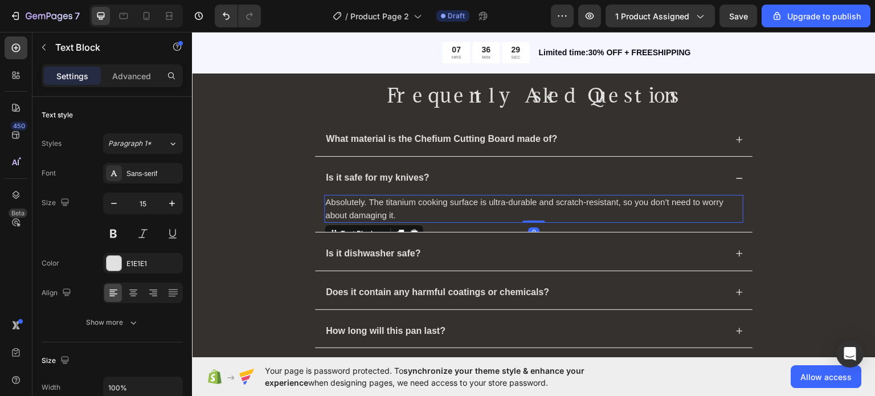
click at [500, 204] on p "Absolutely. The titanium cooking surface is ultra-durable and scratch-resistant…" at bounding box center [533, 208] width 417 height 26
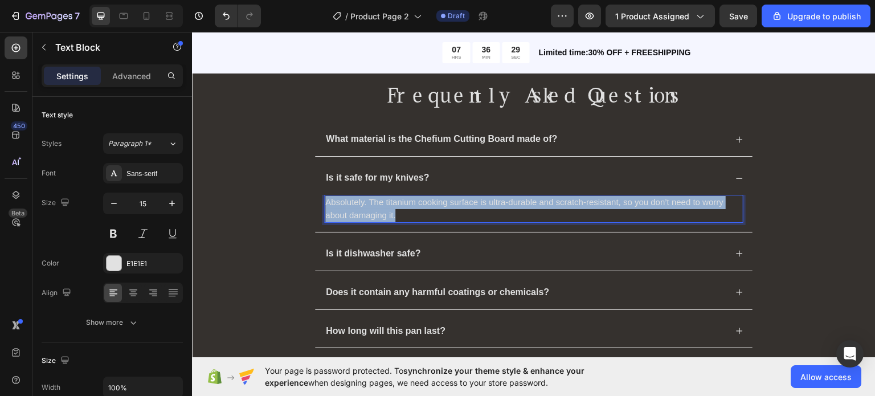
click at [500, 204] on p "Absolutely. The titanium cooking surface is ultra-durable and scratch-resistant…" at bounding box center [533, 208] width 417 height 26
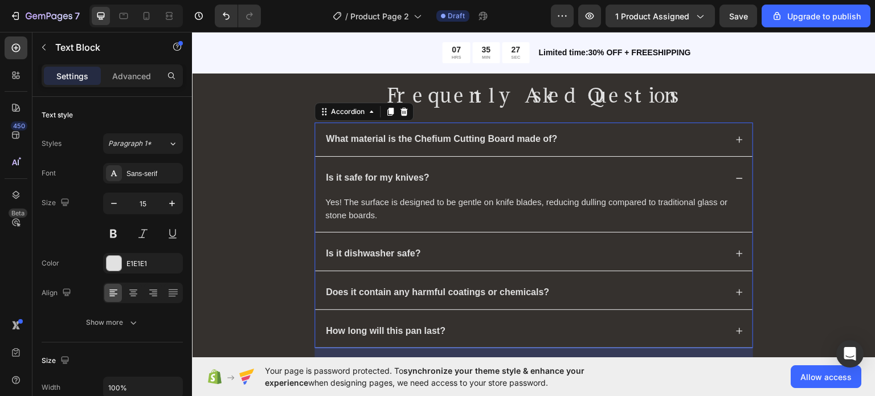
click at [374, 247] on p "Is it dishwasher safe?" at bounding box center [373, 253] width 95 height 12
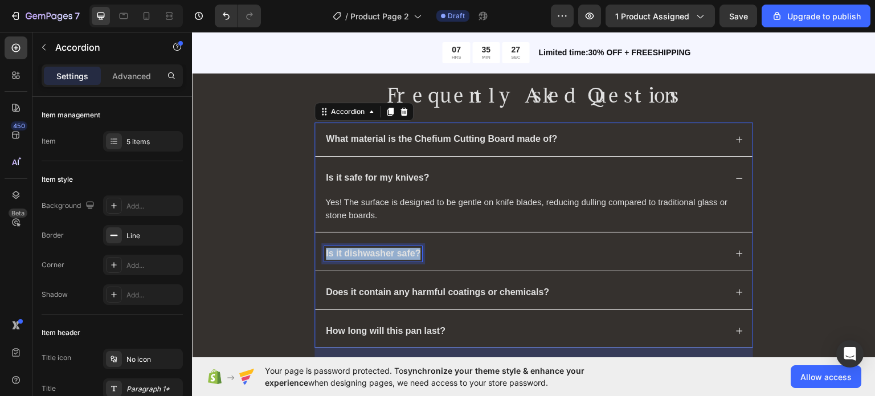
click at [374, 247] on p "Is it dishwasher safe?" at bounding box center [373, 253] width 95 height 12
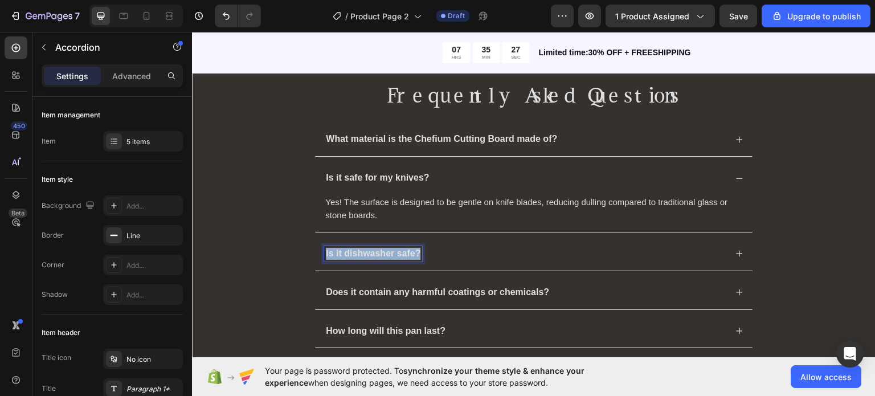
click at [374, 247] on p "Is it dishwasher safe?" at bounding box center [373, 253] width 95 height 12
click at [730, 246] on div "Does the cutting board absorb odors or stains?" at bounding box center [534, 253] width 438 height 34
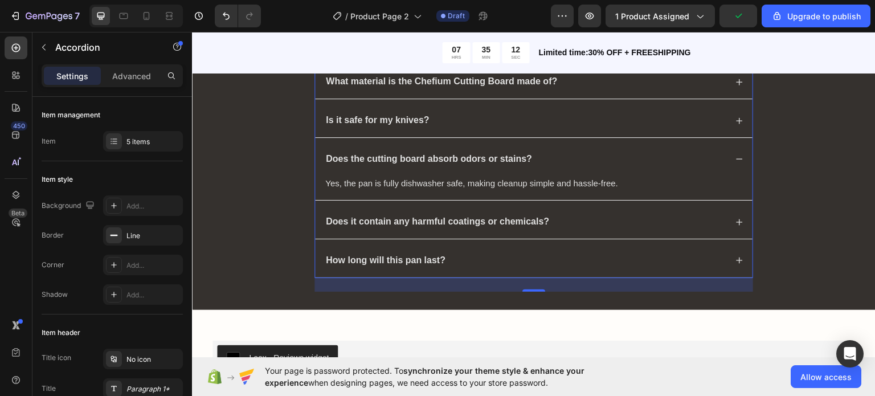
scroll to position [6770, 0]
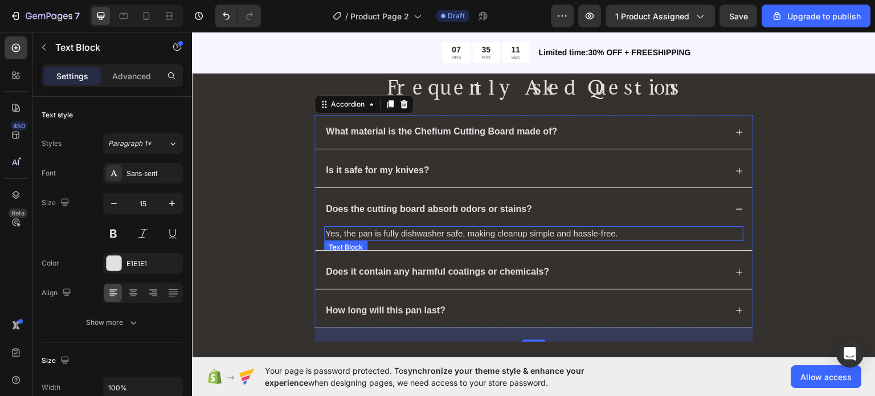
click at [432, 230] on p "Yes, the pan is fully dishwasher safe, making cleanup simple and hassle-free." at bounding box center [533, 233] width 417 height 13
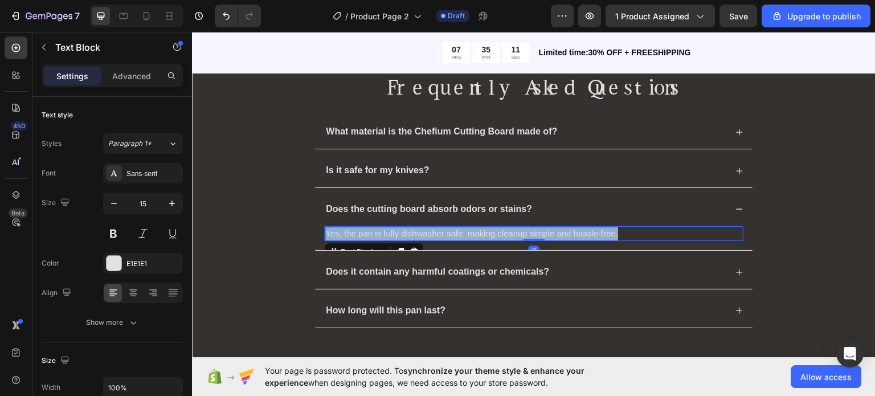
click at [432, 230] on p "Yes, the pan is fully dishwasher safe, making cleanup simple and hassle-free." at bounding box center [533, 233] width 417 height 13
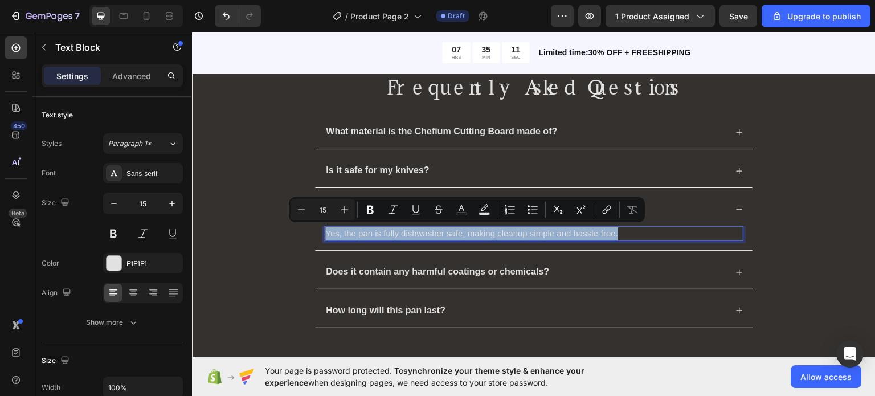
click at [432, 230] on p "Yes, the pan is fully dishwasher safe, making cleanup simple and hassle-free." at bounding box center [533, 233] width 417 height 13
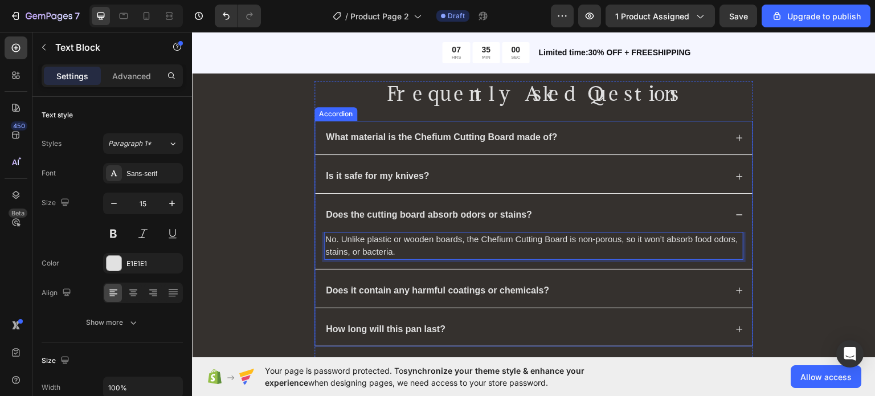
click at [404, 284] on p "Does it contain any harmful coatings or chemicals?" at bounding box center [437, 290] width 223 height 12
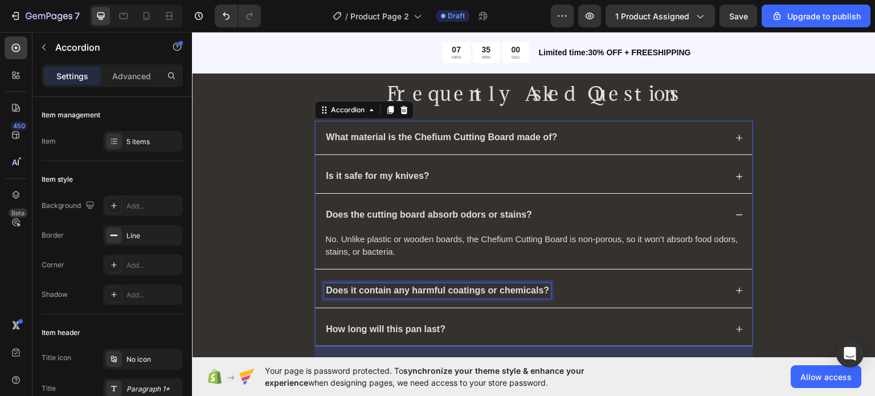
click at [404, 284] on p "Does it contain any harmful coatings or chemicals?" at bounding box center [437, 290] width 223 height 12
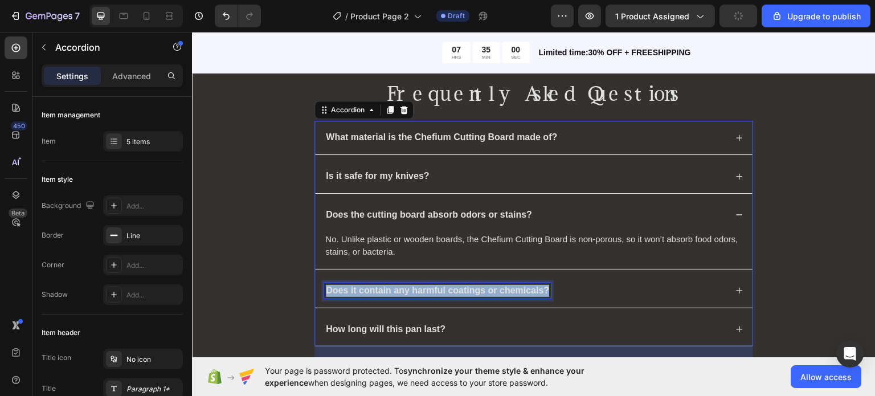
click at [404, 284] on p "Does it contain any harmful coatings or chemicals?" at bounding box center [437, 290] width 223 height 12
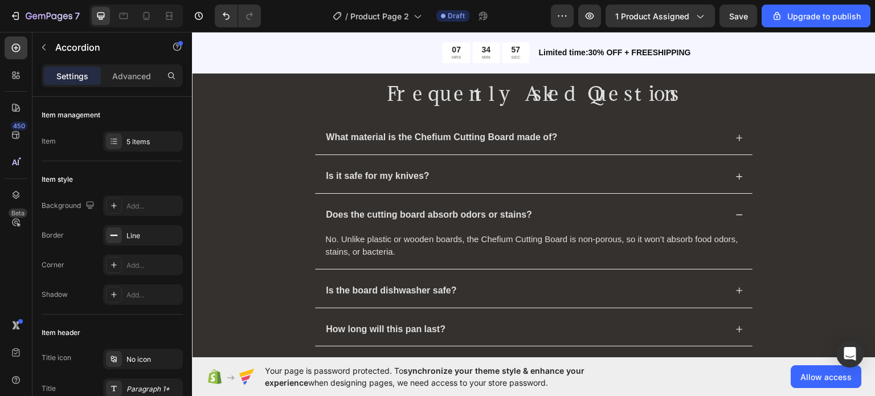
click at [736, 286] on icon at bounding box center [740, 290] width 8 height 8
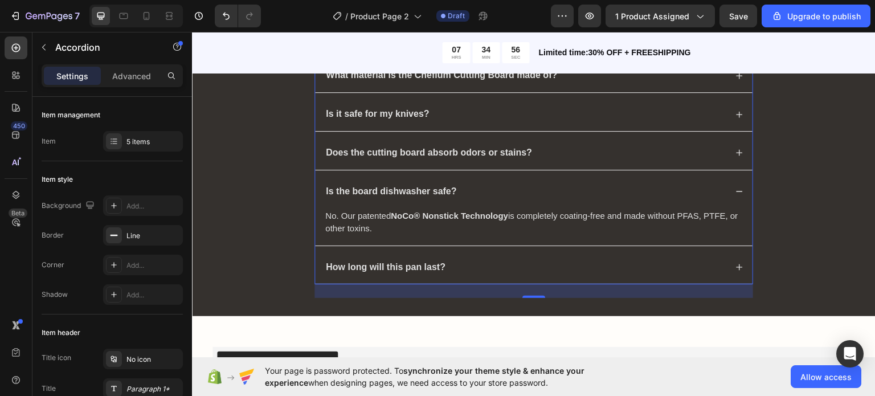
scroll to position [6829, 0]
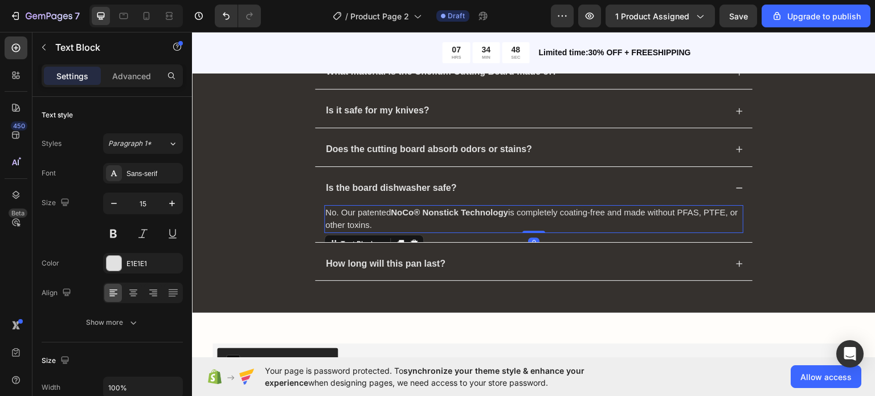
click at [391, 207] on strong "NoCo® Nonstick Technology" at bounding box center [449, 212] width 117 height 10
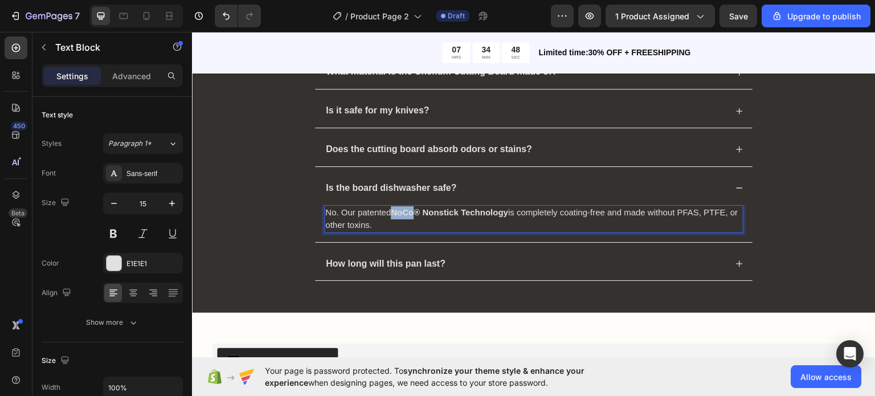
click at [391, 207] on strong "NoCo® Nonstick Technology" at bounding box center [449, 212] width 117 height 10
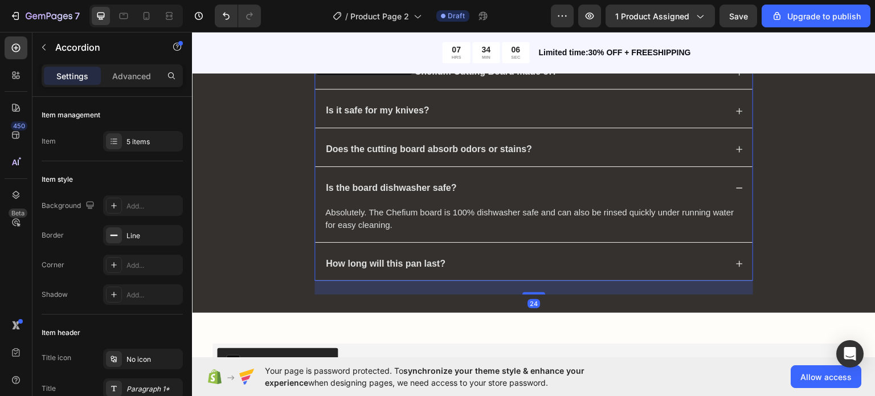
click at [386, 259] on p "How long will this pan last?" at bounding box center [386, 264] width 120 height 12
click at [737, 261] on icon at bounding box center [740, 263] width 6 height 6
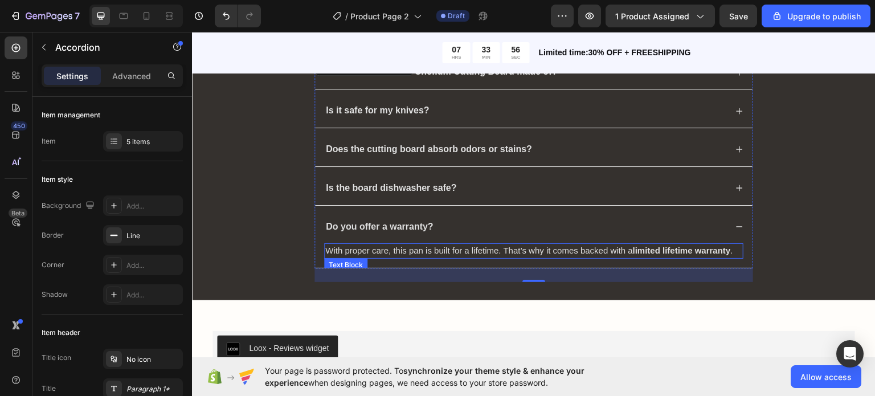
click at [542, 244] on p "With proper care, this pan is built for a lifetime. That’s why it comes backed …" at bounding box center [533, 250] width 417 height 13
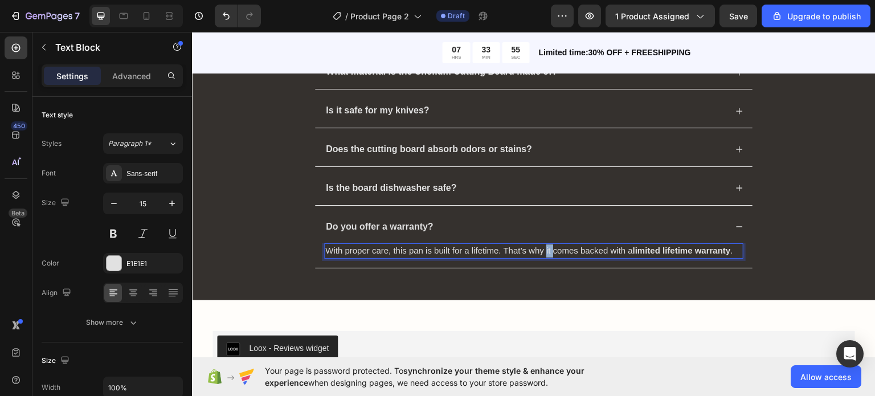
click at [542, 244] on p "With proper care, this pan is built for a lifetime. That’s why it comes backed …" at bounding box center [533, 250] width 417 height 13
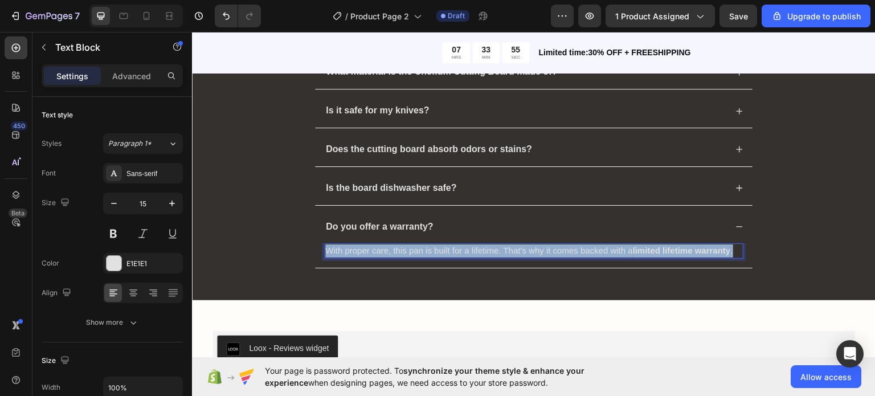
click at [542, 244] on p "With proper care, this pan is built for a lifetime. That’s why it comes backed …" at bounding box center [533, 250] width 417 height 13
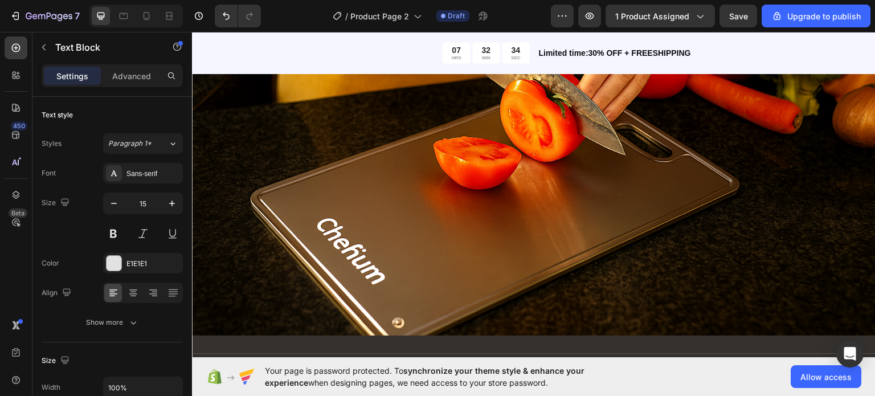
scroll to position [6480, 0]
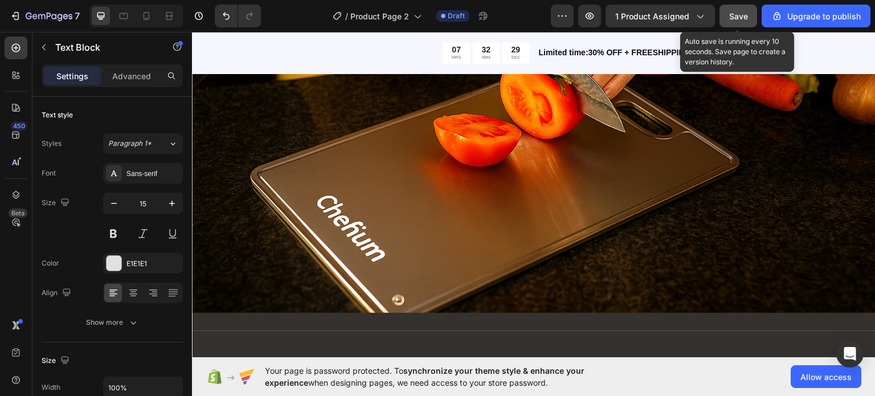
click at [745, 11] on span "Save" at bounding box center [738, 16] width 19 height 10
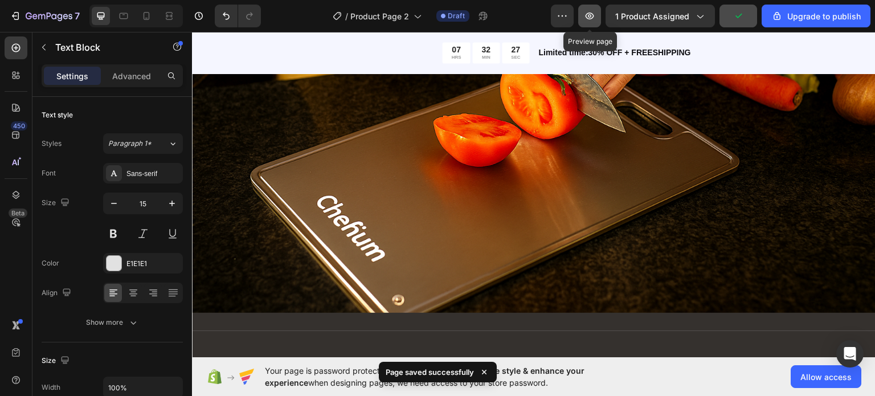
click at [590, 19] on icon "button" at bounding box center [589, 15] width 11 height 11
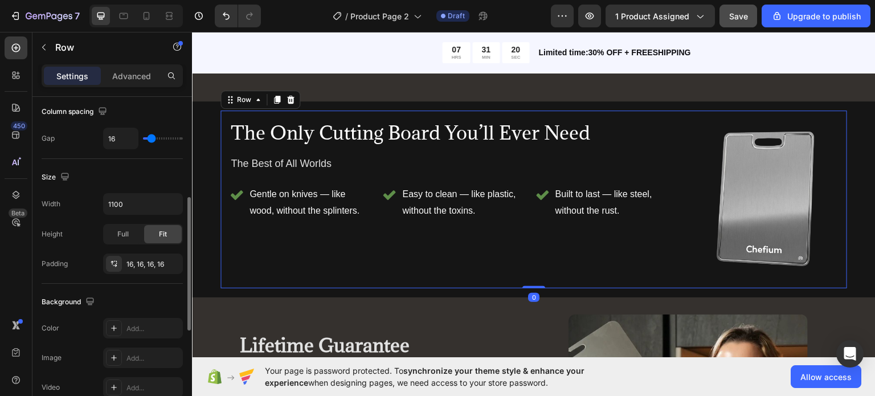
scroll to position [492, 0]
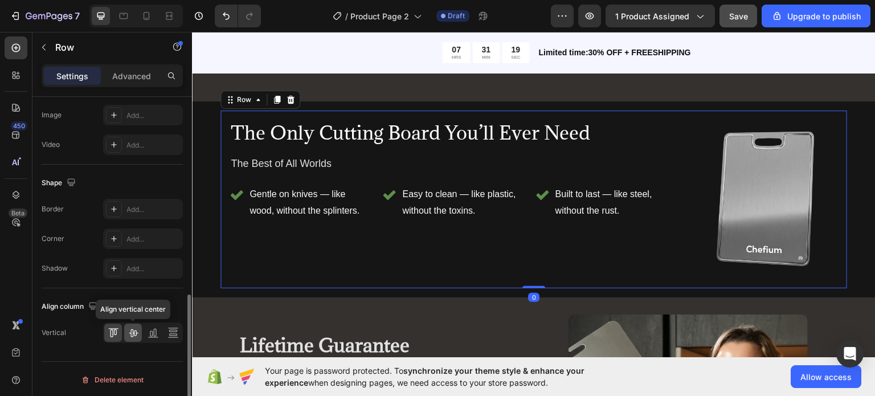
click at [136, 330] on icon at bounding box center [133, 333] width 9 height 8
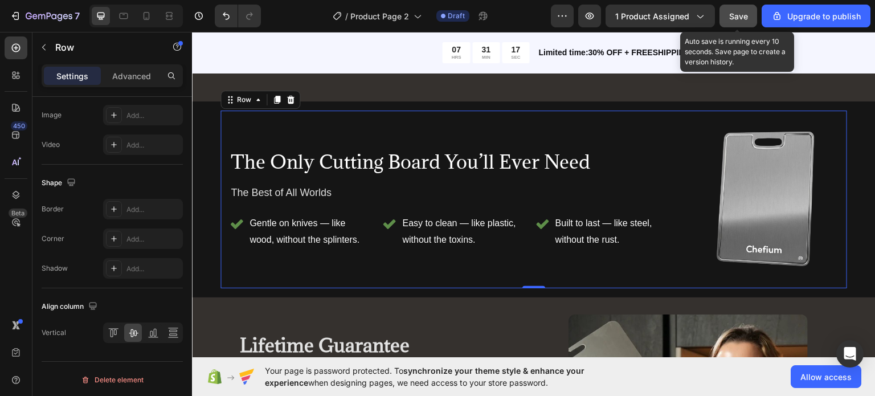
click at [738, 8] on button "Save" at bounding box center [739, 16] width 38 height 23
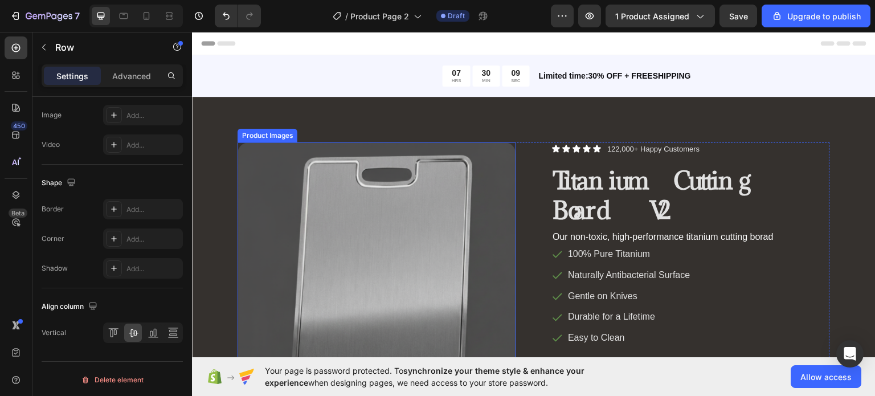
scroll to position [144, 0]
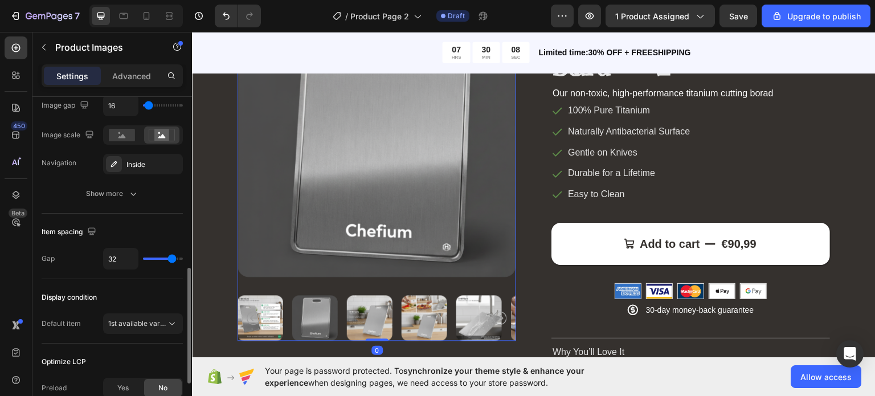
click at [447, 314] on div at bounding box center [377, 318] width 279 height 46
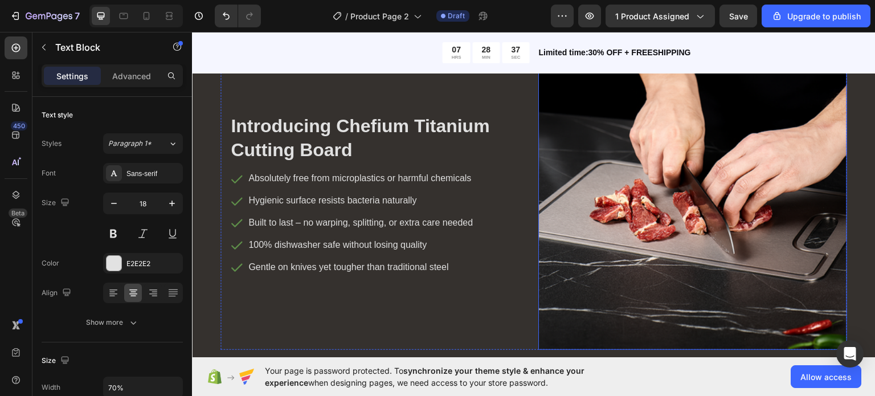
scroll to position [2224, 0]
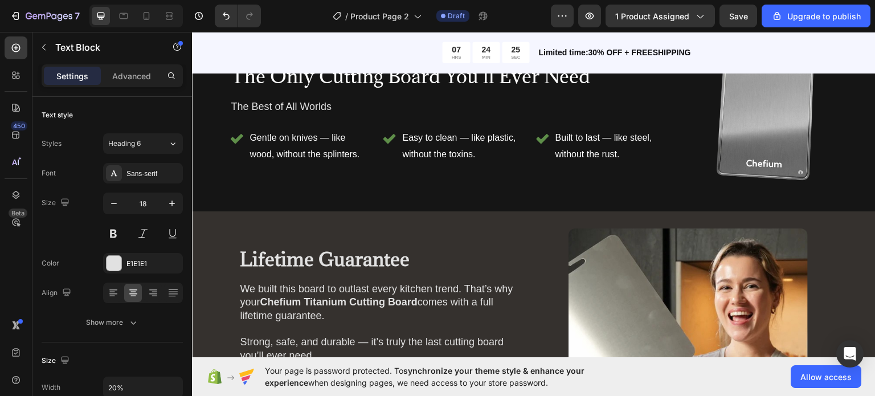
scroll to position [5846, 0]
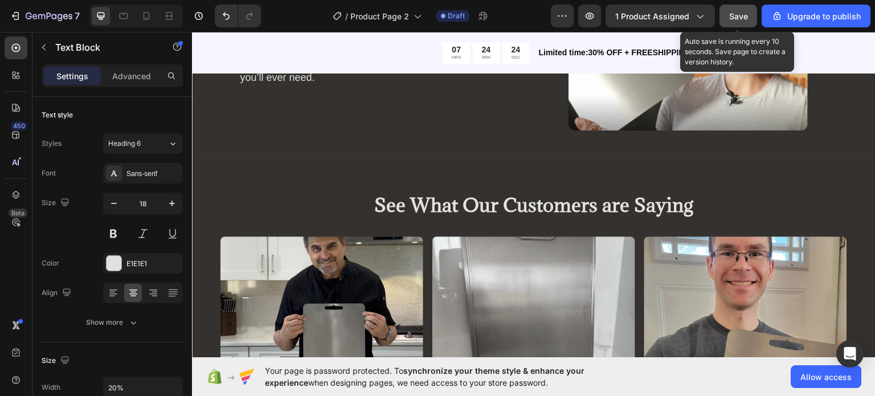
click at [742, 10] on div "Save" at bounding box center [738, 16] width 19 height 12
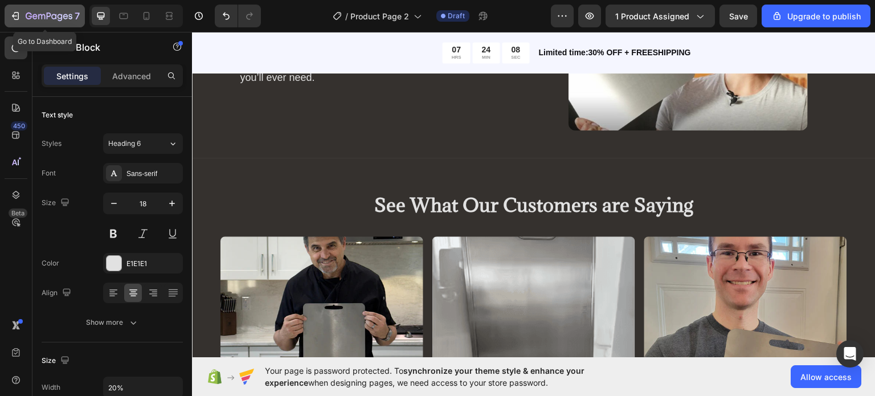
click at [13, 13] on icon "button" at bounding box center [15, 15] width 11 height 11
